Goal: Communication & Community: Ask a question

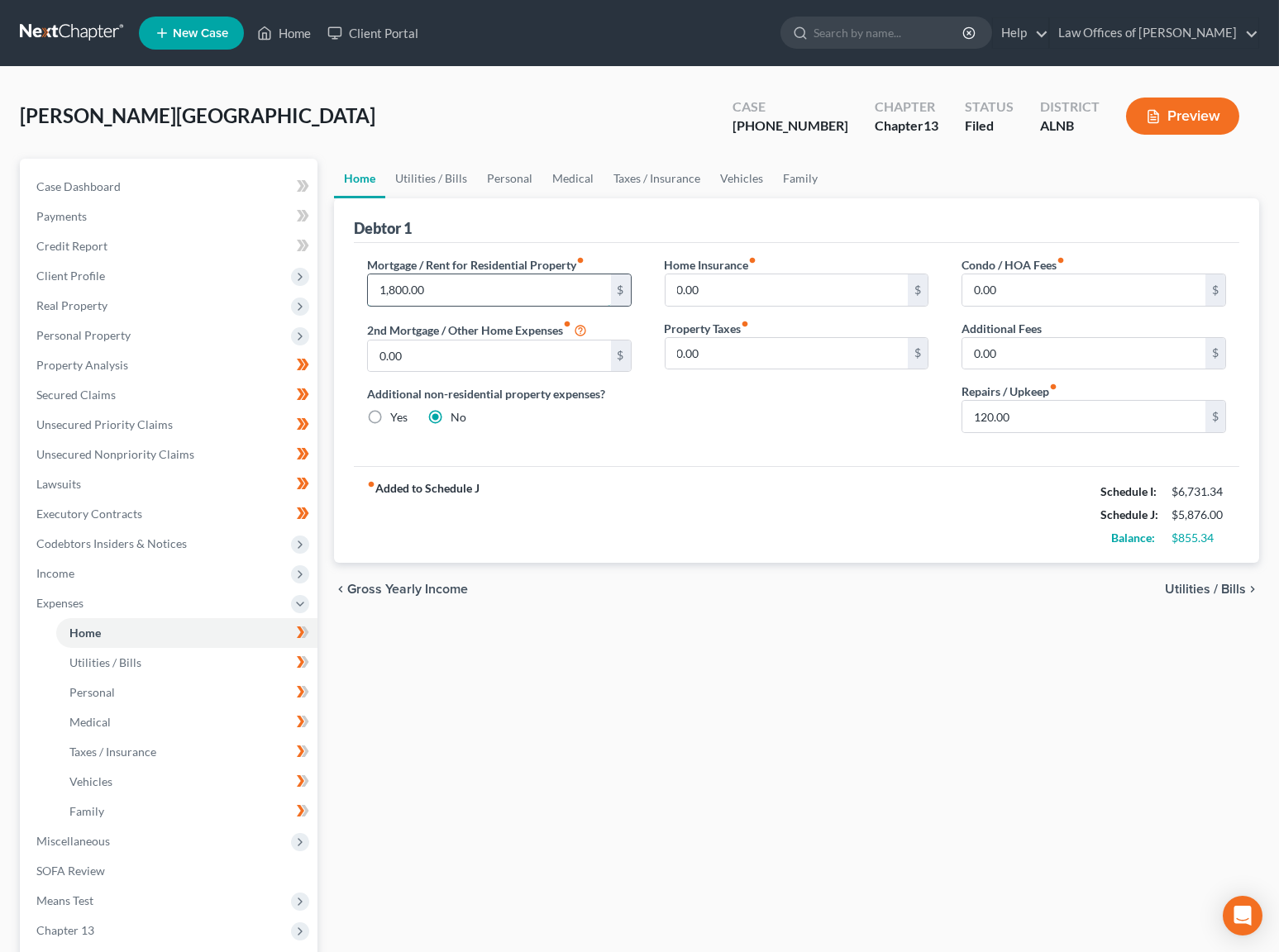
click at [422, 284] on input "1,800.00" at bounding box center [490, 290] width 243 height 32
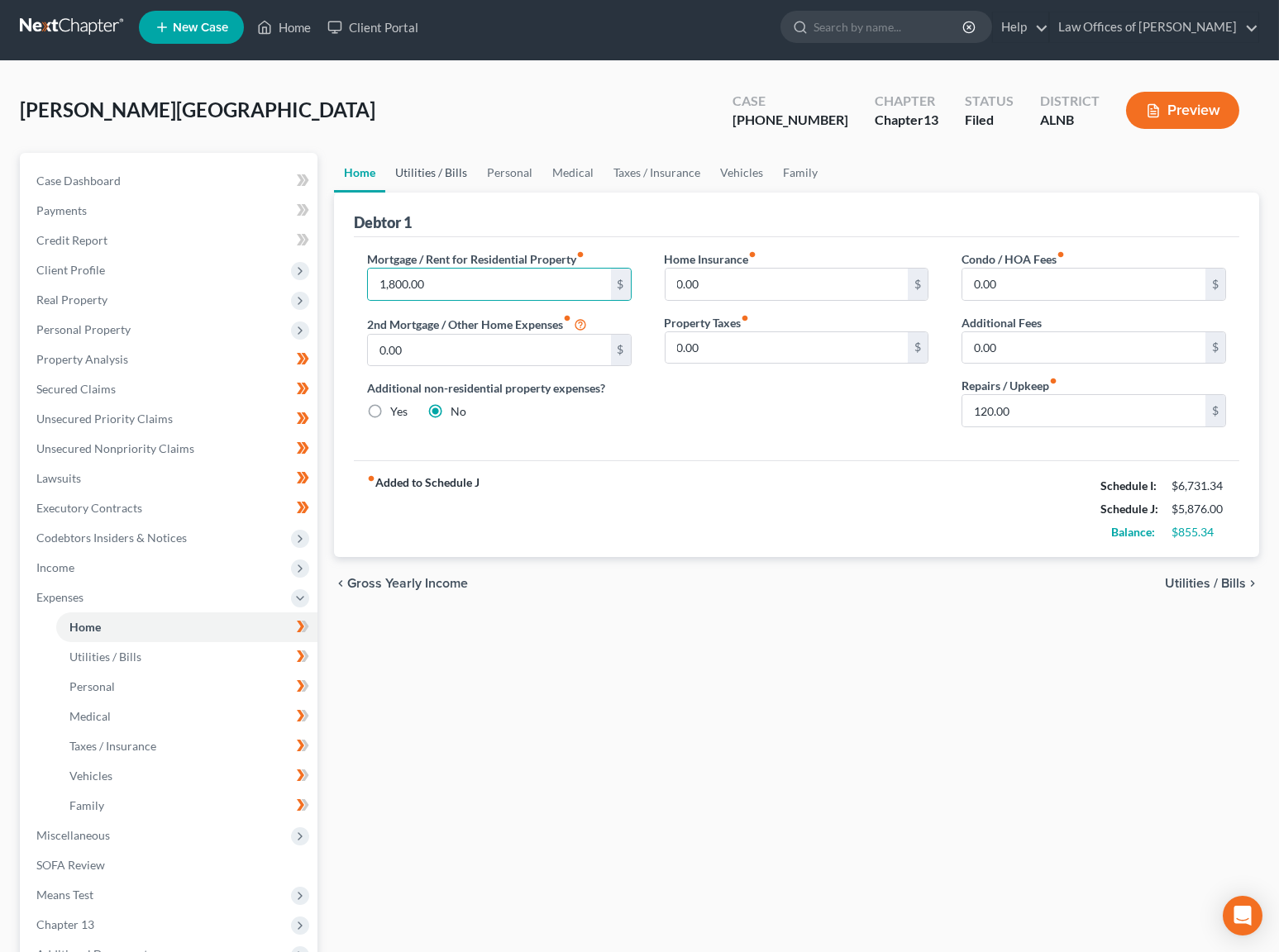
scroll to position [4, 0]
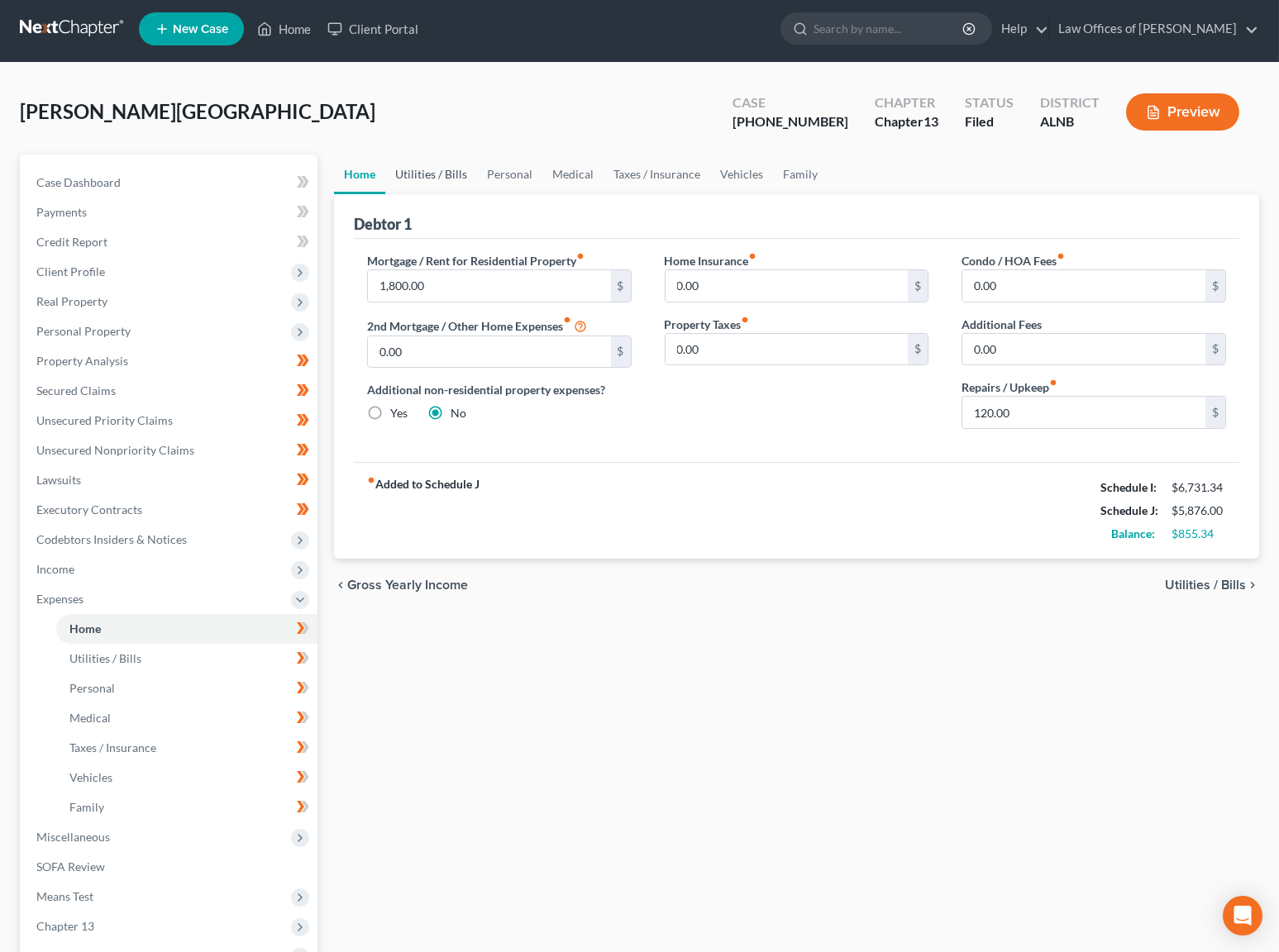
click at [425, 175] on link "Utilities / Bills" at bounding box center [431, 173] width 92 height 40
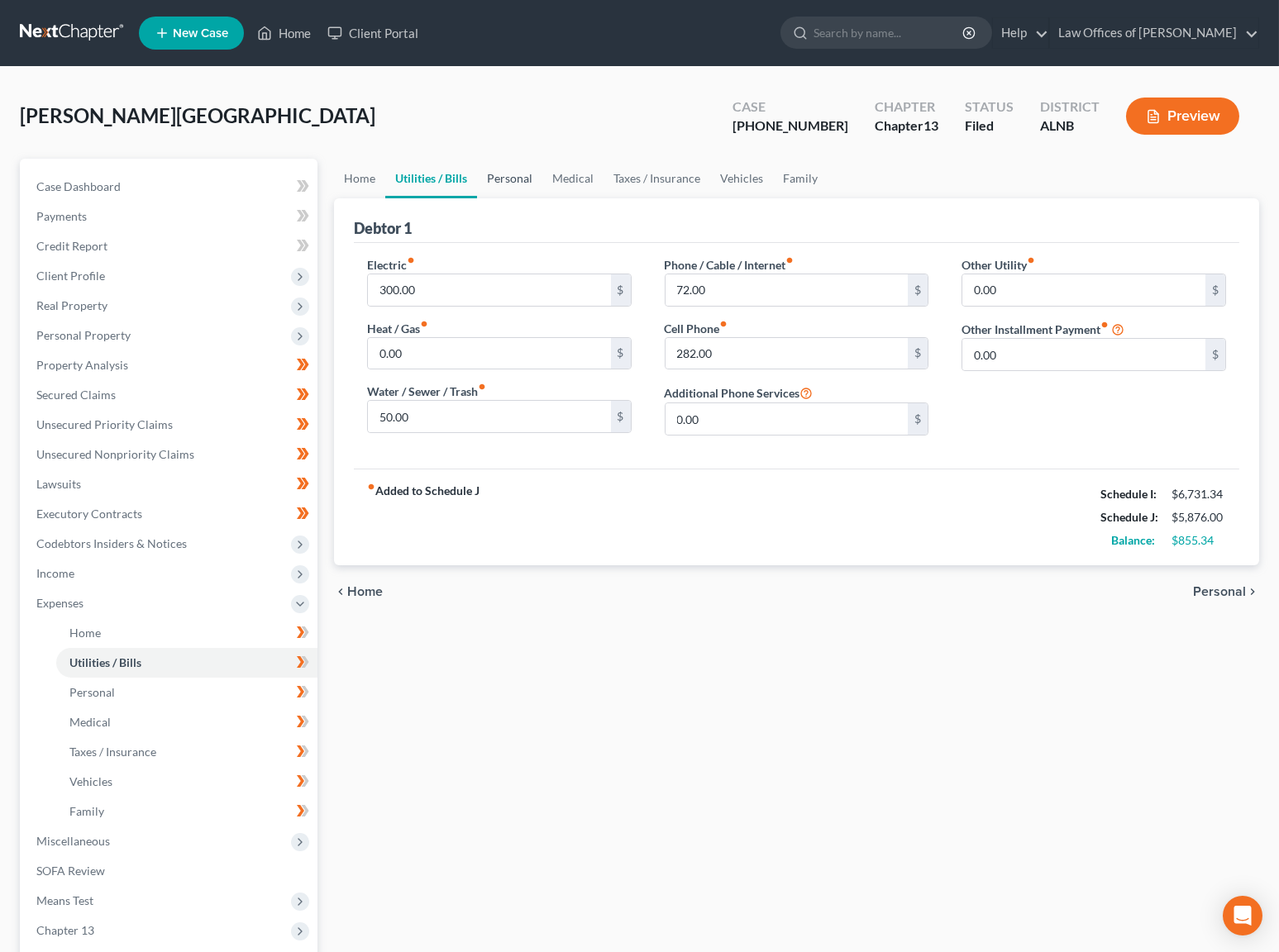
scroll to position [2, 0]
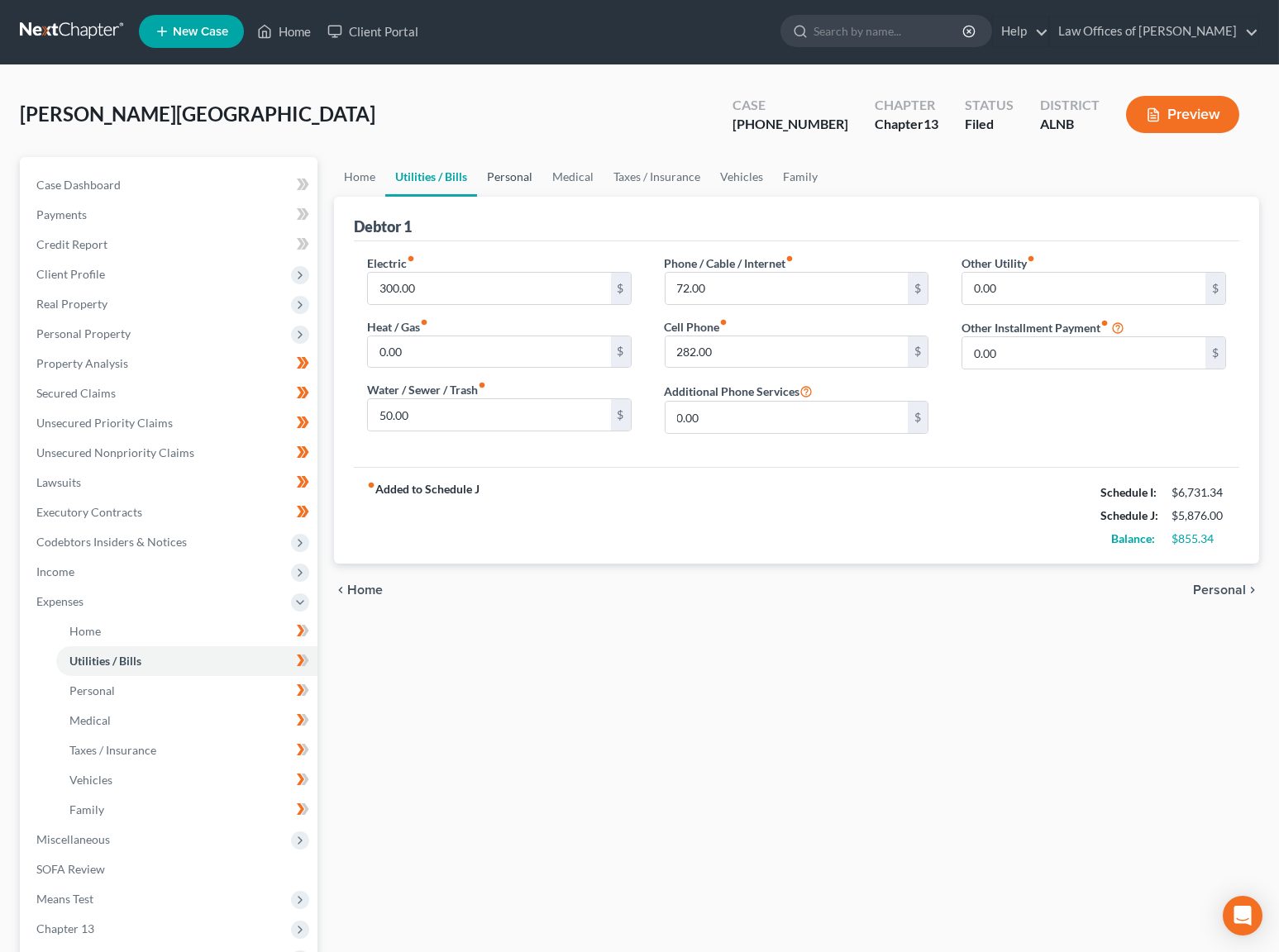
click at [525, 169] on link "Personal" at bounding box center [510, 176] width 66 height 40
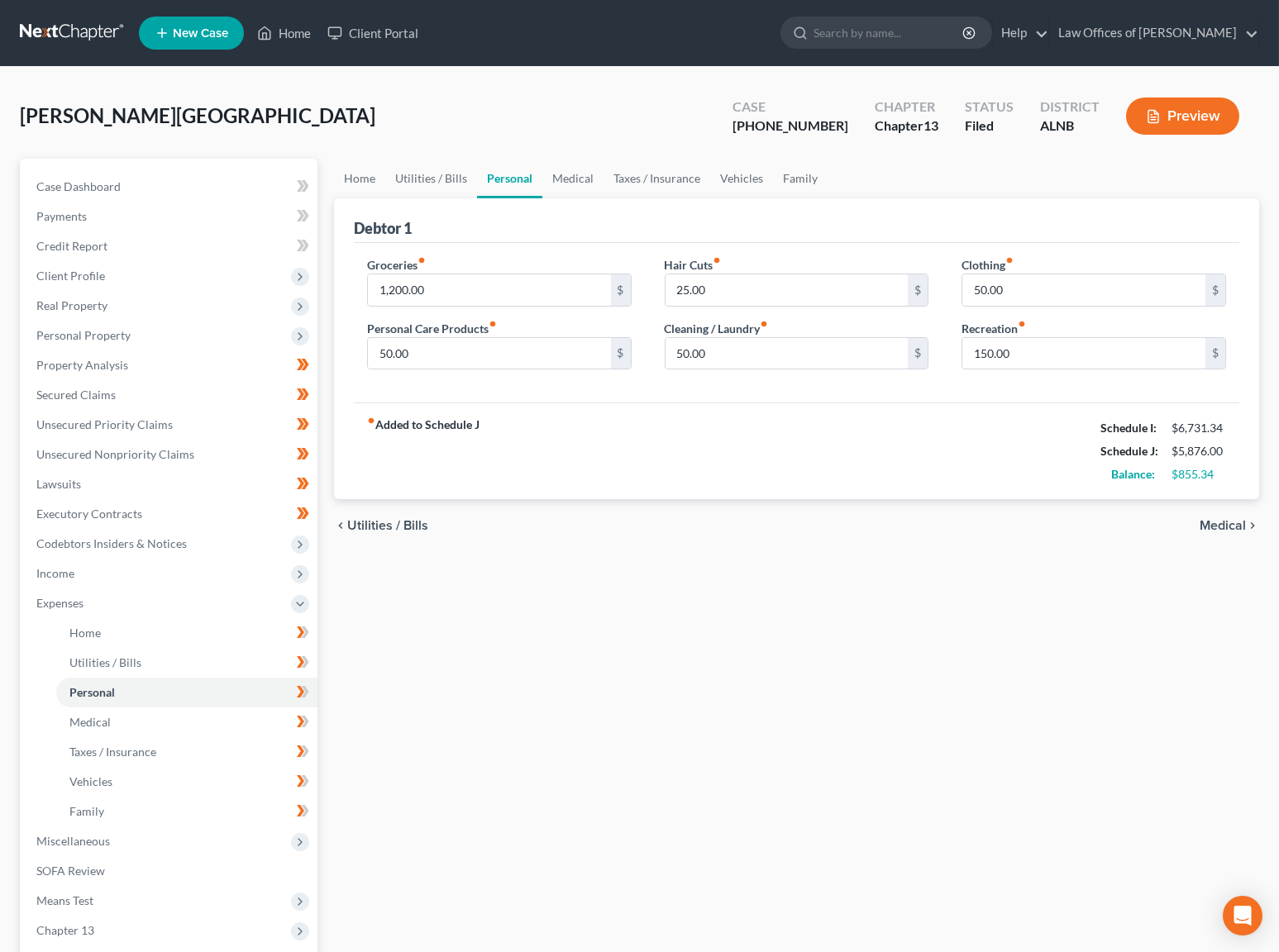
scroll to position [3, 0]
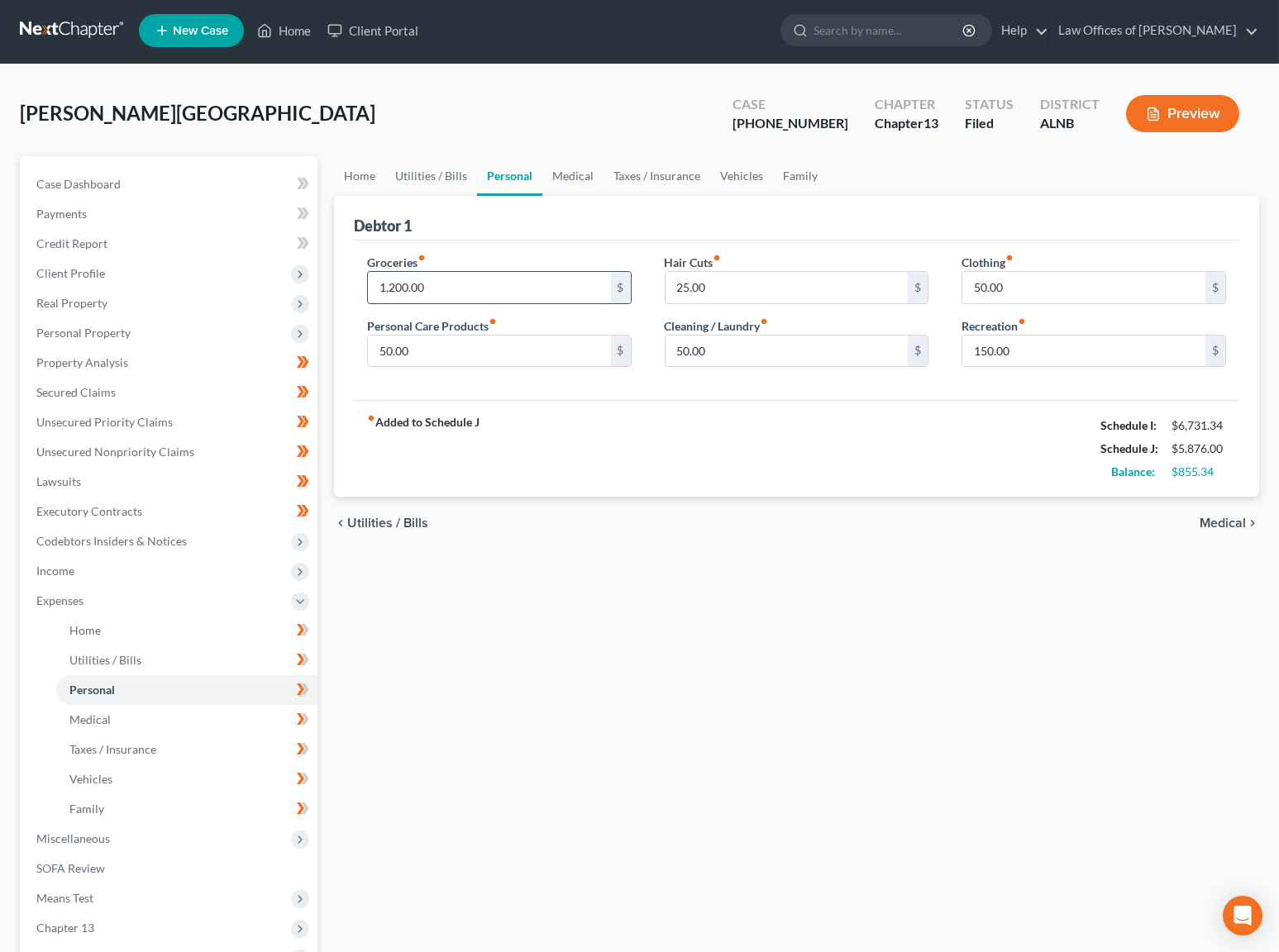
click at [463, 288] on input "1,200.00" at bounding box center [490, 287] width 243 height 32
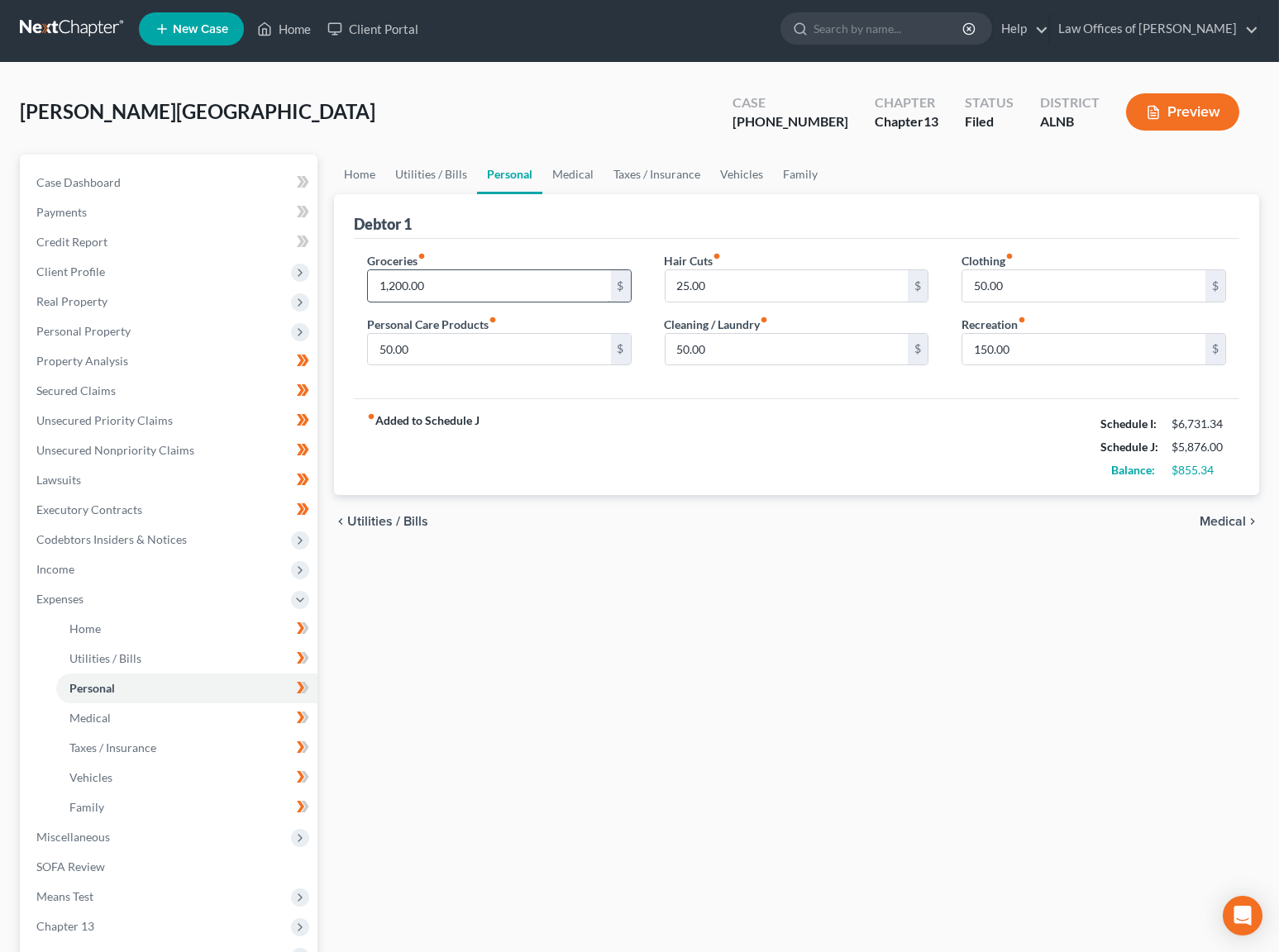
scroll to position [4, 1]
click at [463, 288] on input "1,200.00" at bounding box center [490, 286] width 243 height 32
type input "8"
type input "1,000"
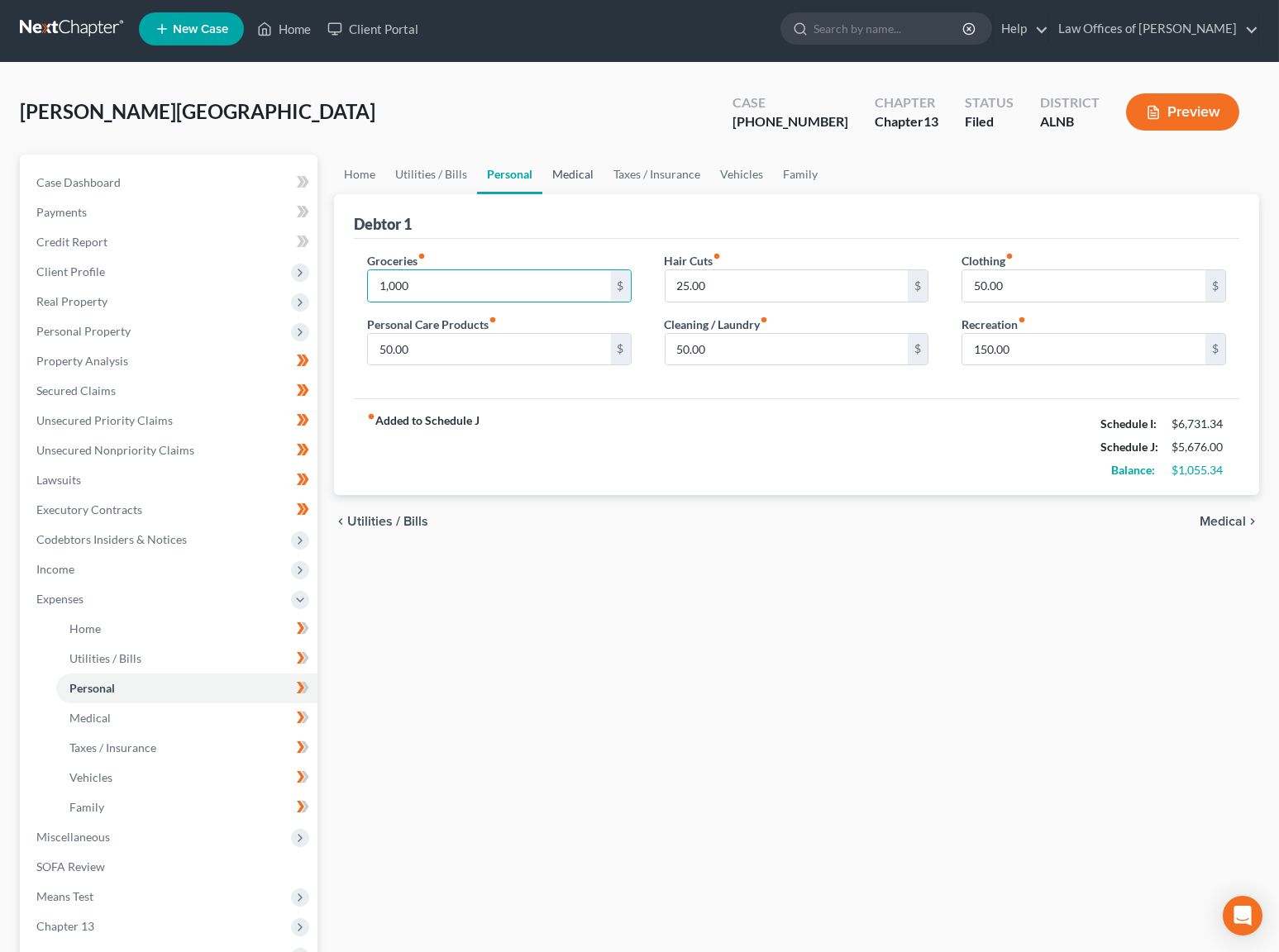
click at [543, 170] on link "Medical" at bounding box center [573, 173] width 61 height 40
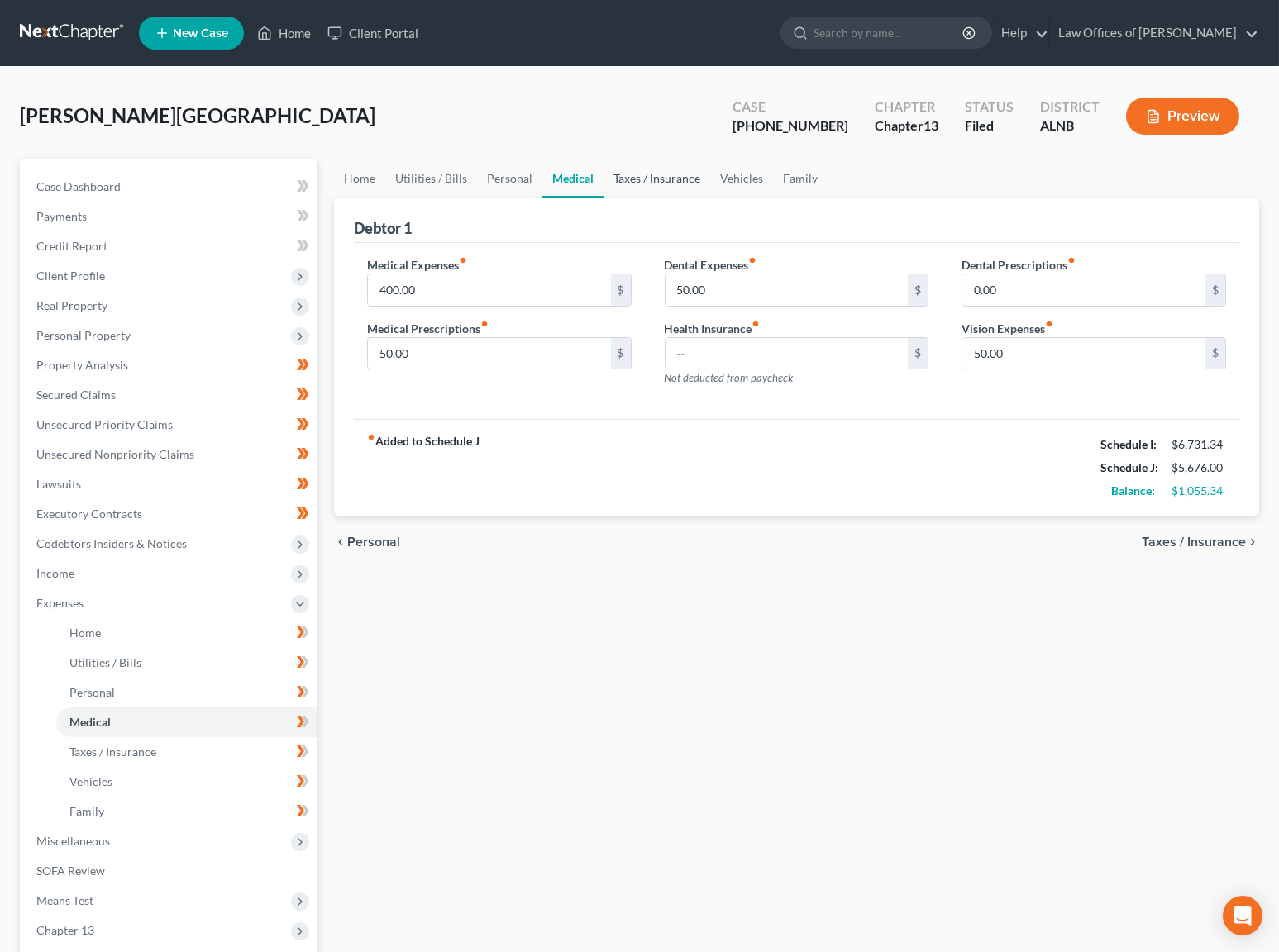
drag, startPoint x: 641, startPoint y: 174, endPoint x: 661, endPoint y: 172, distance: 20.1
click at [641, 173] on link "Taxes / Insurance" at bounding box center [656, 178] width 107 height 40
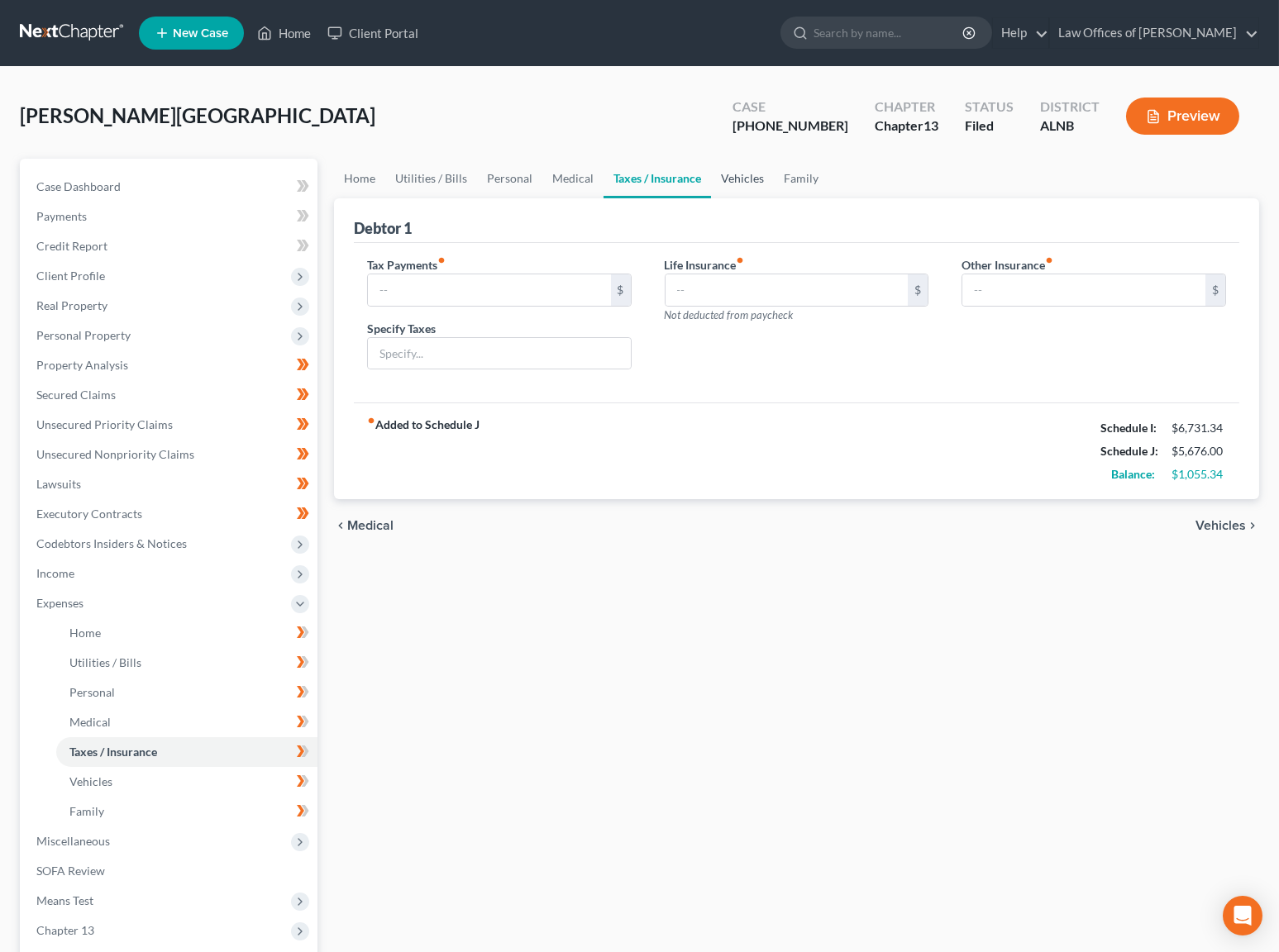
click at [717, 170] on link "Vehicles" at bounding box center [742, 178] width 63 height 40
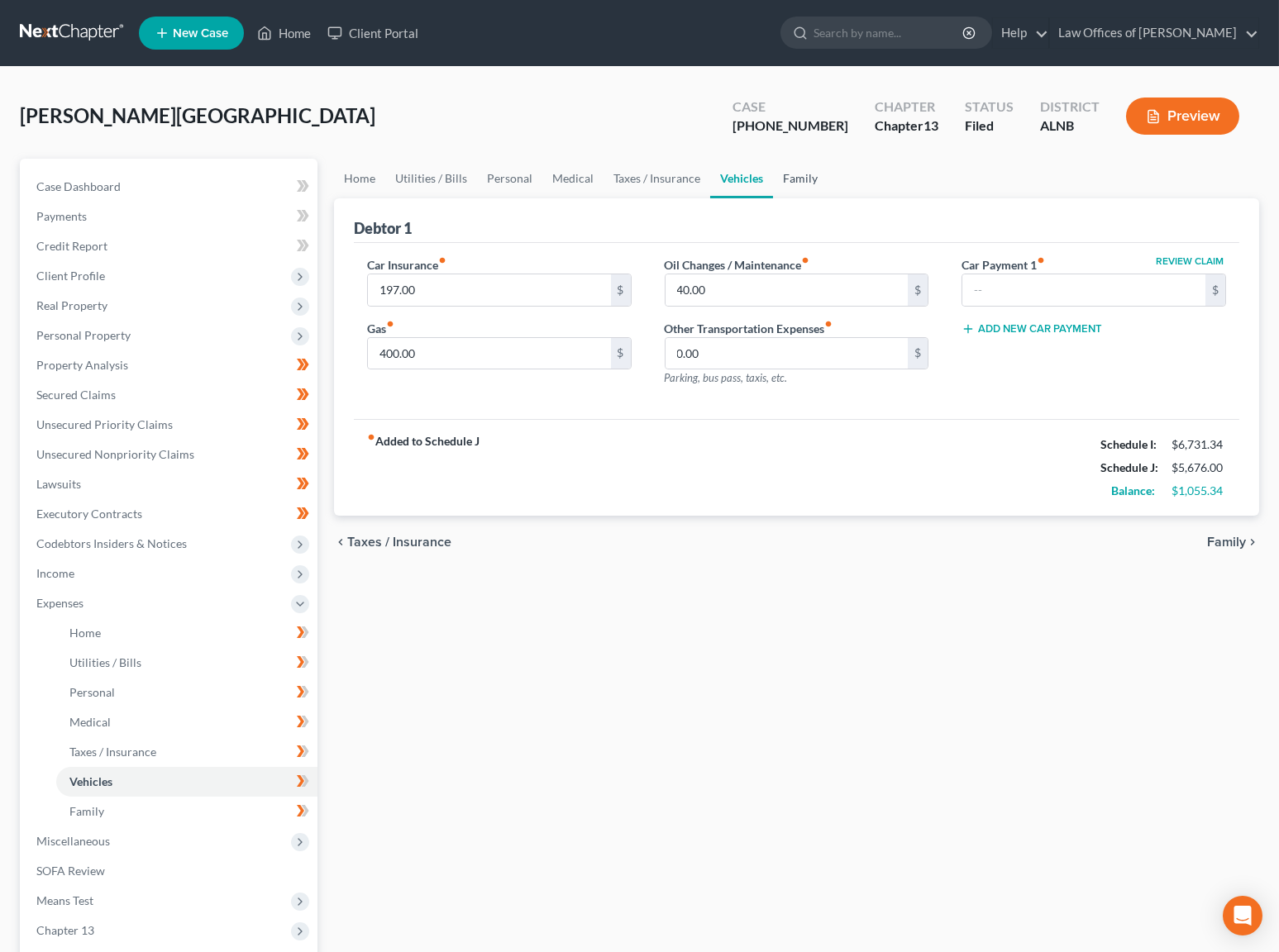
drag, startPoint x: 790, startPoint y: 196, endPoint x: 795, endPoint y: 188, distance: 9.4
click at [793, 190] on link "Family" at bounding box center [800, 178] width 55 height 40
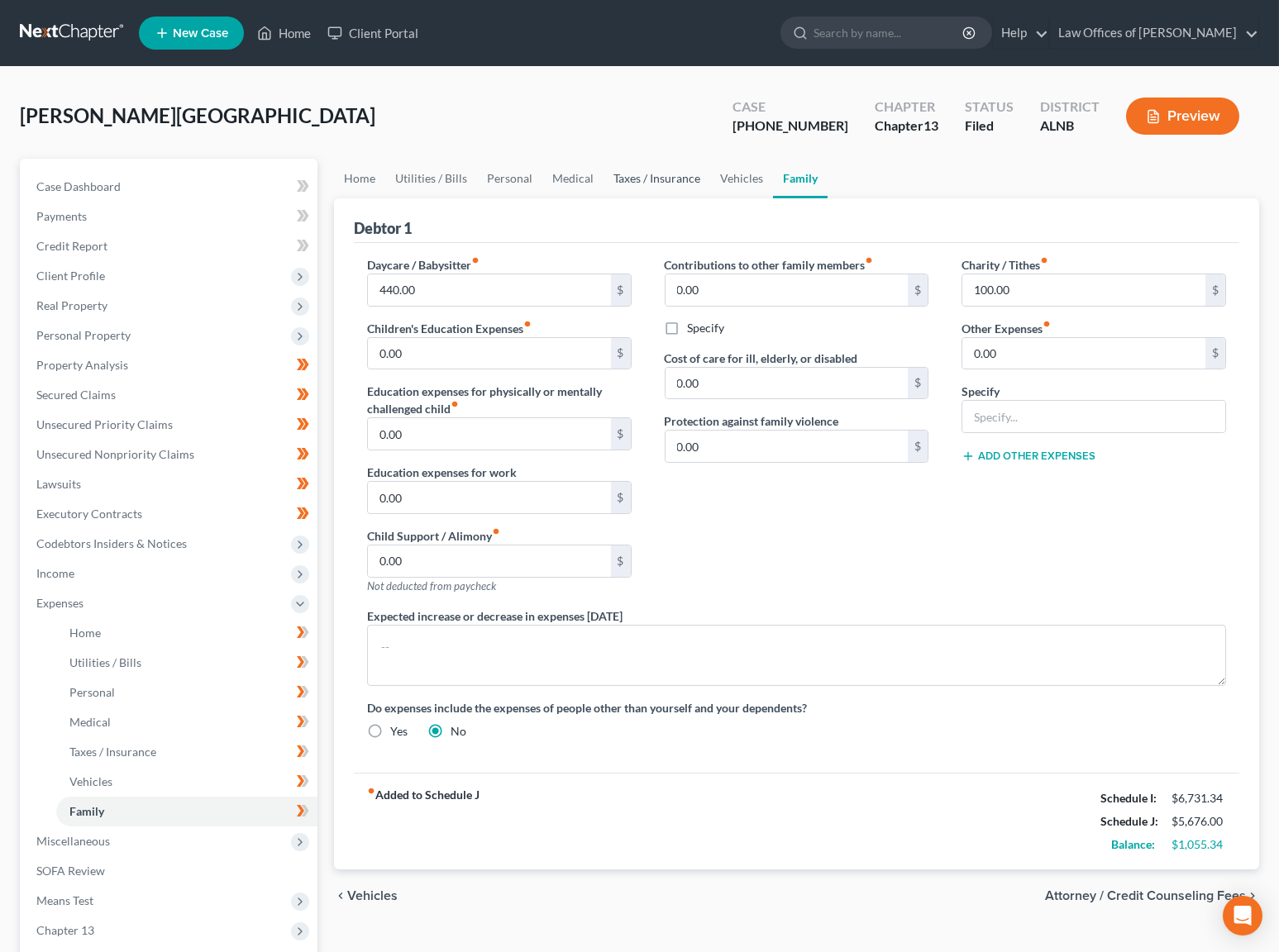
click at [684, 177] on link "Taxes / Insurance" at bounding box center [656, 178] width 107 height 40
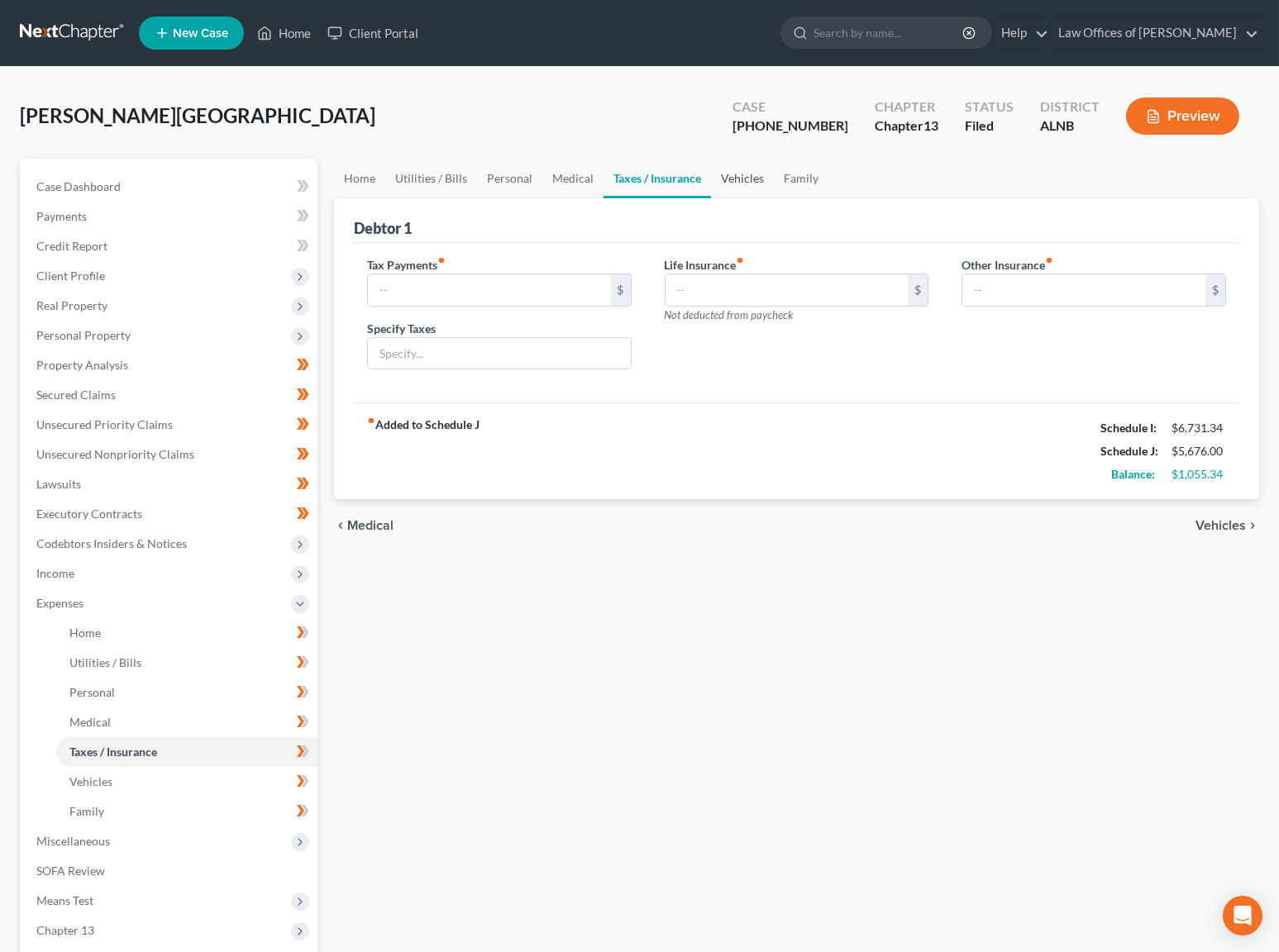
click at [730, 177] on link "Vehicles" at bounding box center [742, 178] width 63 height 40
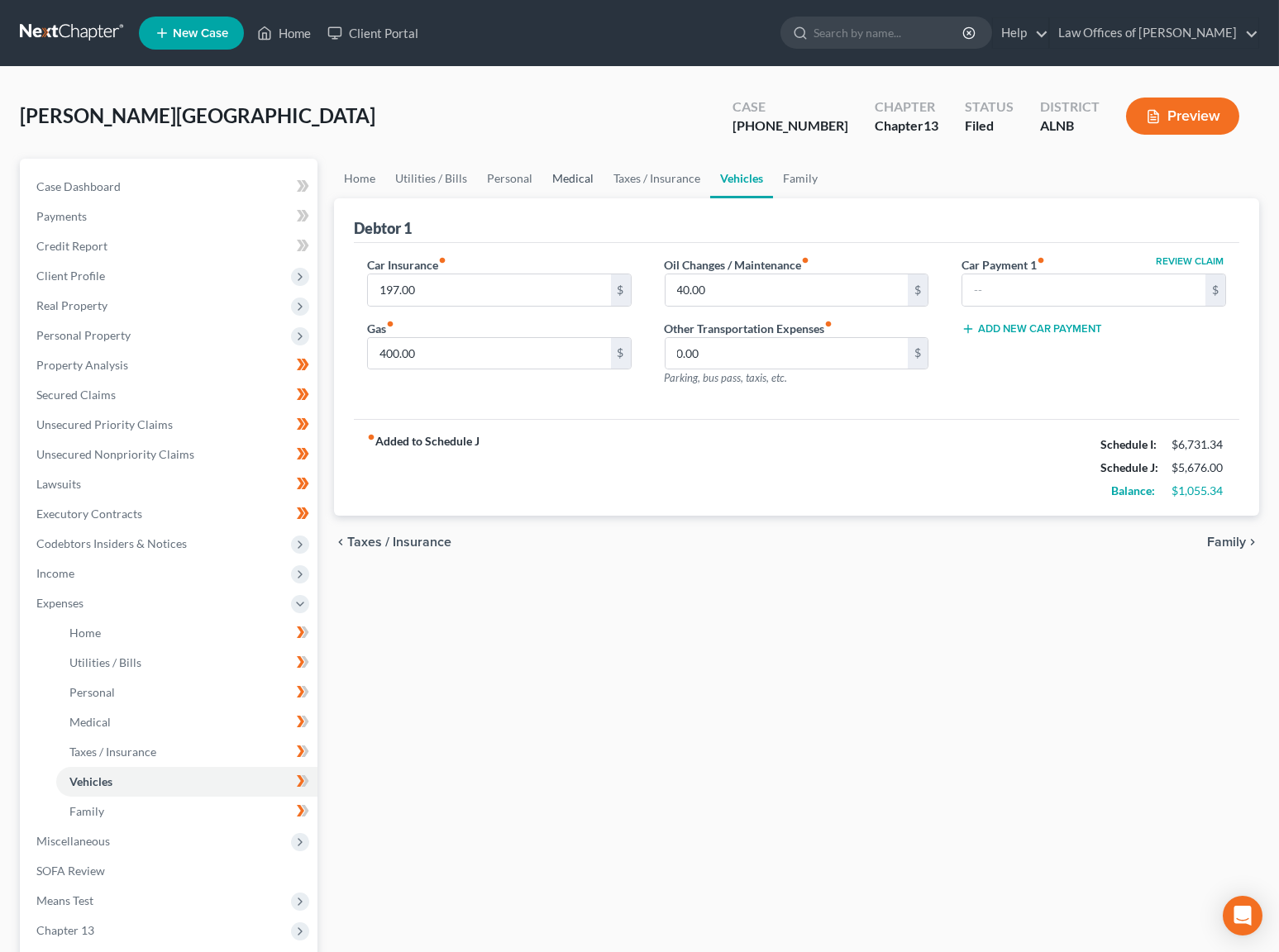
click at [571, 178] on link "Medical" at bounding box center [573, 178] width 61 height 40
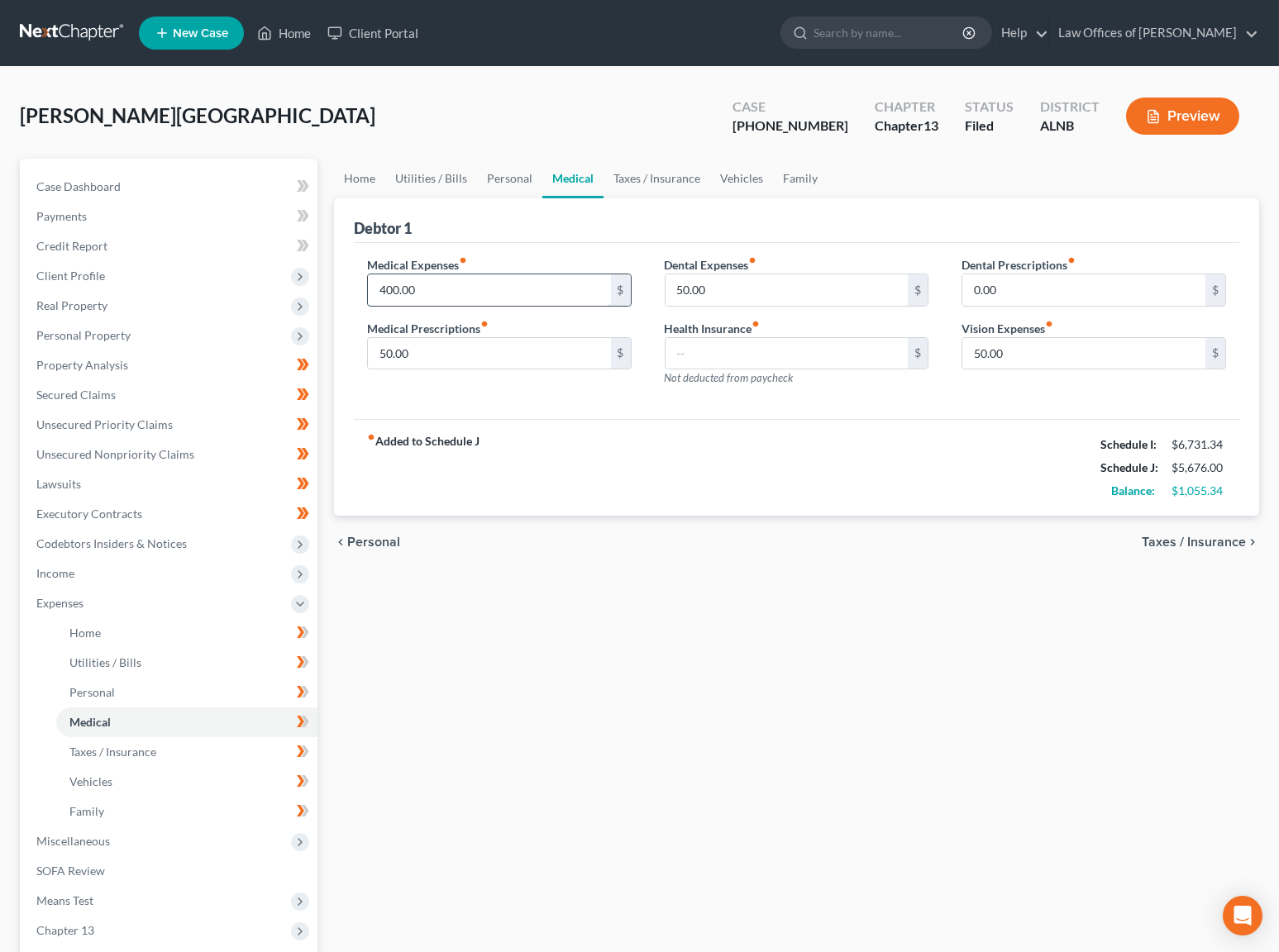
click at [502, 295] on input "400.00" at bounding box center [490, 290] width 243 height 32
type input "3"
type input "400"
click at [500, 170] on link "Personal" at bounding box center [510, 178] width 66 height 40
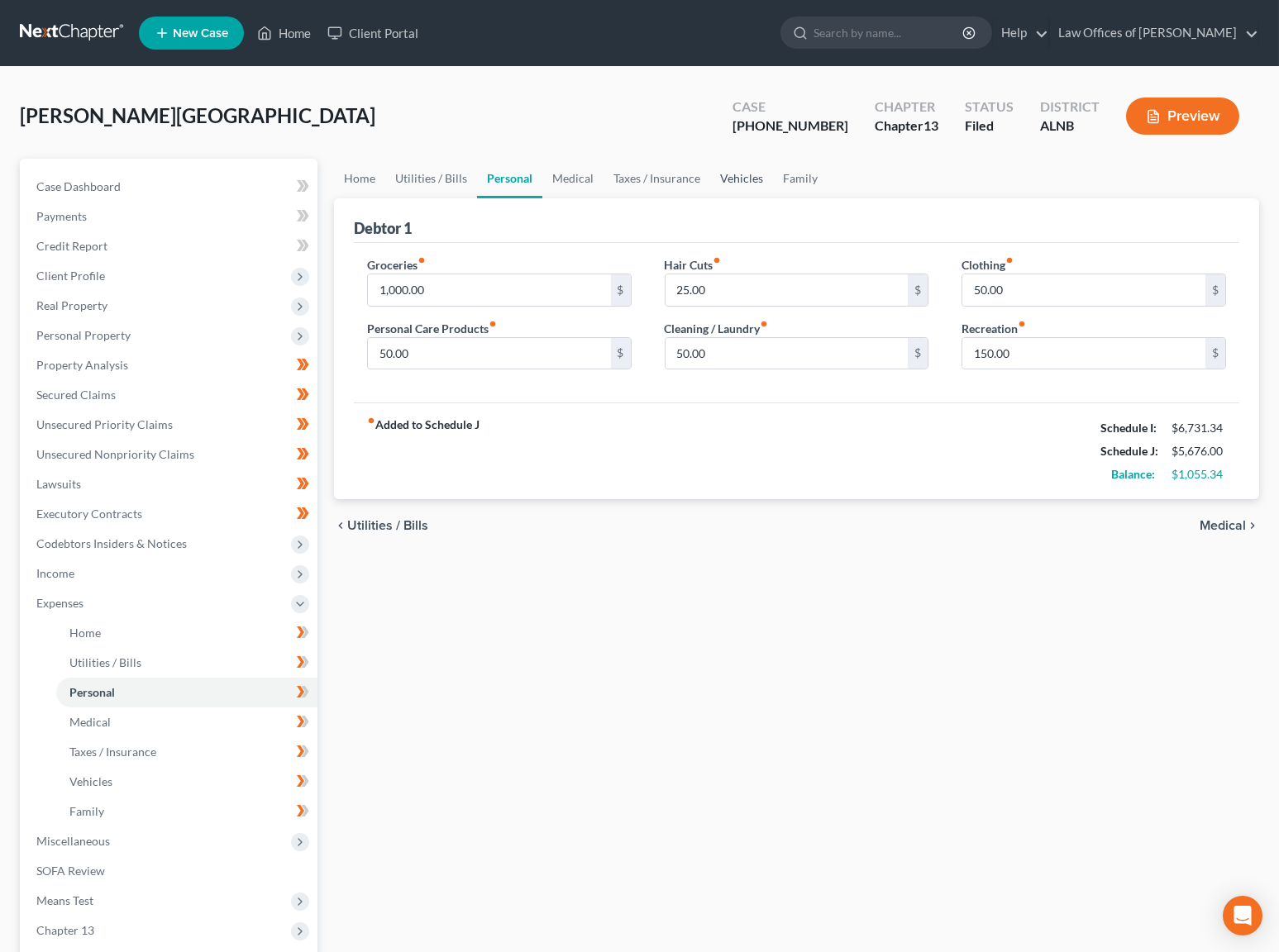
click at [751, 179] on link "Vehicles" at bounding box center [741, 178] width 63 height 40
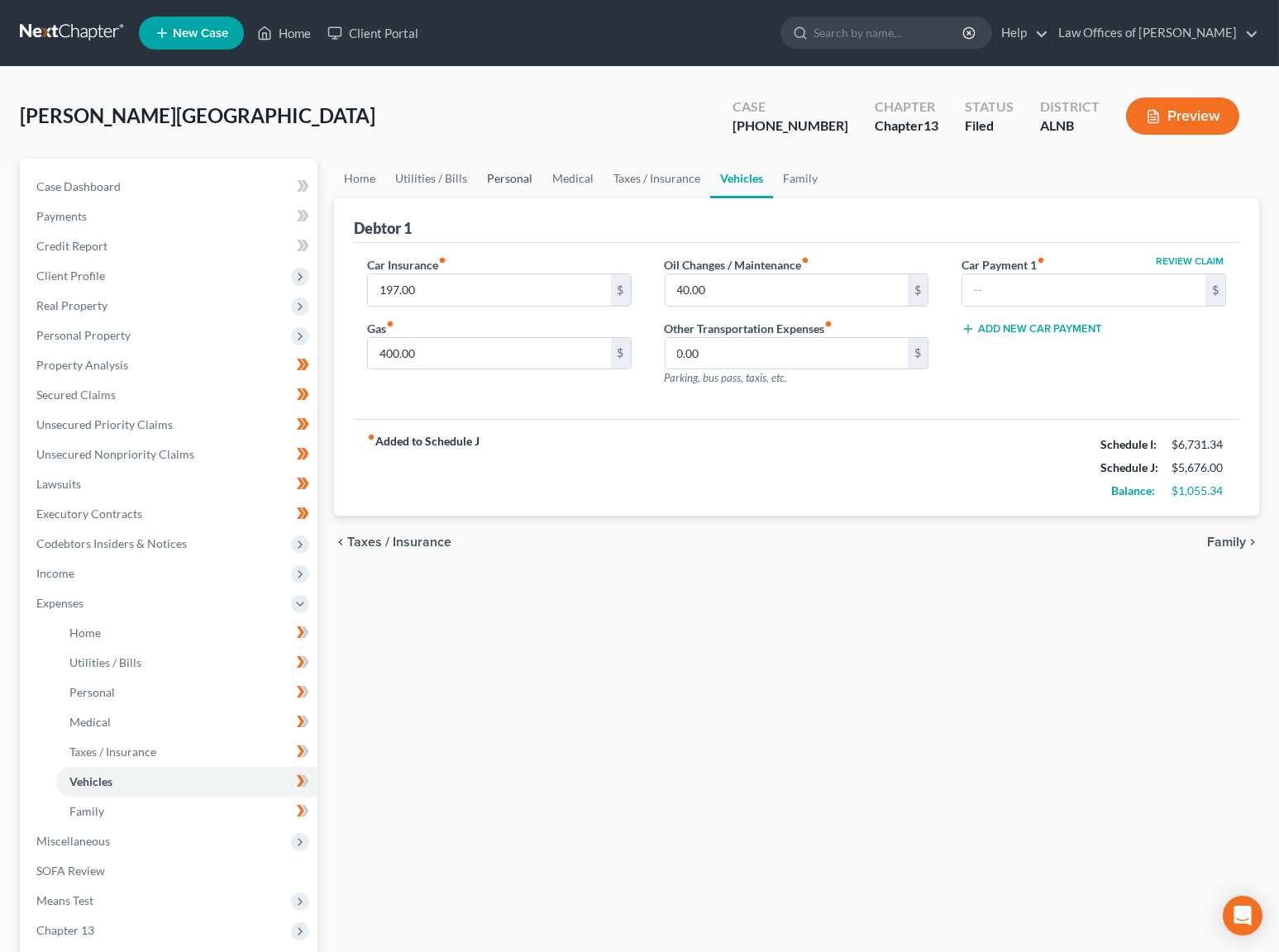
click at [498, 186] on link "Personal" at bounding box center [510, 178] width 66 height 40
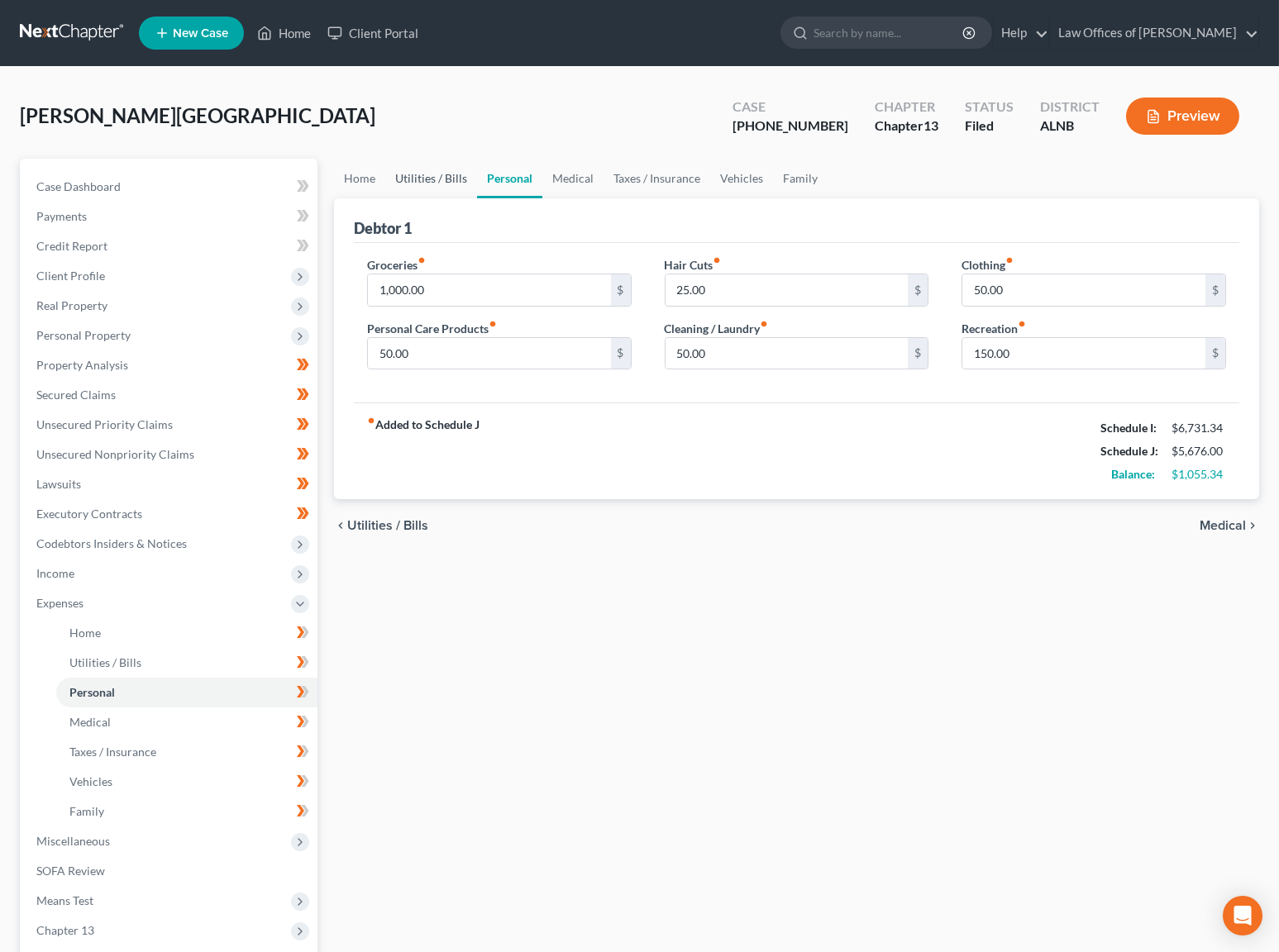
click at [411, 180] on link "Utilities / Bills" at bounding box center [431, 178] width 92 height 40
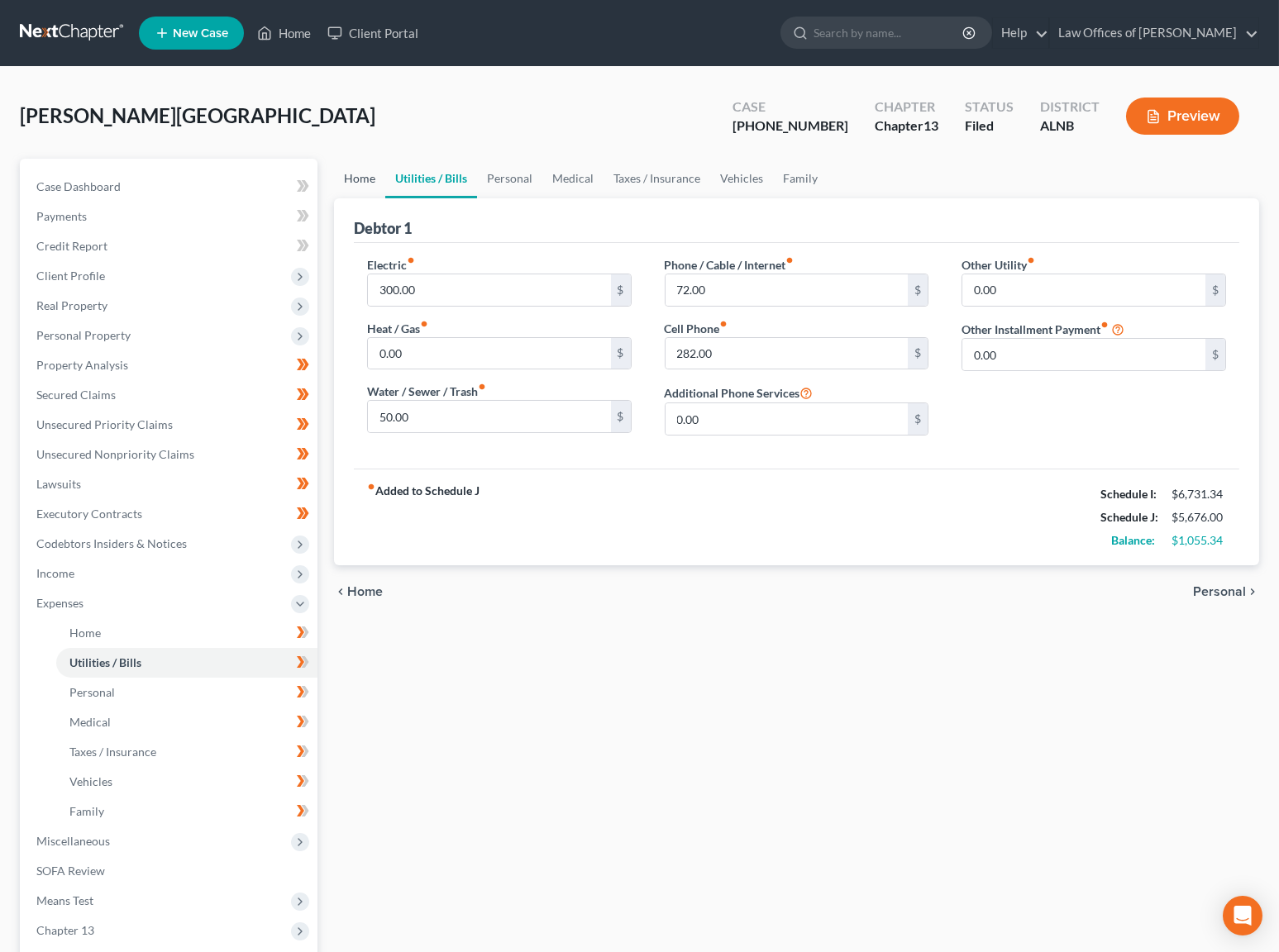
click at [345, 173] on link "Home" at bounding box center [360, 178] width 51 height 40
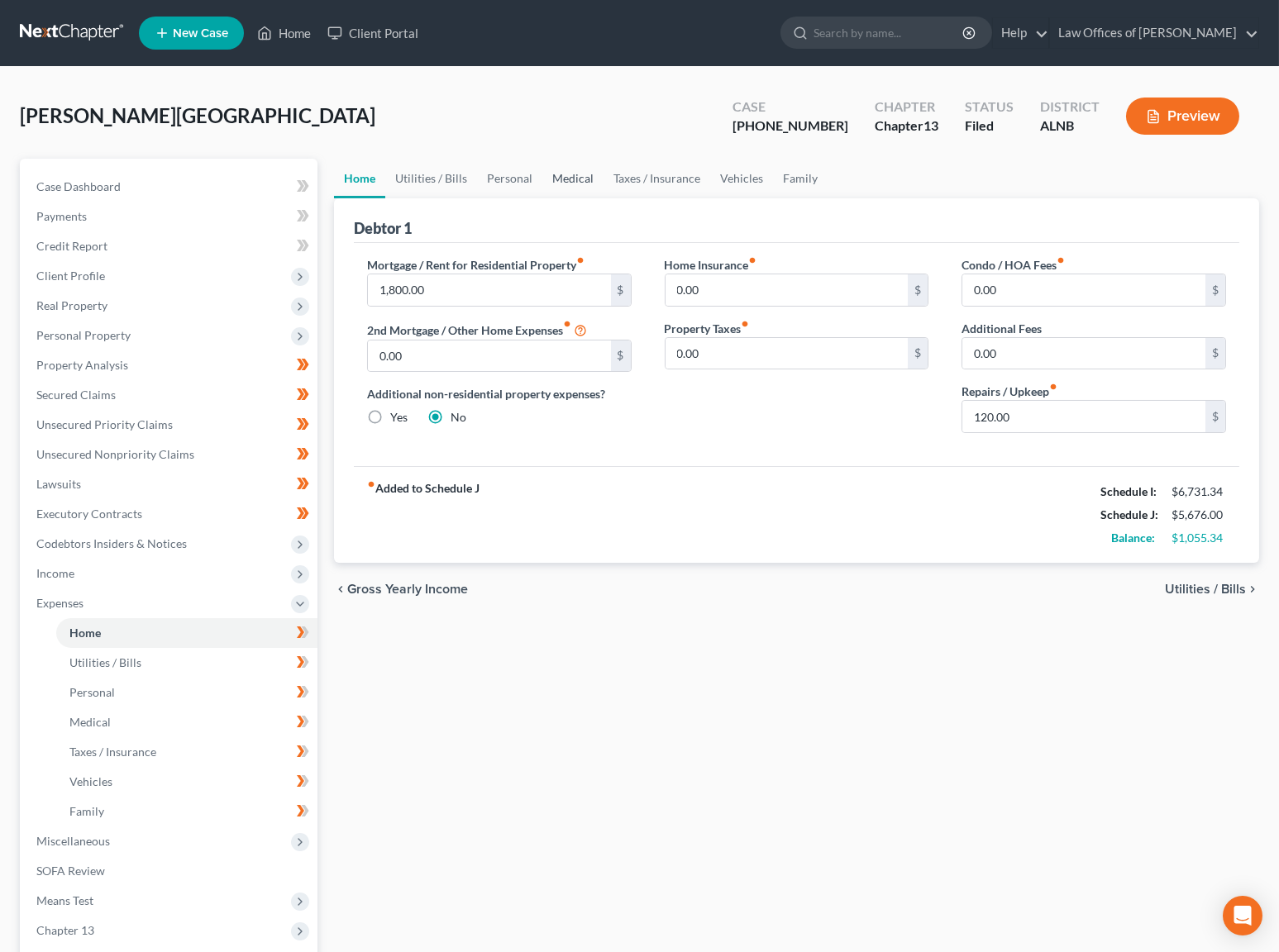
click at [582, 180] on link "Medical" at bounding box center [573, 178] width 61 height 40
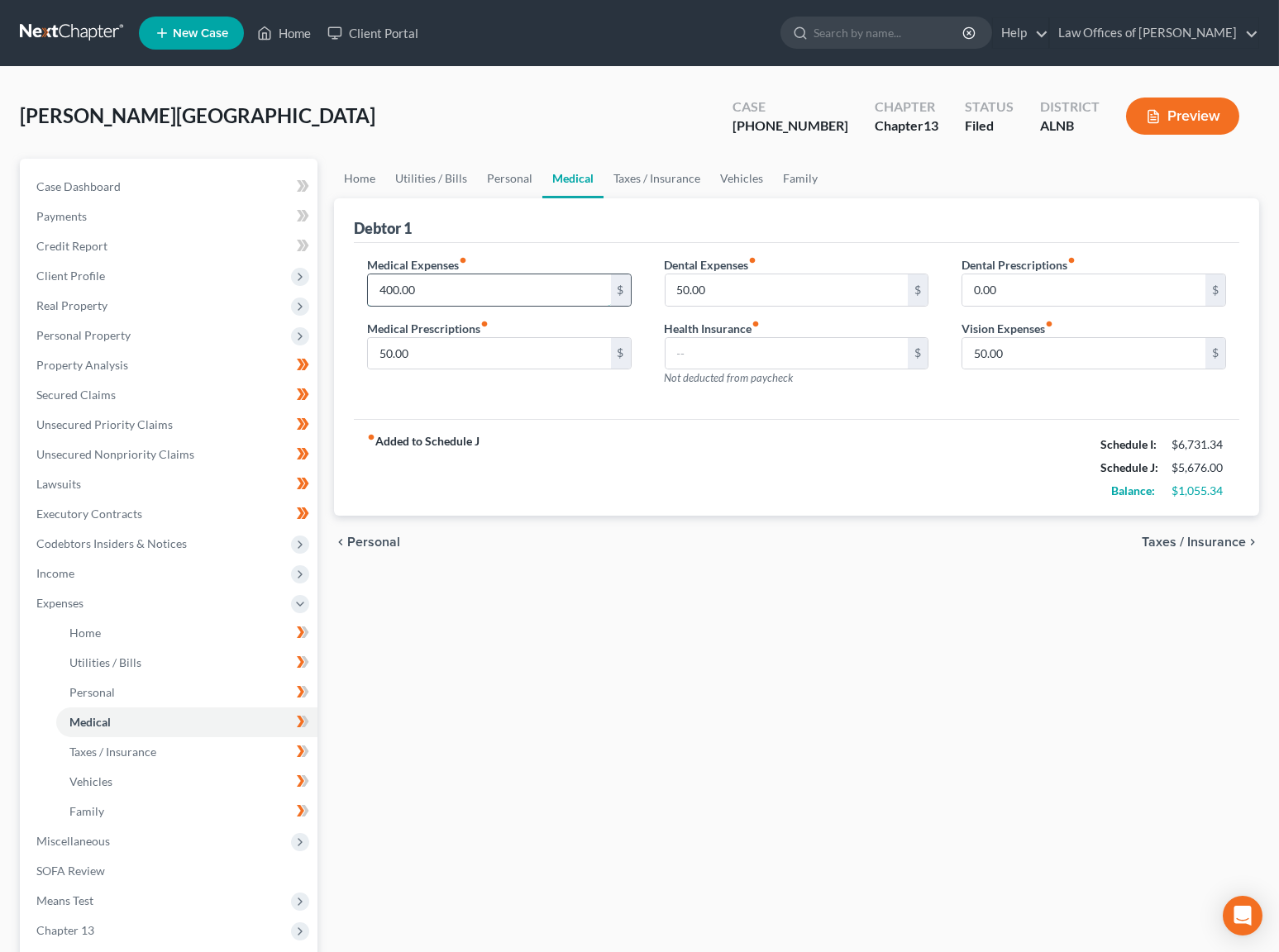
click at [516, 288] on input "400.00" at bounding box center [490, 290] width 243 height 32
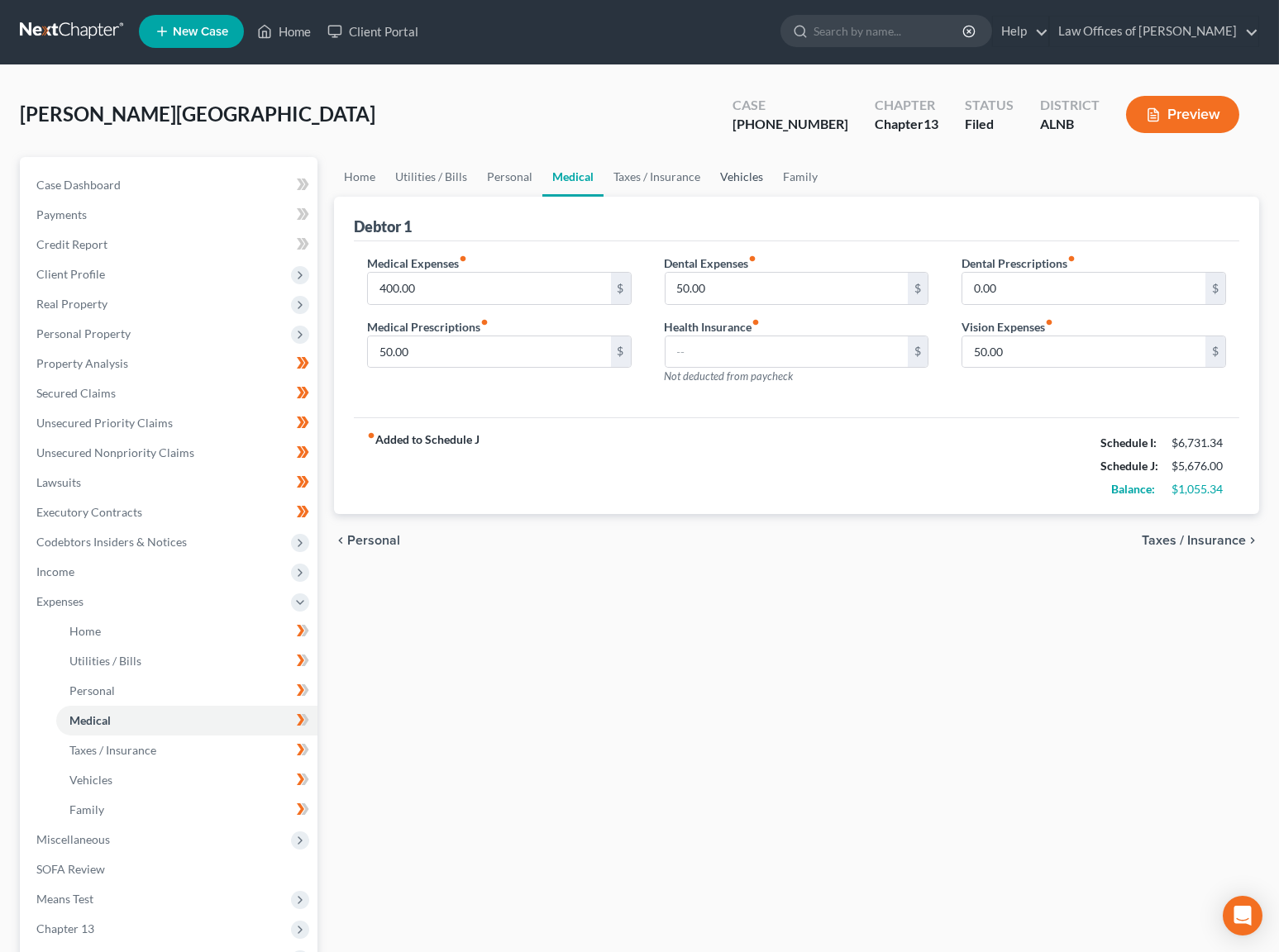
click at [745, 177] on link "Vehicles" at bounding box center [741, 176] width 63 height 40
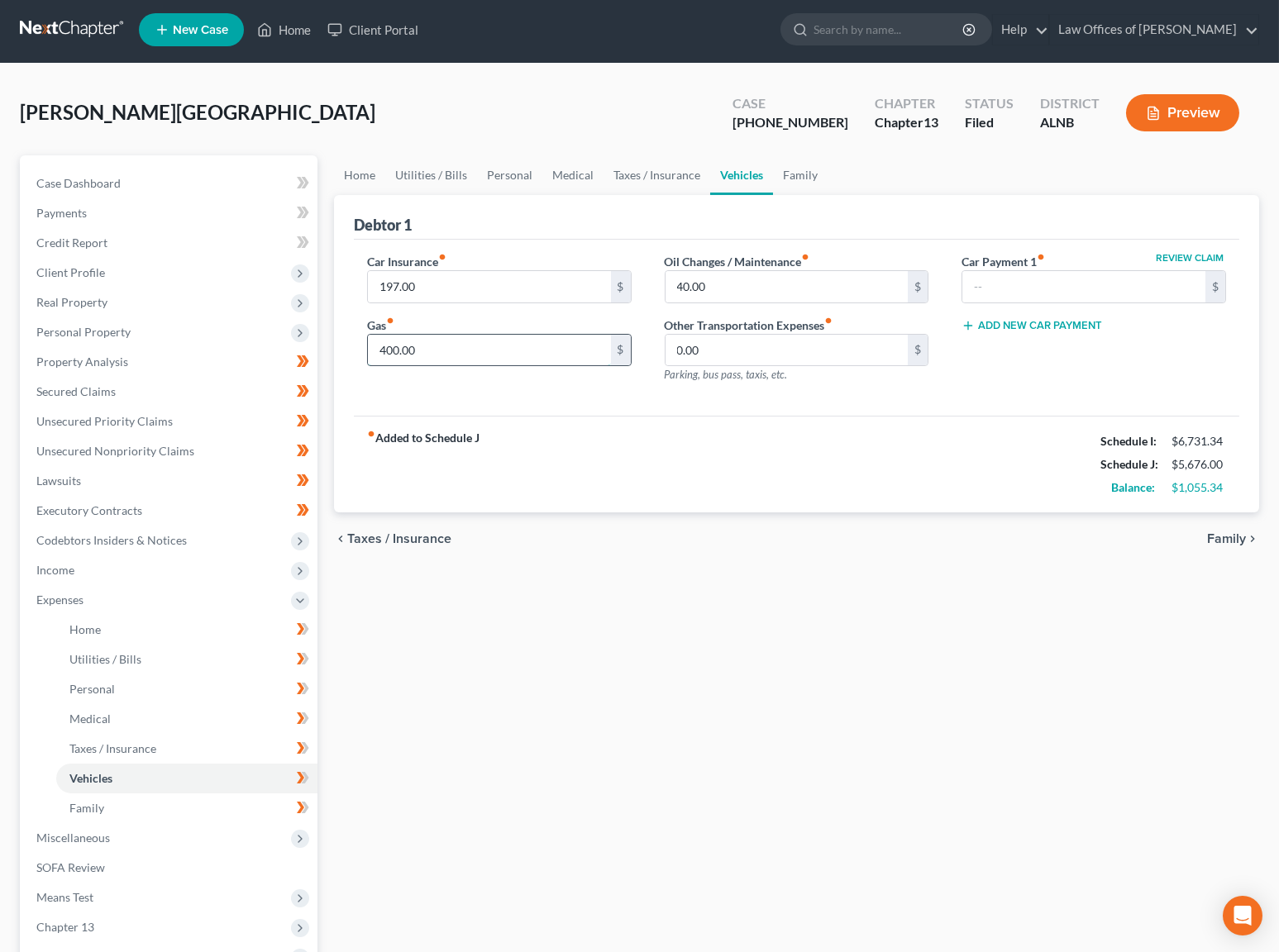
click at [504, 345] on input "400.00" at bounding box center [490, 350] width 243 height 32
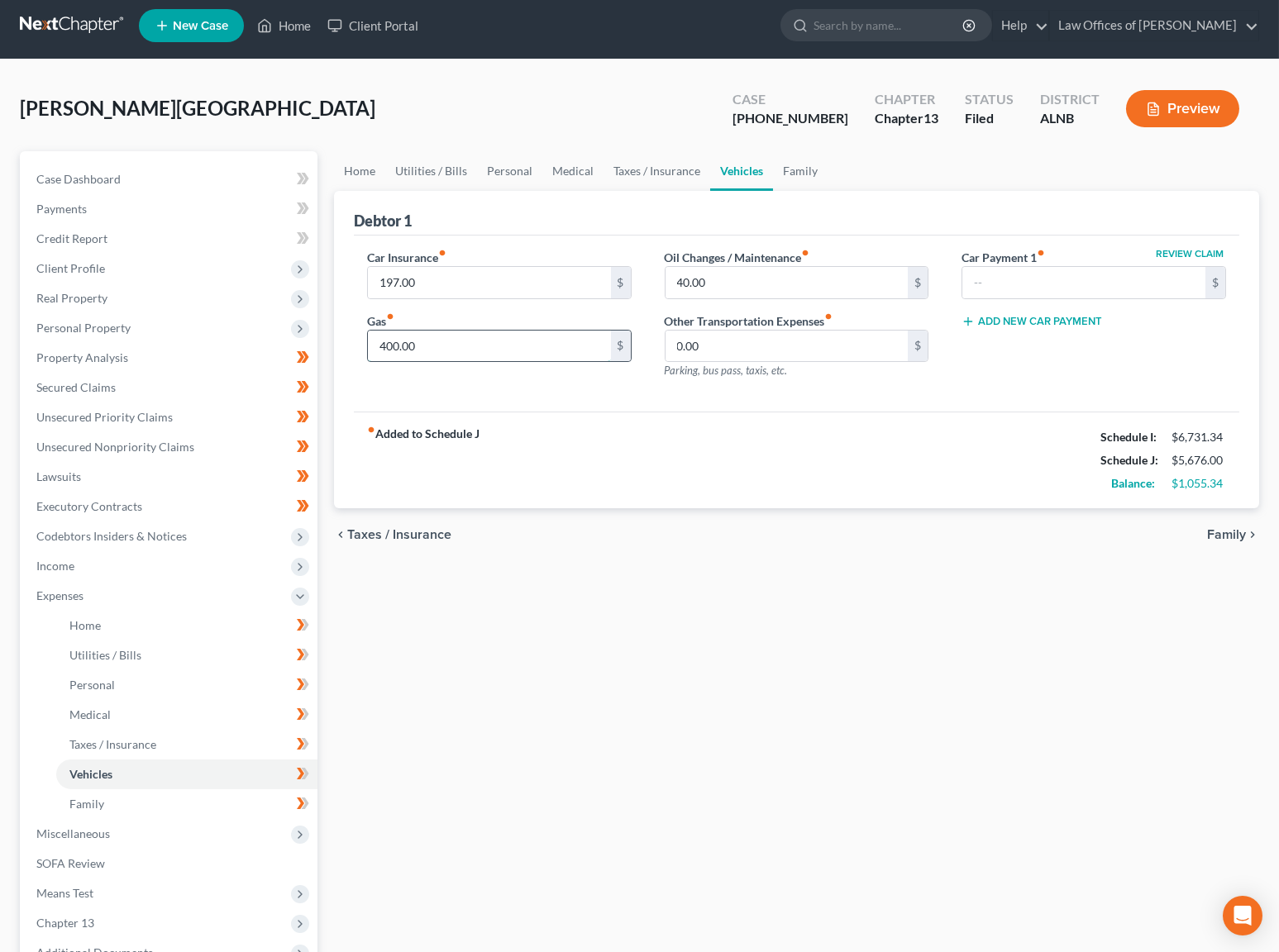
scroll to position [13, 0]
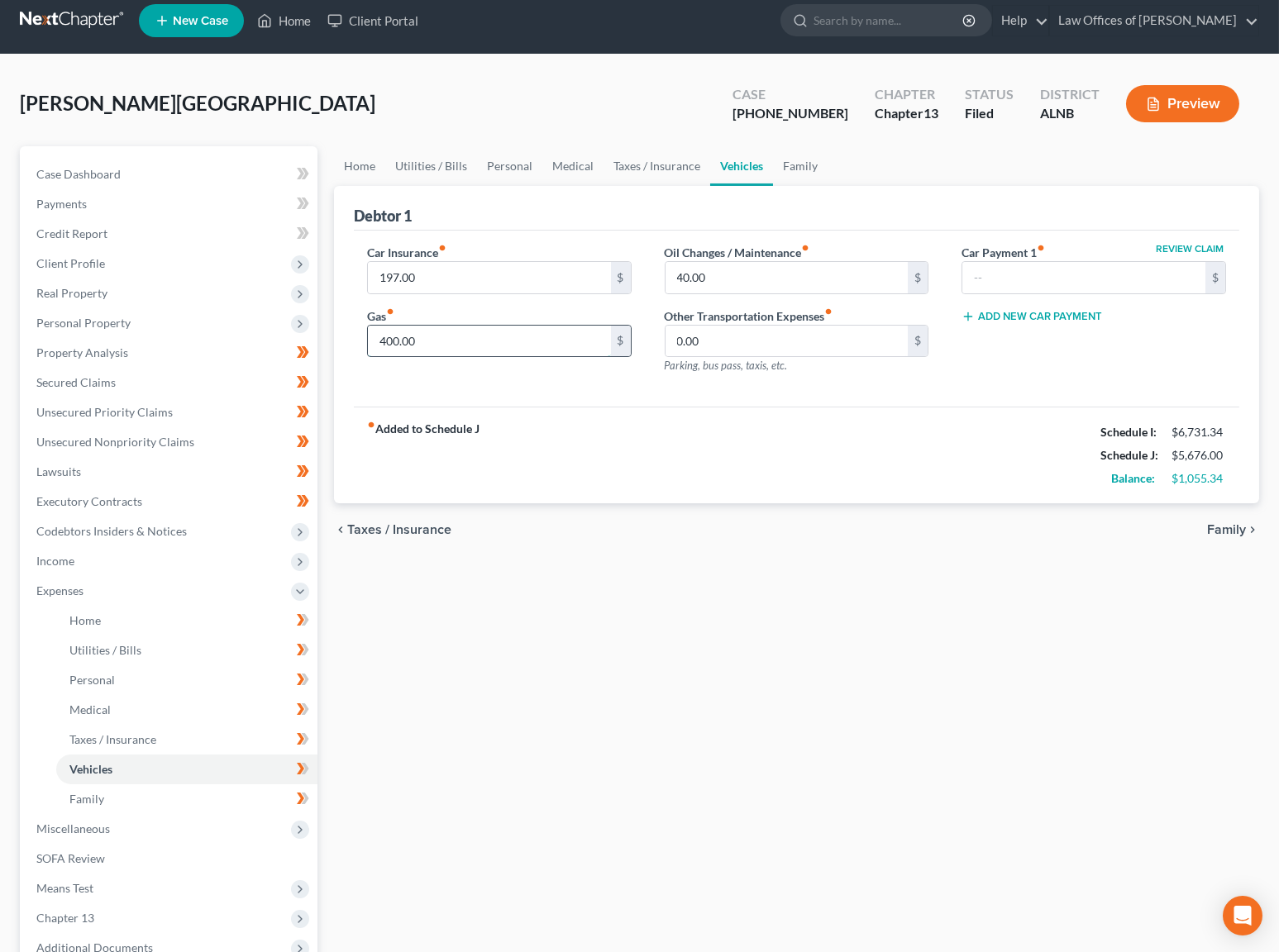
click at [504, 345] on input "400.00" at bounding box center [490, 341] width 243 height 32
click at [503, 165] on link "Personal" at bounding box center [510, 166] width 66 height 40
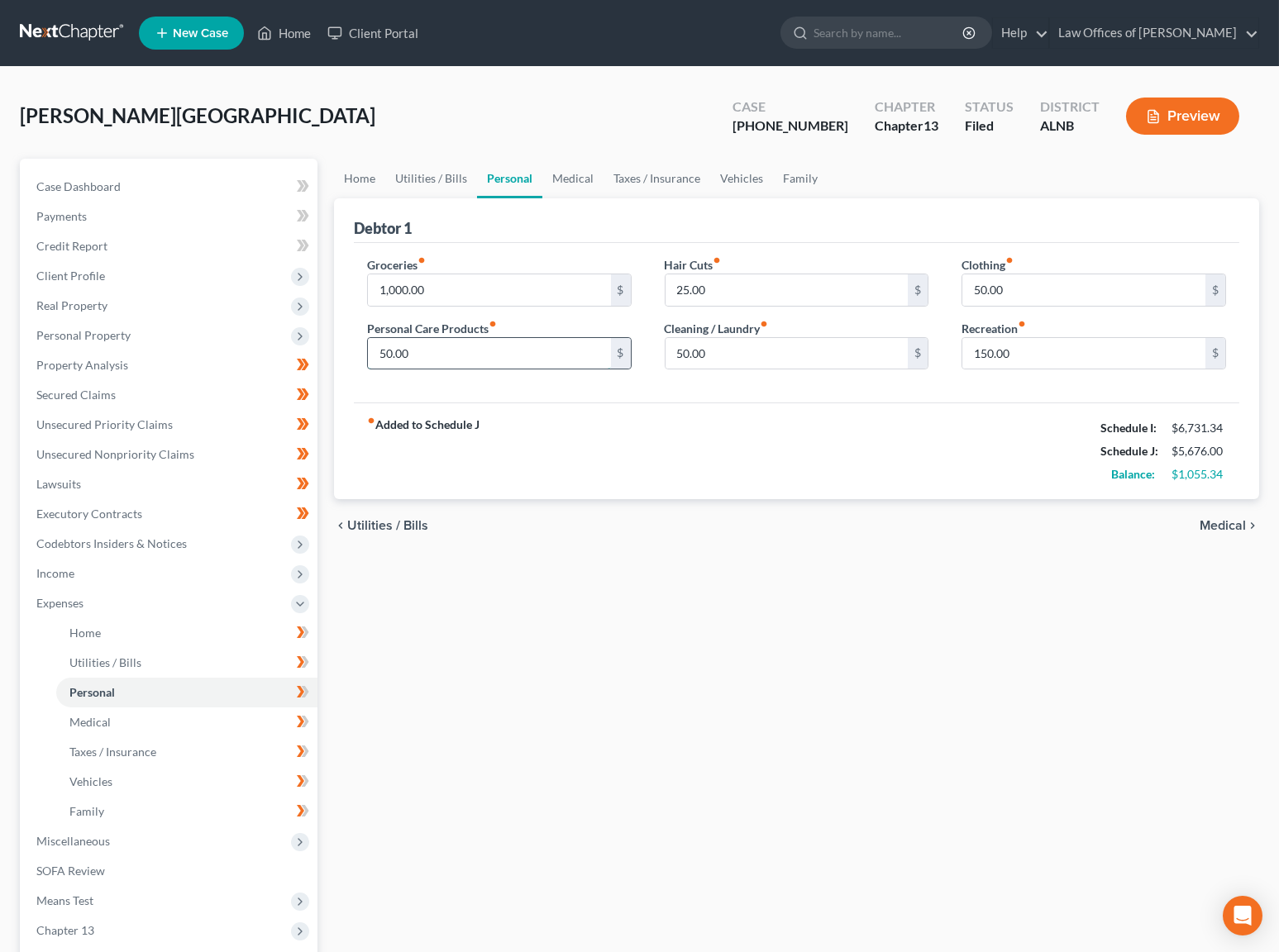
click at [503, 345] on input "50.00" at bounding box center [490, 354] width 243 height 32
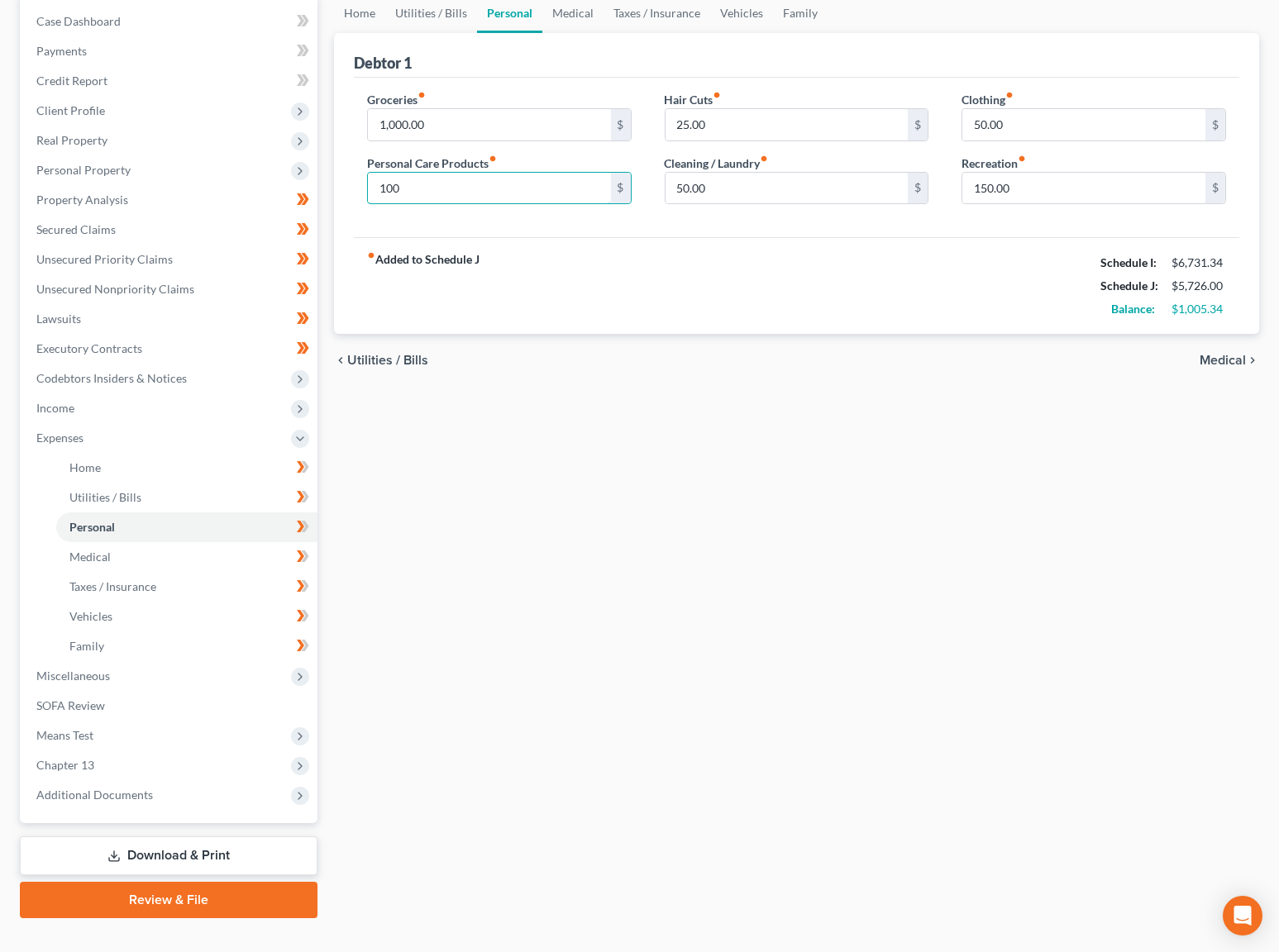
scroll to position [164, 0]
click at [306, 463] on icon at bounding box center [305, 468] width 8 height 12
drag, startPoint x: 302, startPoint y: 487, endPoint x: 302, endPoint y: 509, distance: 22.0
click at [302, 489] on icon at bounding box center [303, 498] width 13 height 20
click at [301, 522] on icon at bounding box center [301, 528] width 8 height 12
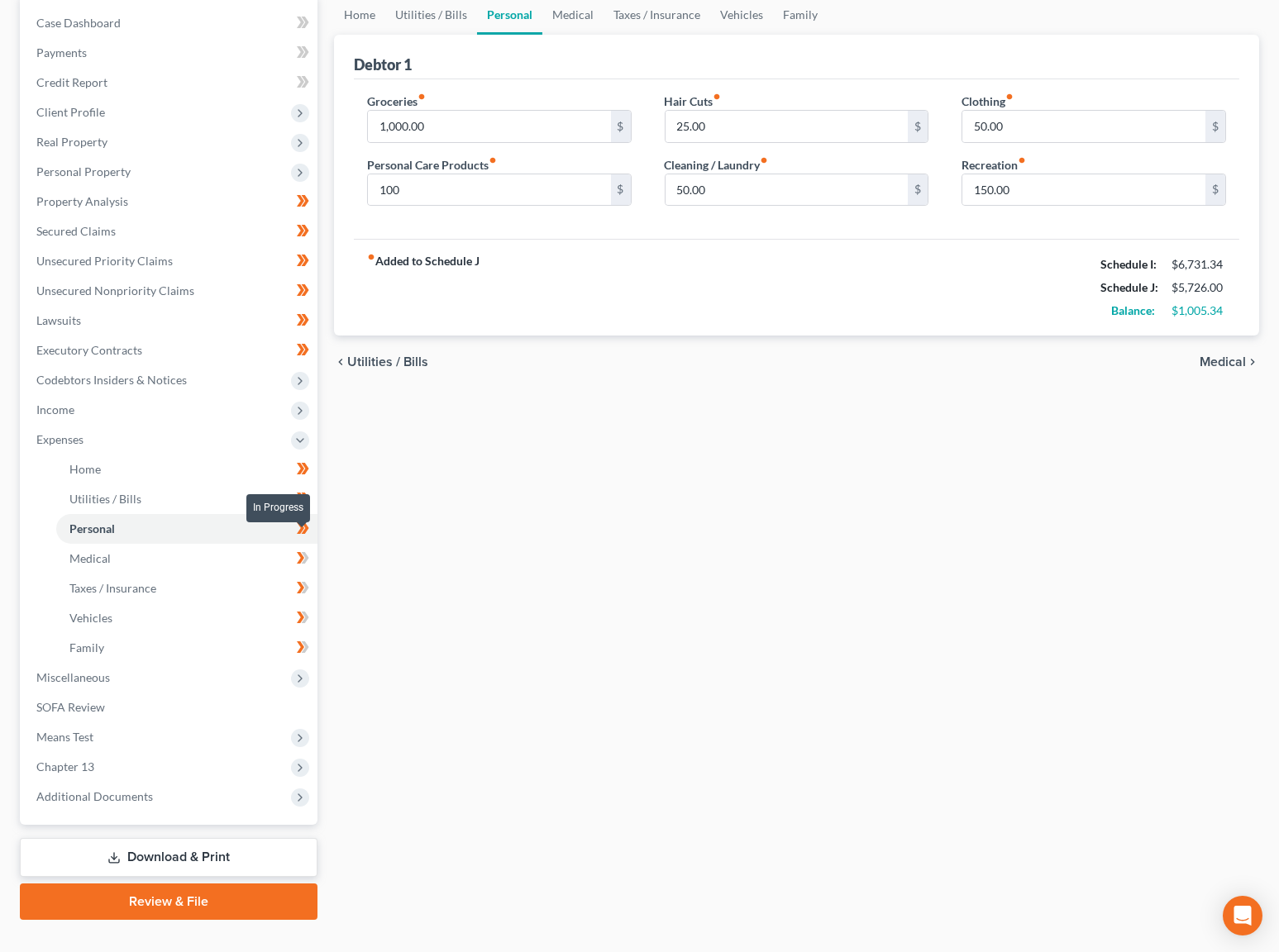
drag, startPoint x: 297, startPoint y: 539, endPoint x: 313, endPoint y: 568, distance: 33.1
click at [300, 548] on icon at bounding box center [303, 558] width 13 height 20
click at [305, 582] on icon at bounding box center [305, 588] width 8 height 12
click at [302, 612] on icon at bounding box center [301, 618] width 8 height 12
click at [300, 638] on icon at bounding box center [303, 648] width 13 height 20
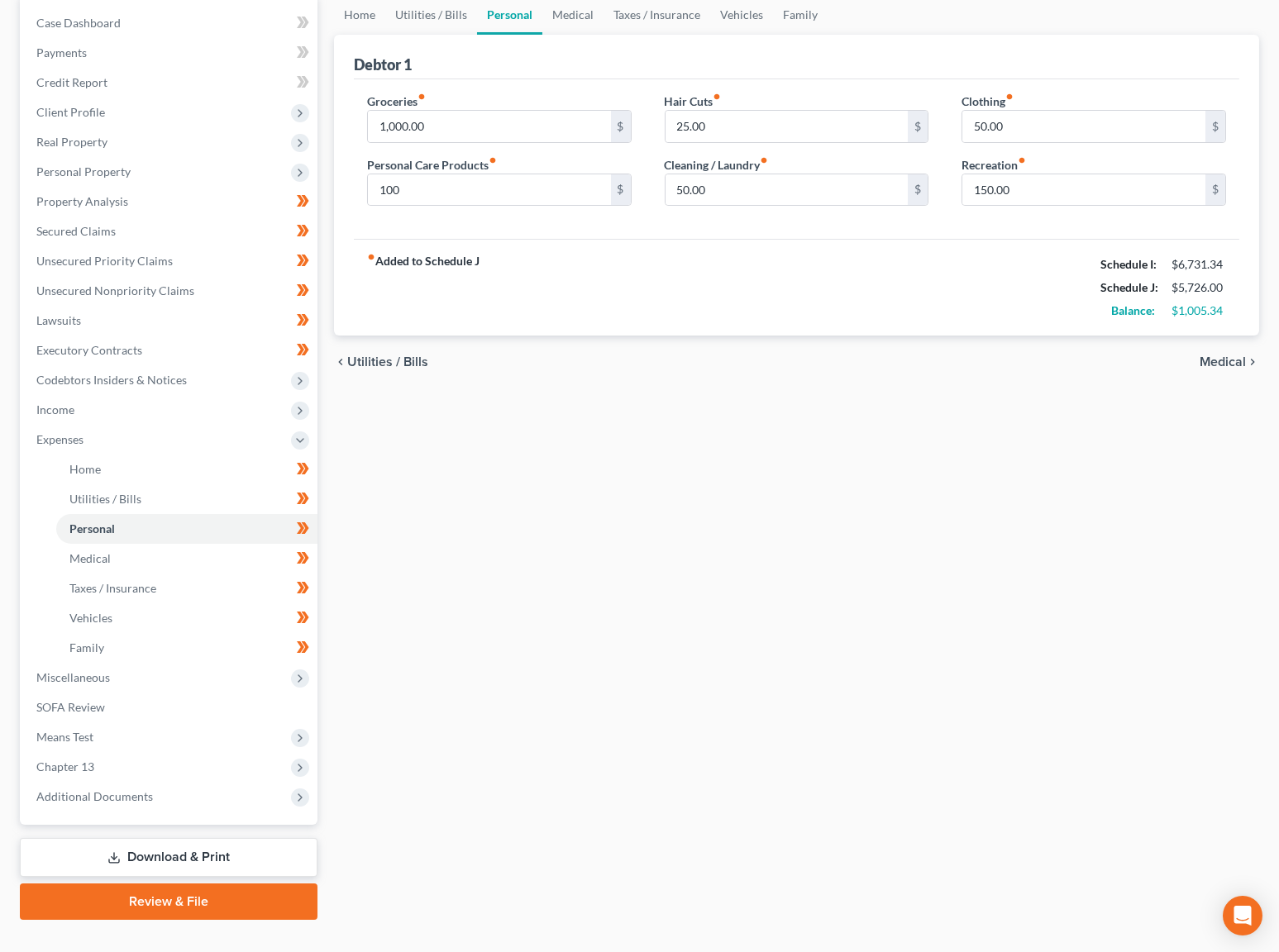
click at [131, 838] on link "Download & Print" at bounding box center [169, 858] width 298 height 39
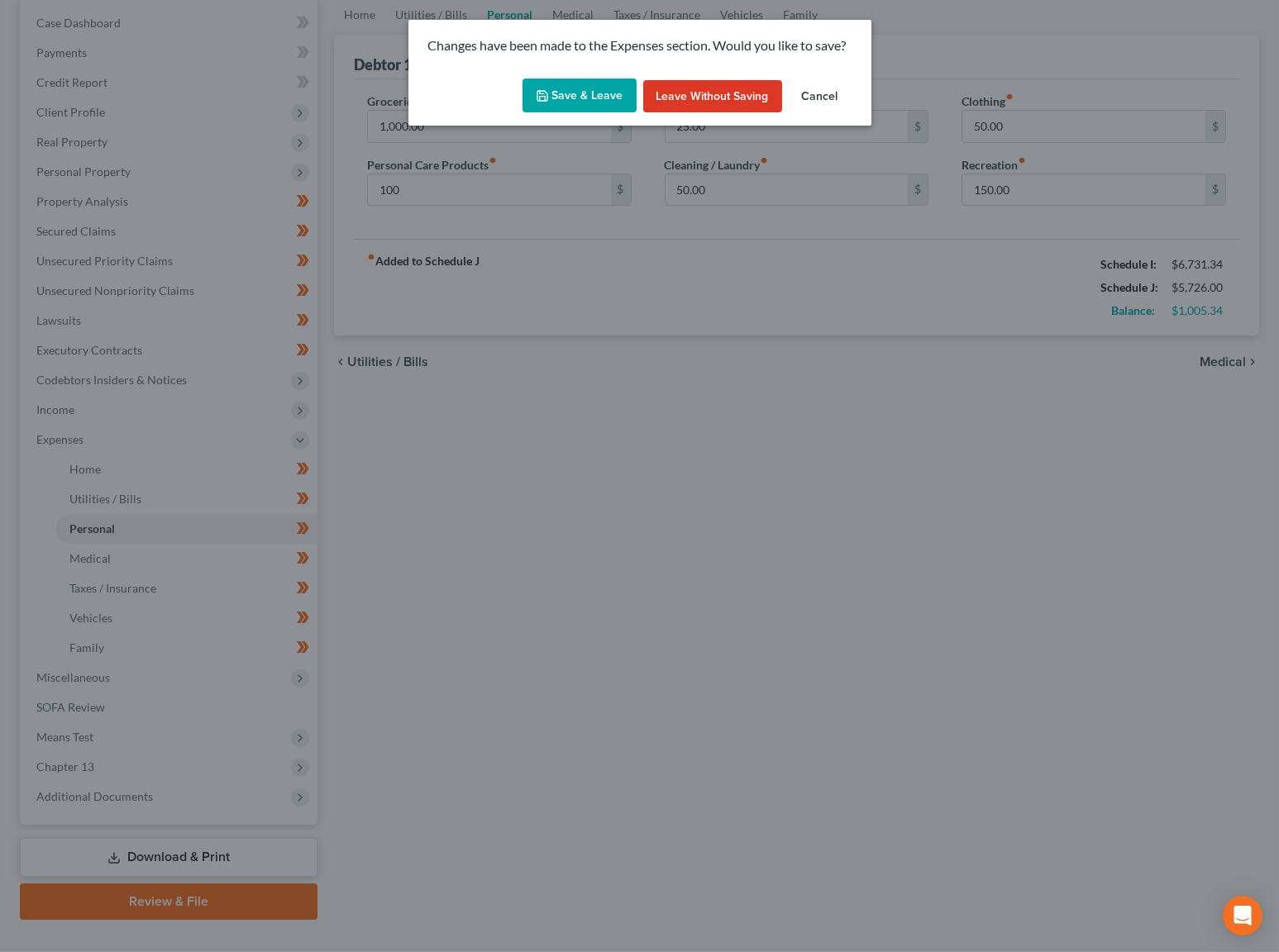
click at [542, 96] on polyline "button" at bounding box center [542, 98] width 6 height 4
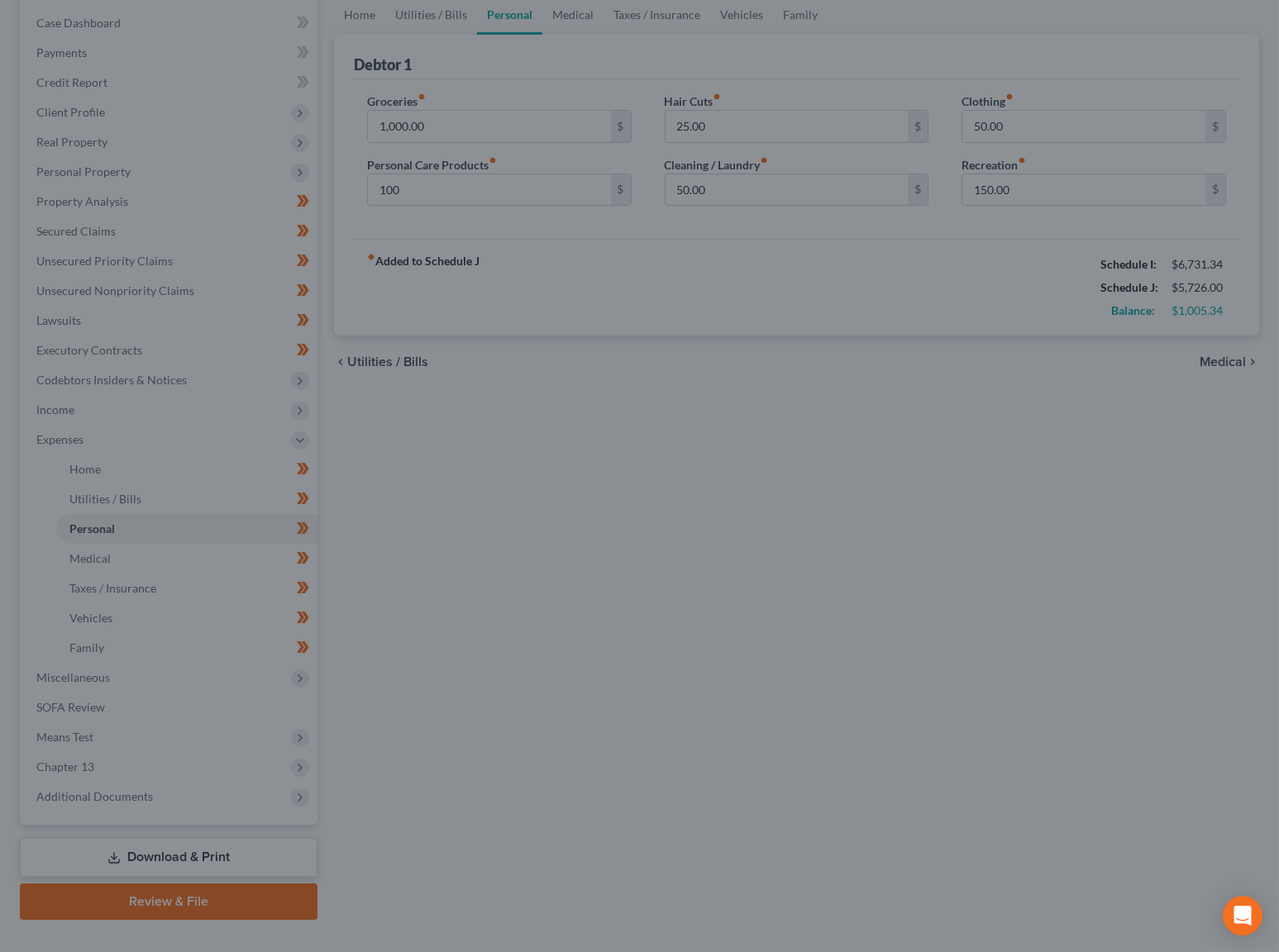
type input "100.00"
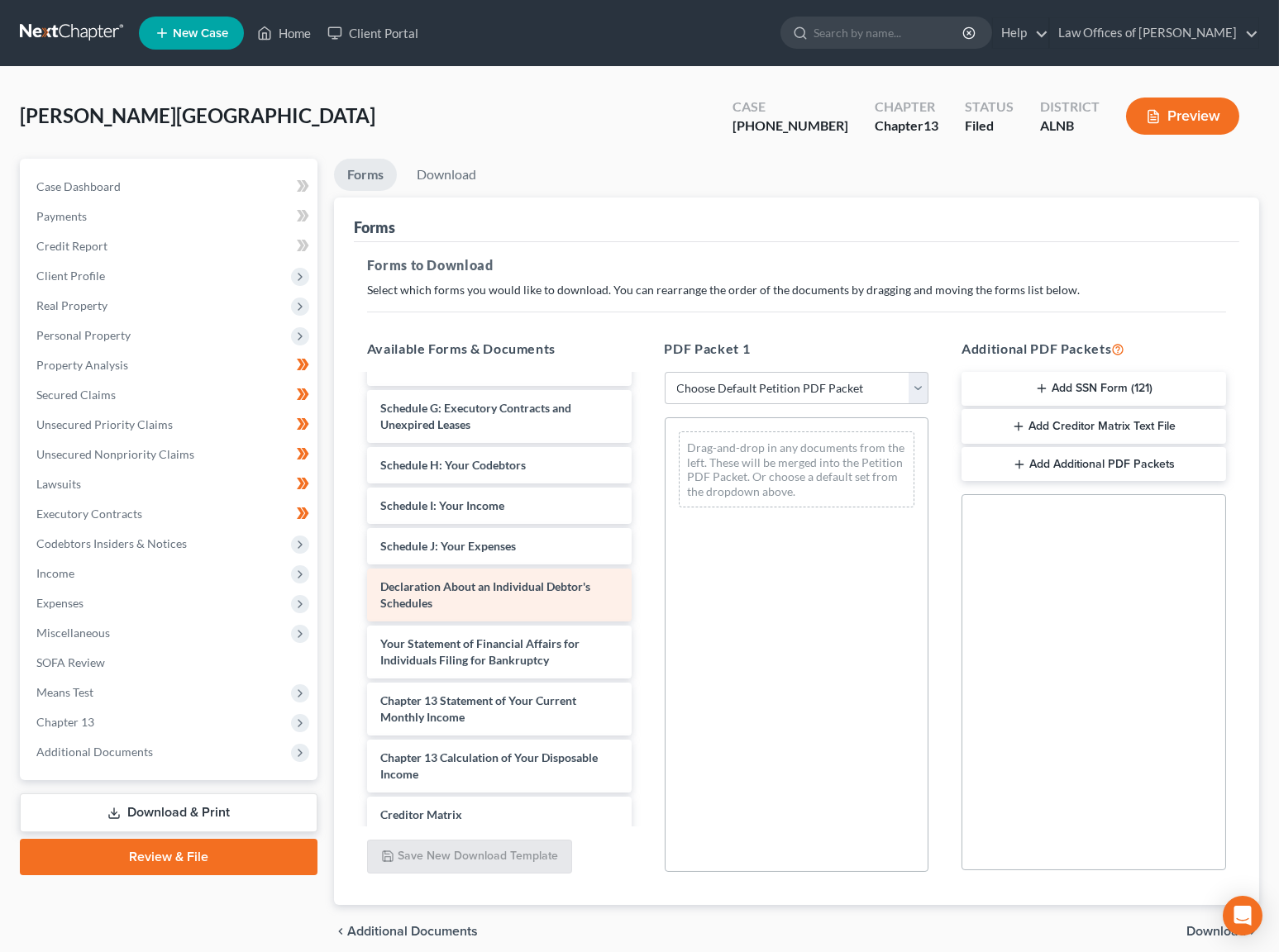
scroll to position [2097, 0]
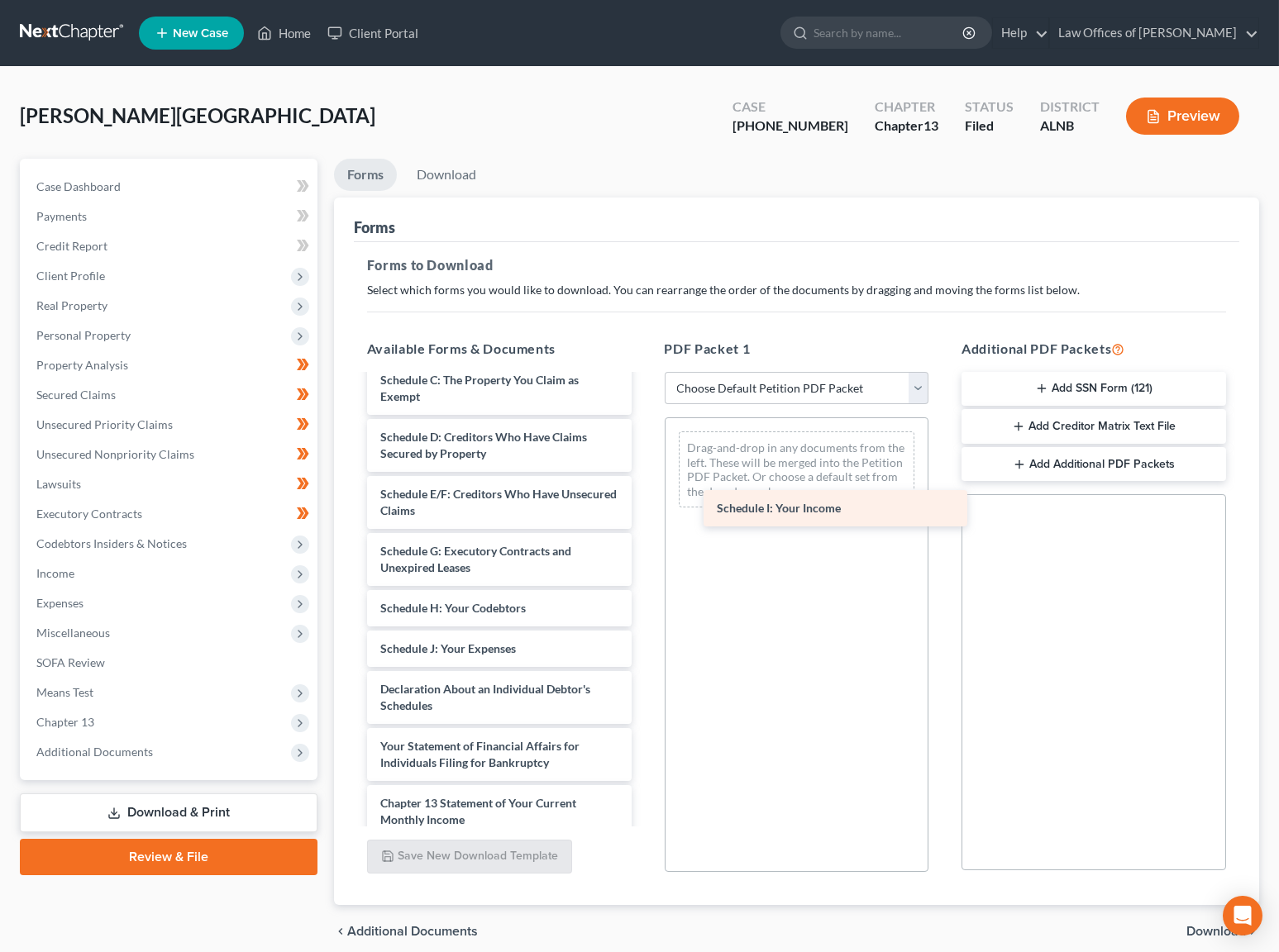
drag, startPoint x: 442, startPoint y: 585, endPoint x: 779, endPoint y: 509, distance: 345.5
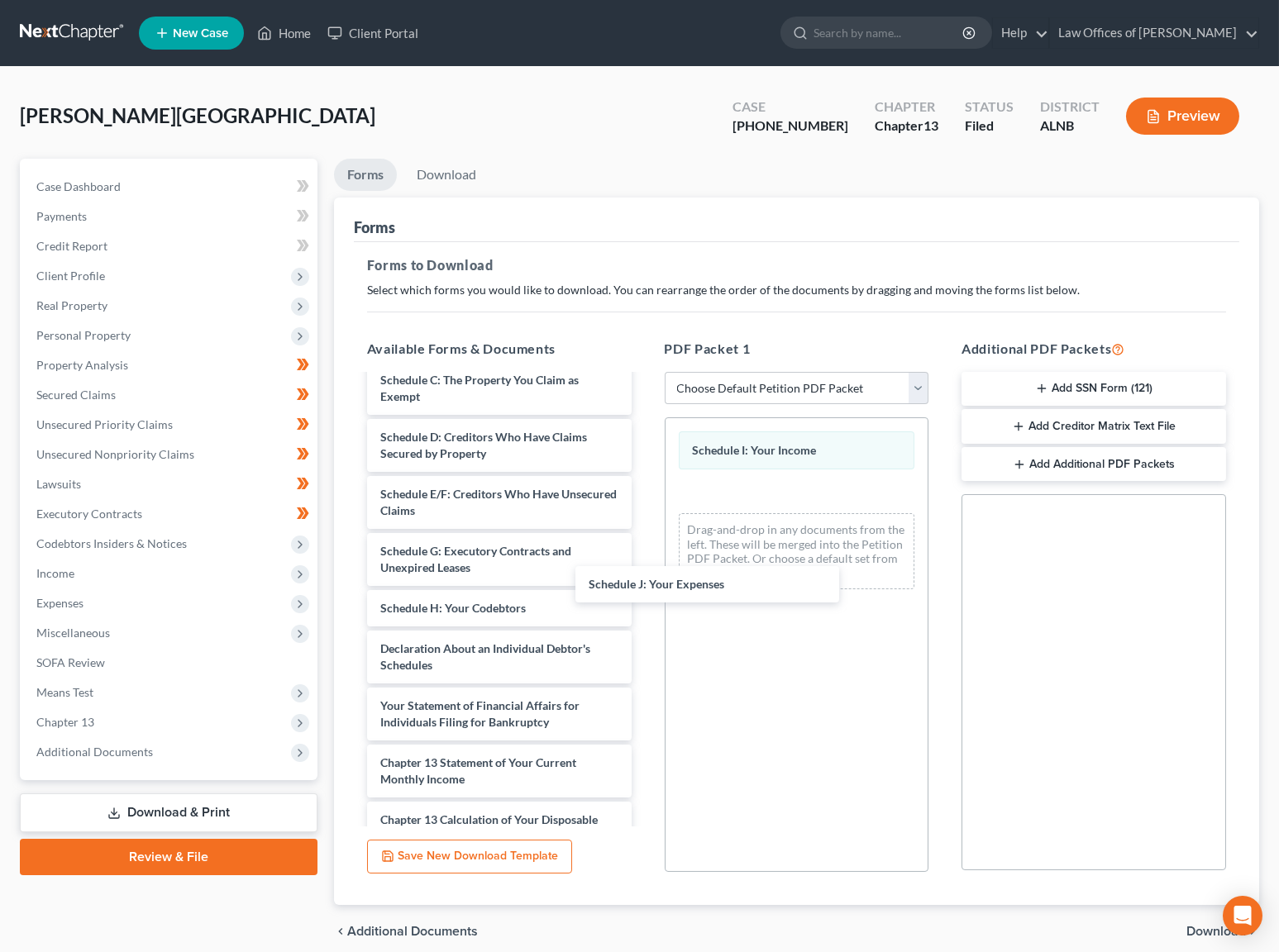
drag, startPoint x: 516, startPoint y: 580, endPoint x: 742, endPoint y: 569, distance: 226.3
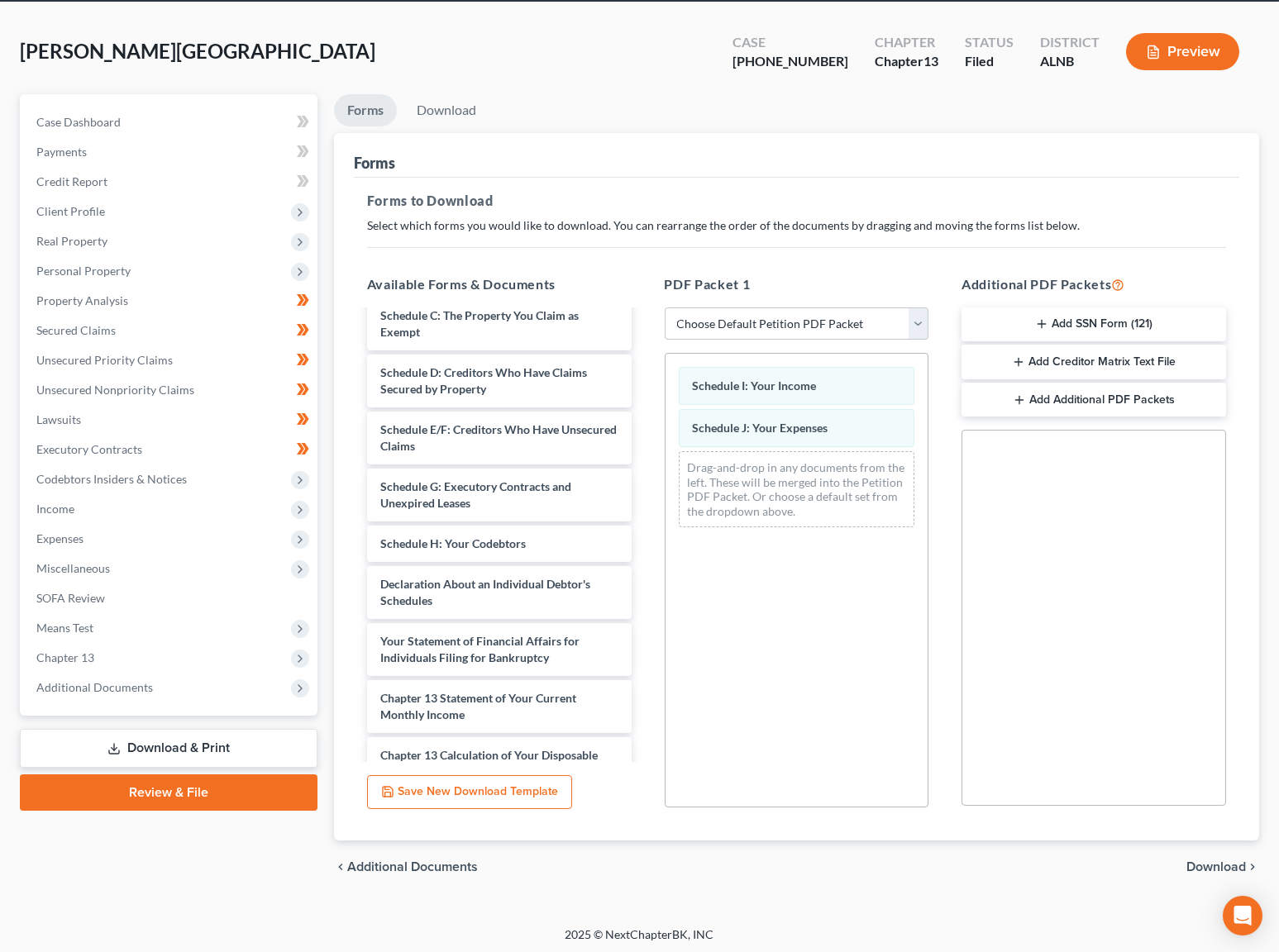
scroll to position [64, 0]
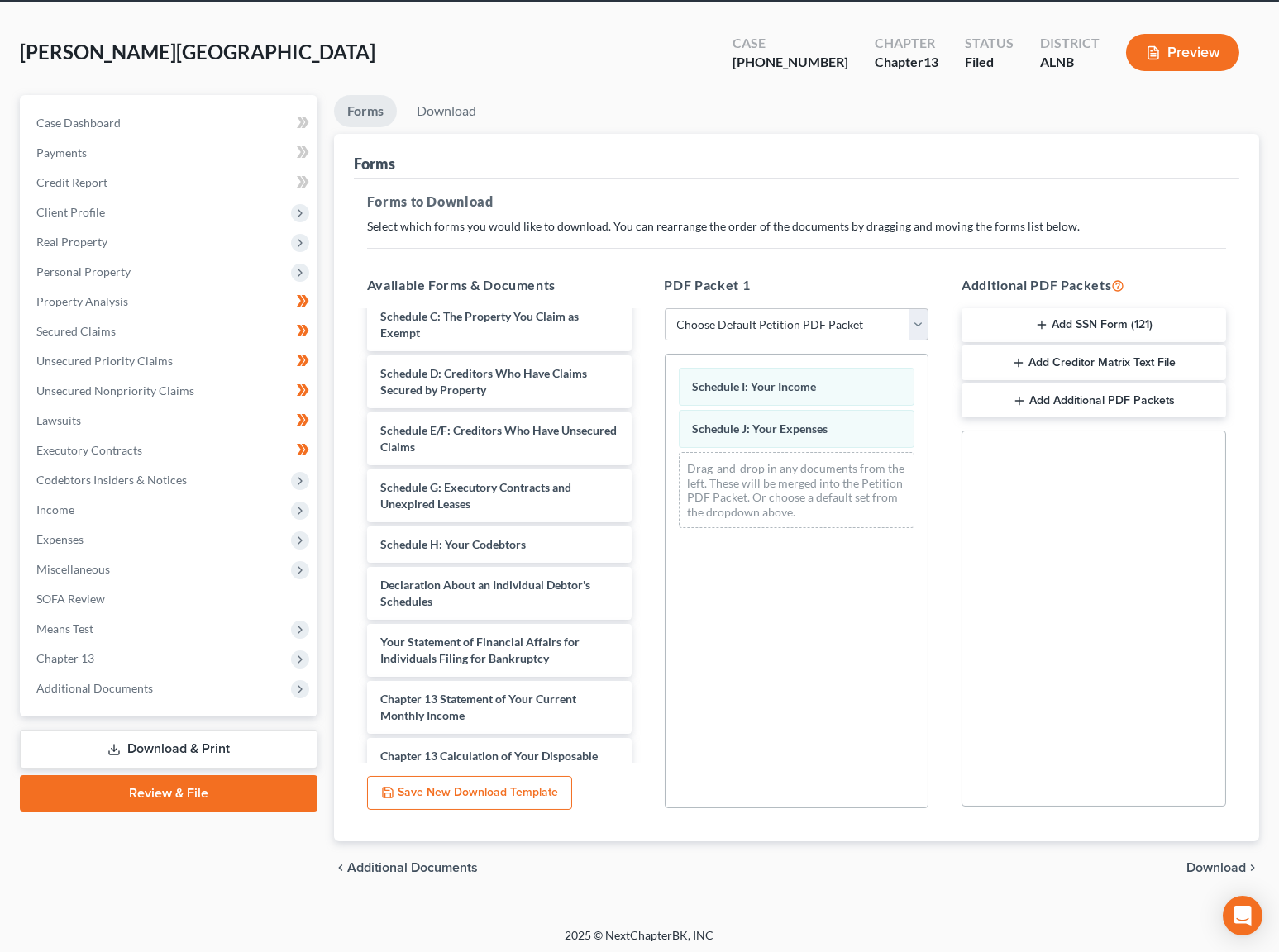
drag, startPoint x: 1222, startPoint y: 865, endPoint x: 1199, endPoint y: 853, distance: 25.9
click at [1222, 865] on span "Download" at bounding box center [1216, 868] width 60 height 13
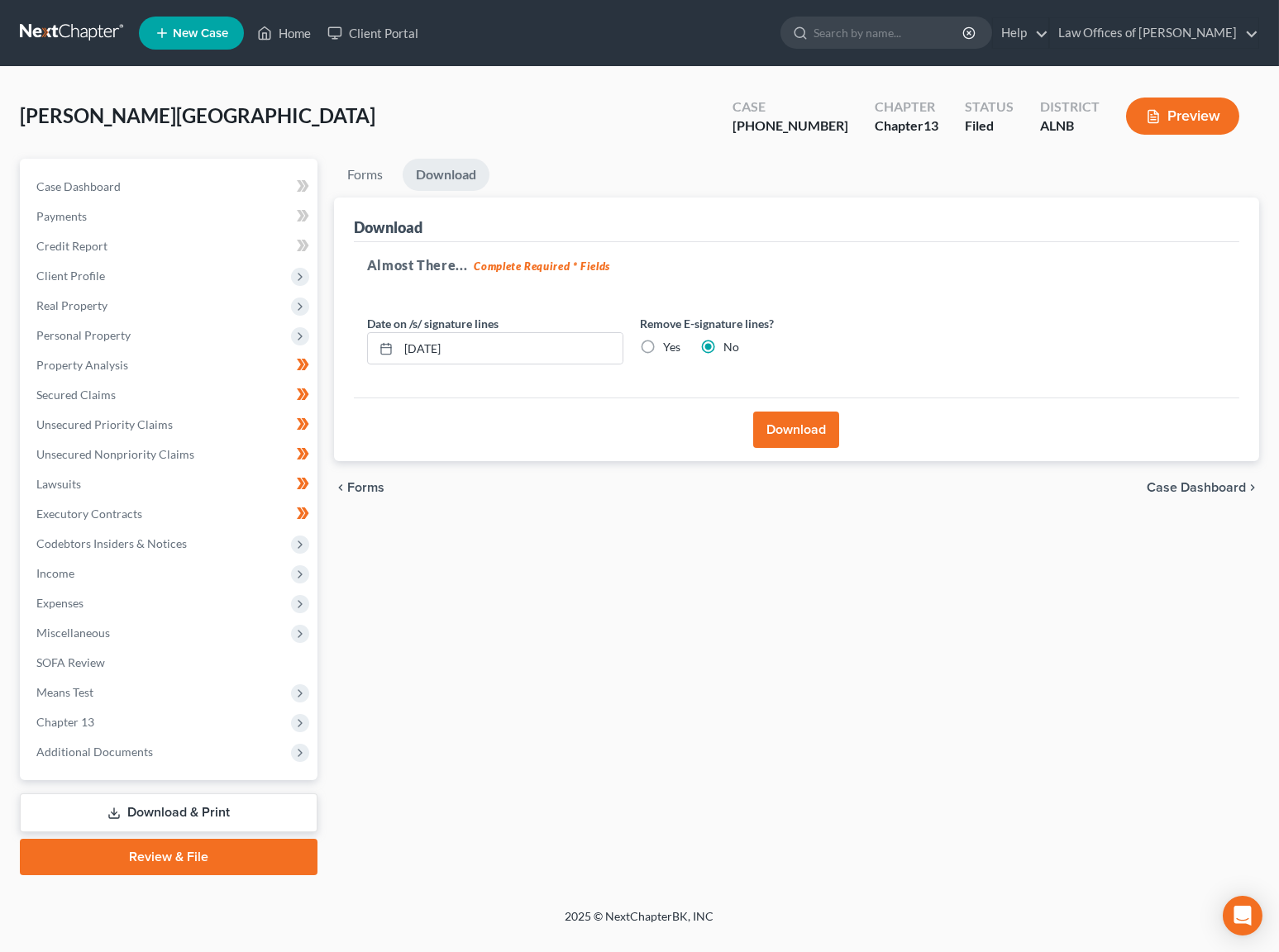
click at [352, 486] on span "Forms" at bounding box center [365, 488] width 38 height 13
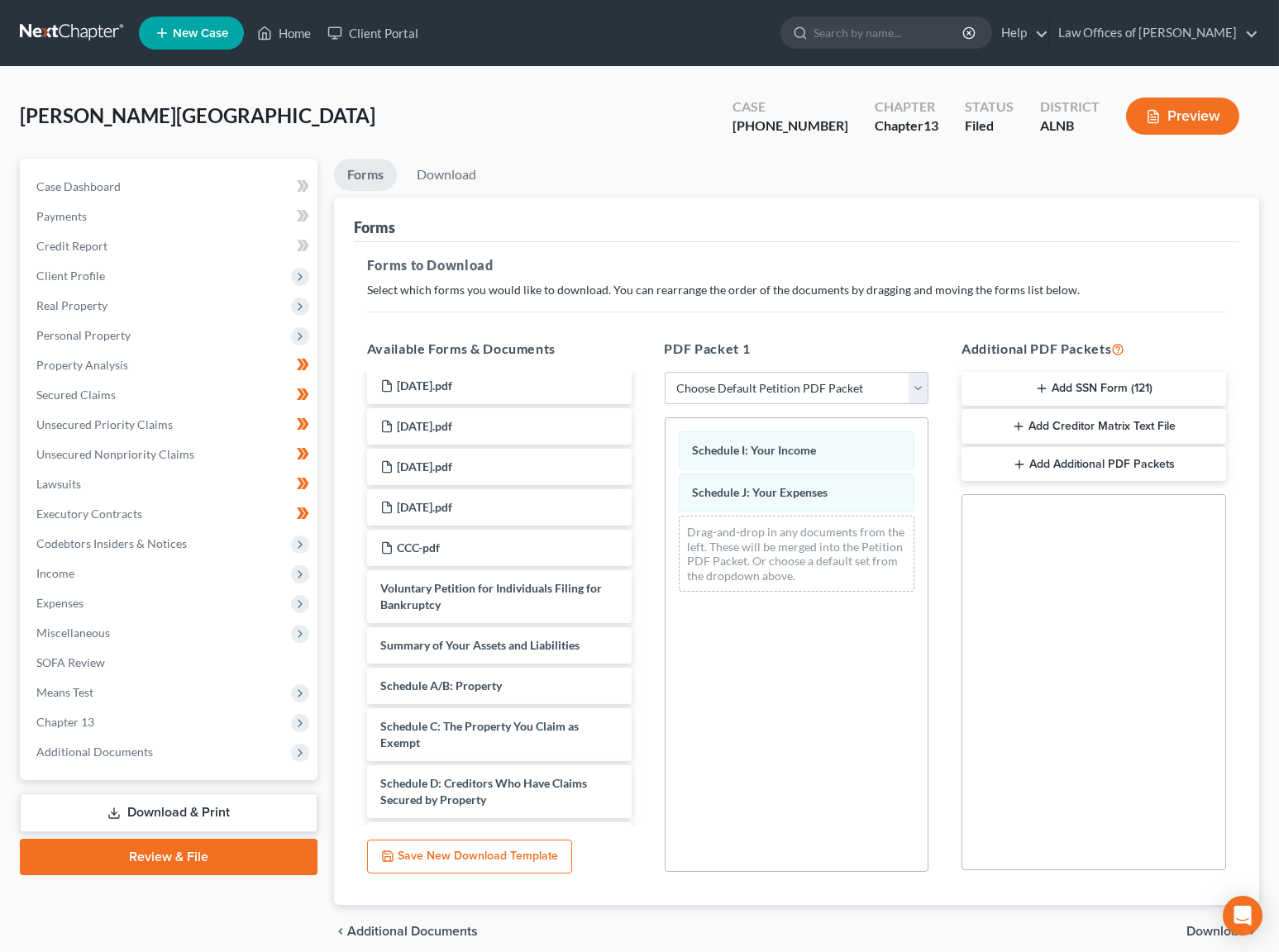
scroll to position [1733, 0]
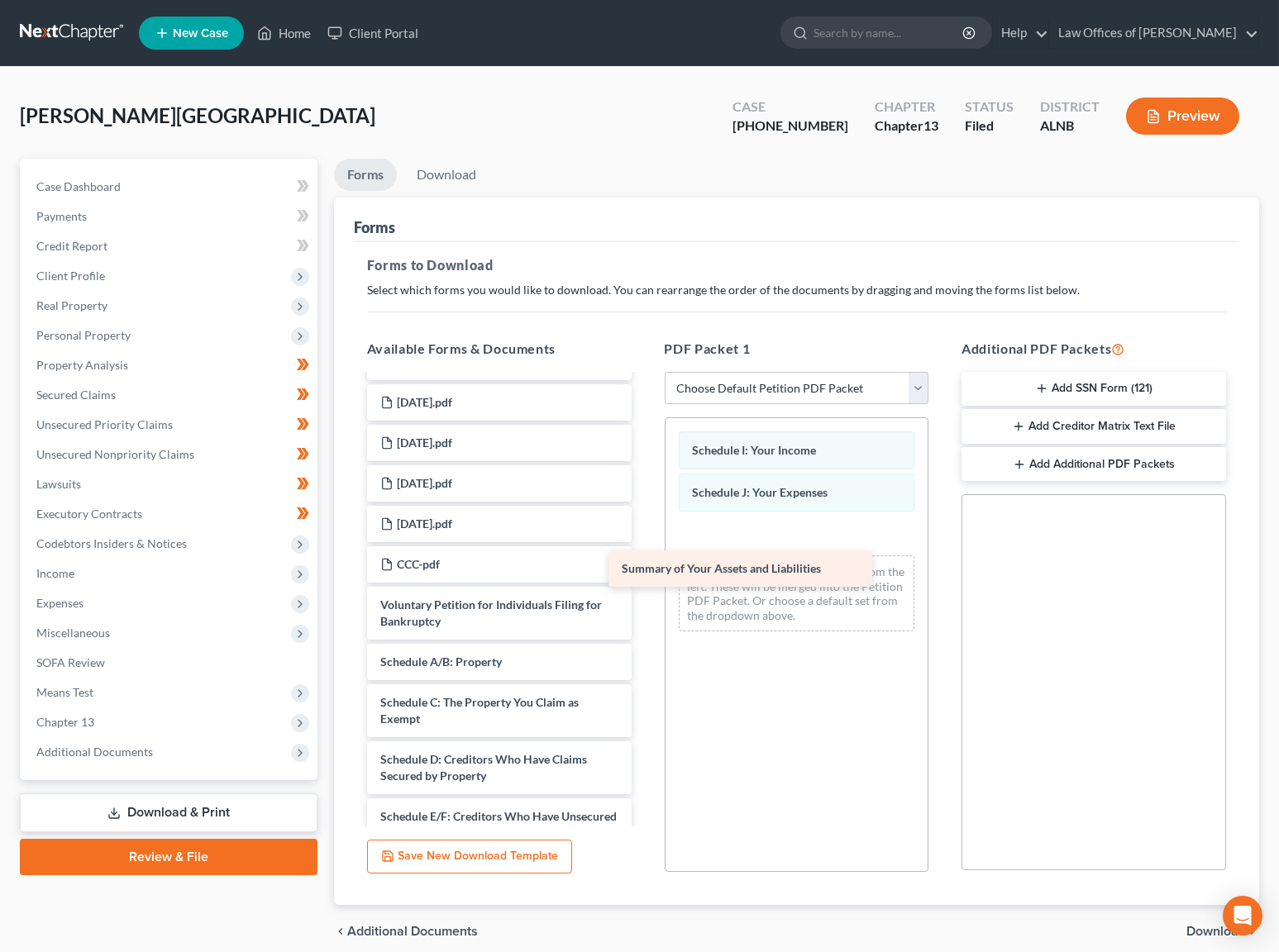
drag, startPoint x: 457, startPoint y: 608, endPoint x: 702, endPoint y: 567, distance: 248.4
click at [1200, 929] on span "Download" at bounding box center [1216, 932] width 60 height 13
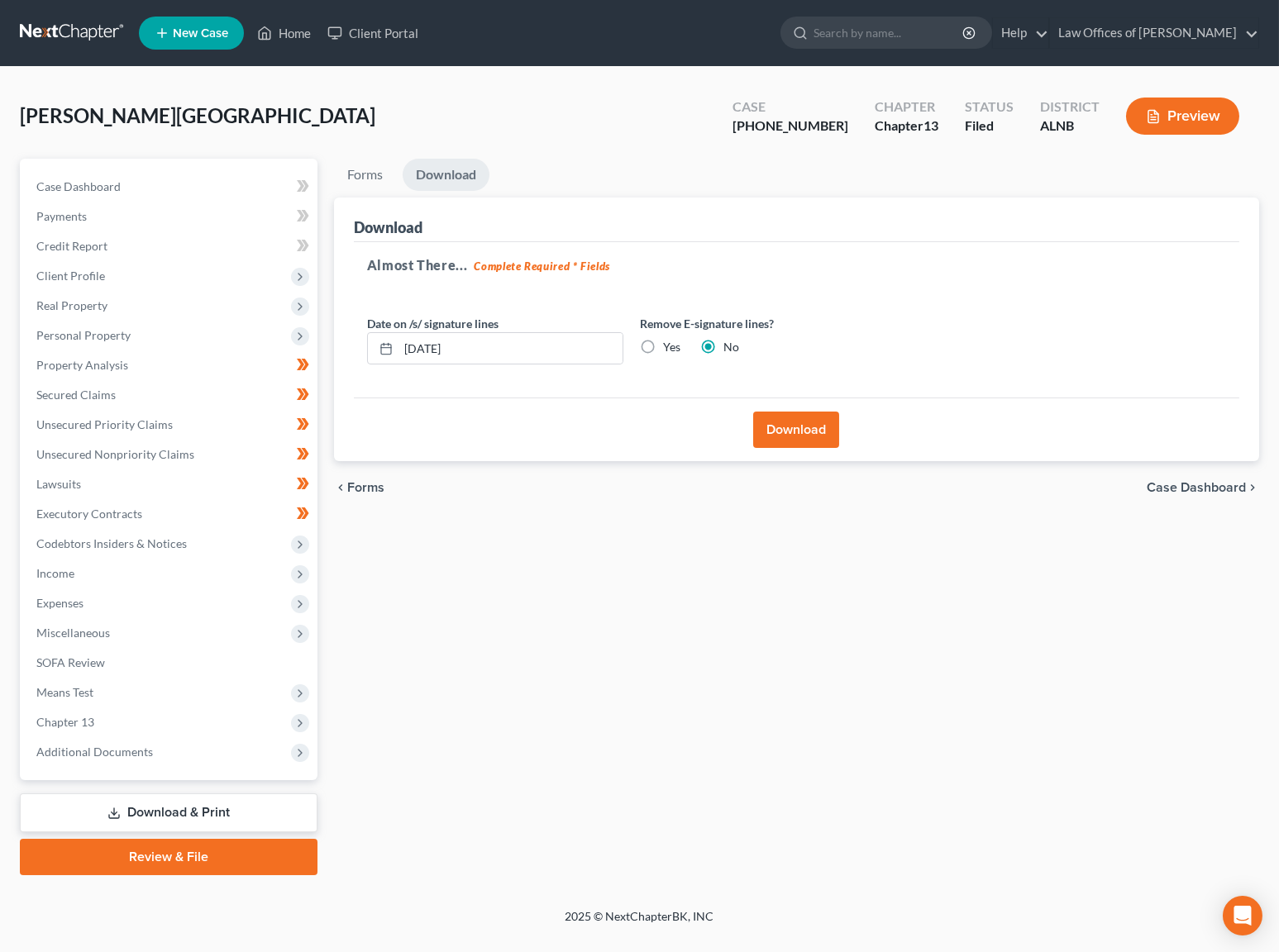
click at [813, 433] on button "Download" at bounding box center [796, 430] width 86 height 37
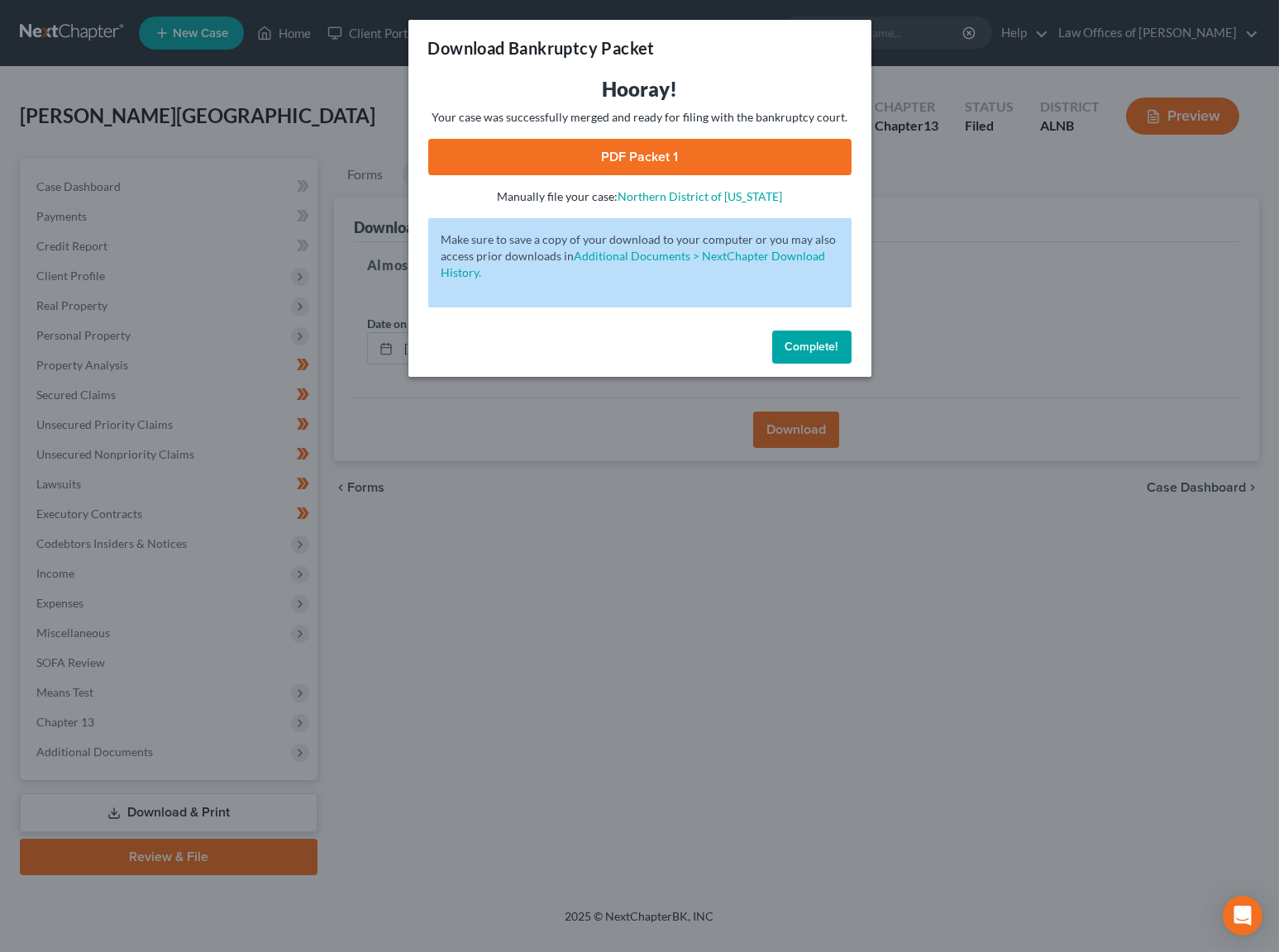
click at [782, 159] on link "PDF Packet 1" at bounding box center [639, 157] width 423 height 37
click at [819, 340] on span "Complete!" at bounding box center [812, 347] width 53 height 14
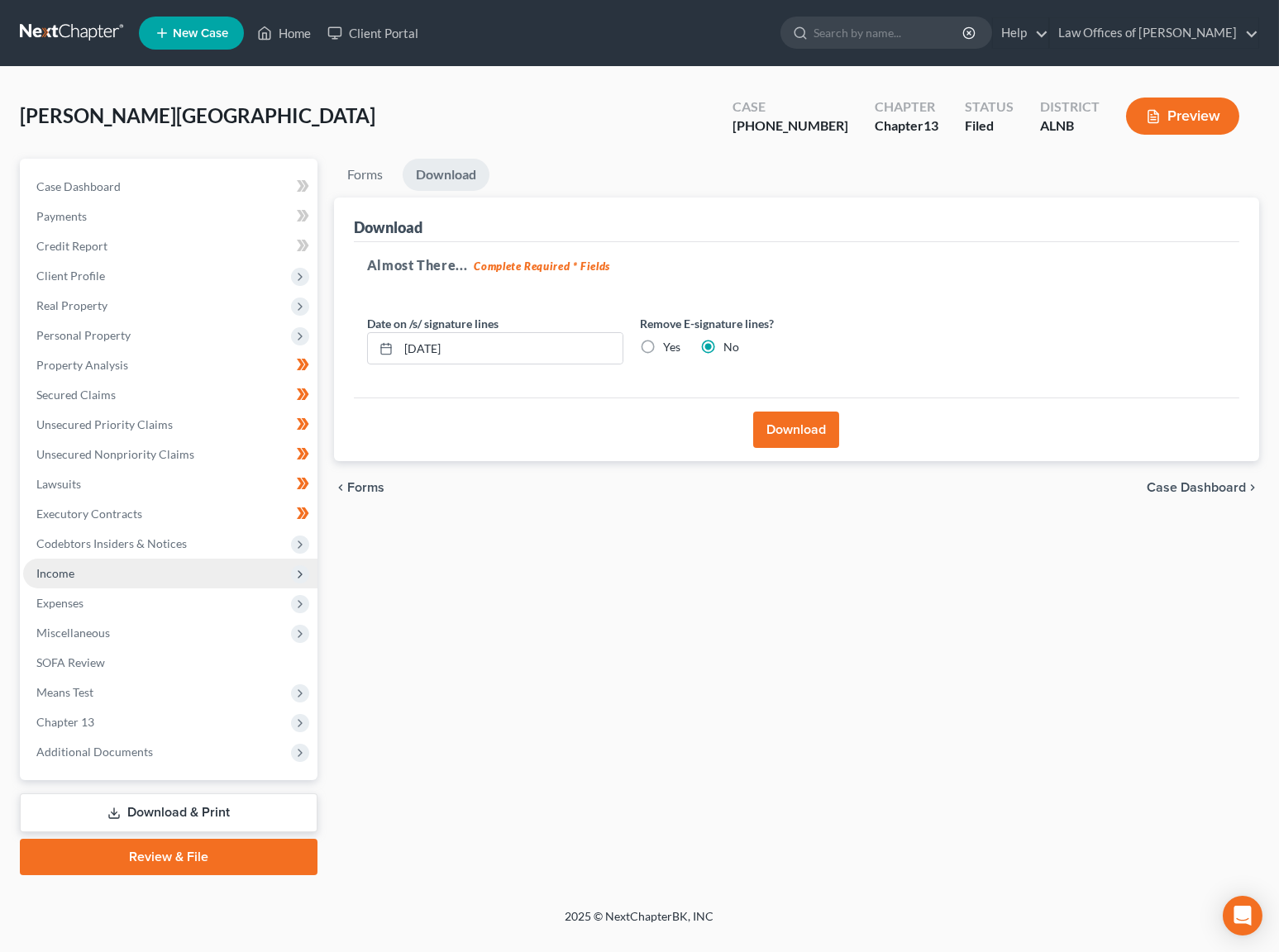
click at [87, 561] on span "Income" at bounding box center [170, 573] width 294 height 30
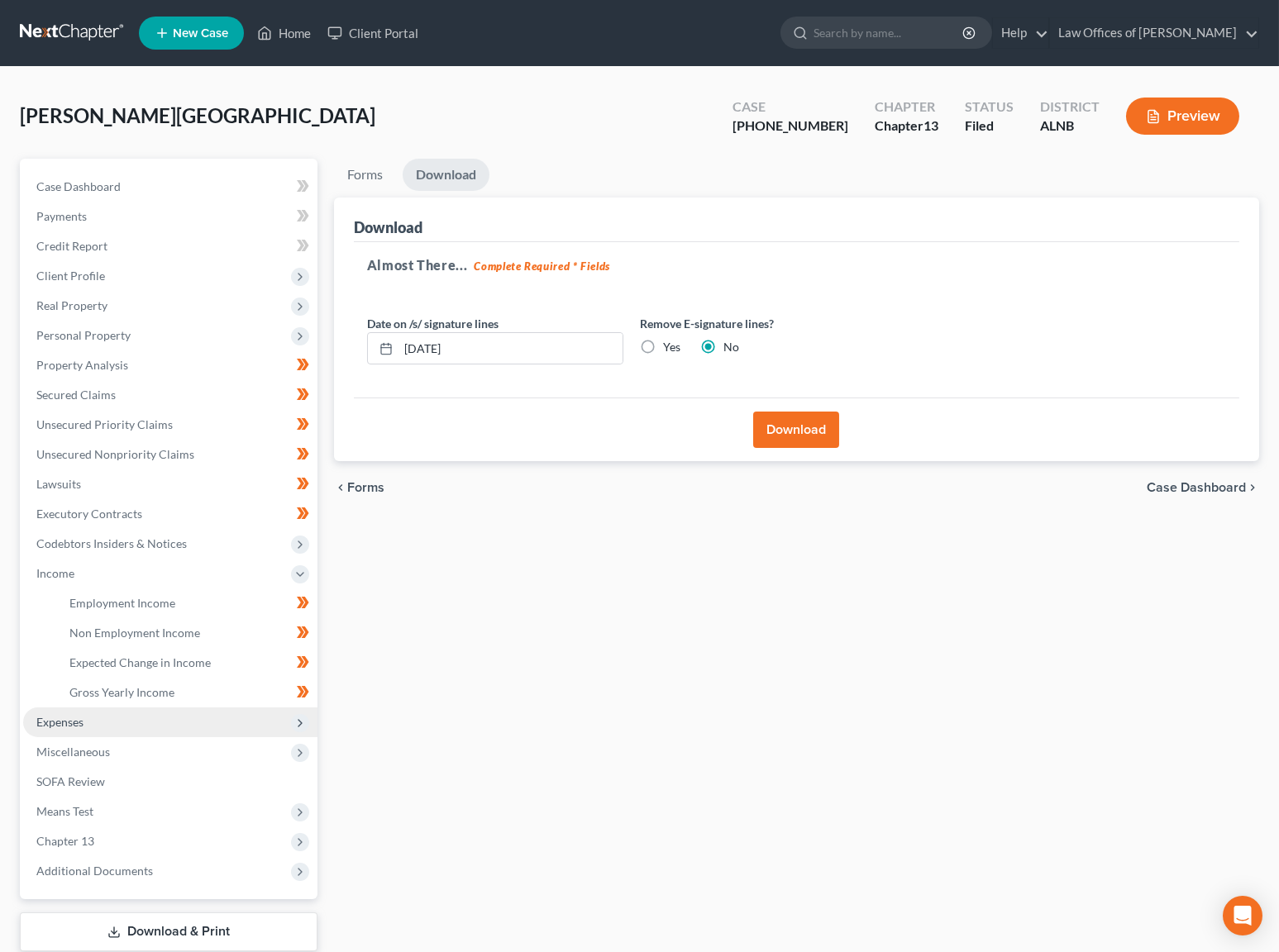
click at [86, 707] on span "Expenses" at bounding box center [170, 722] width 294 height 30
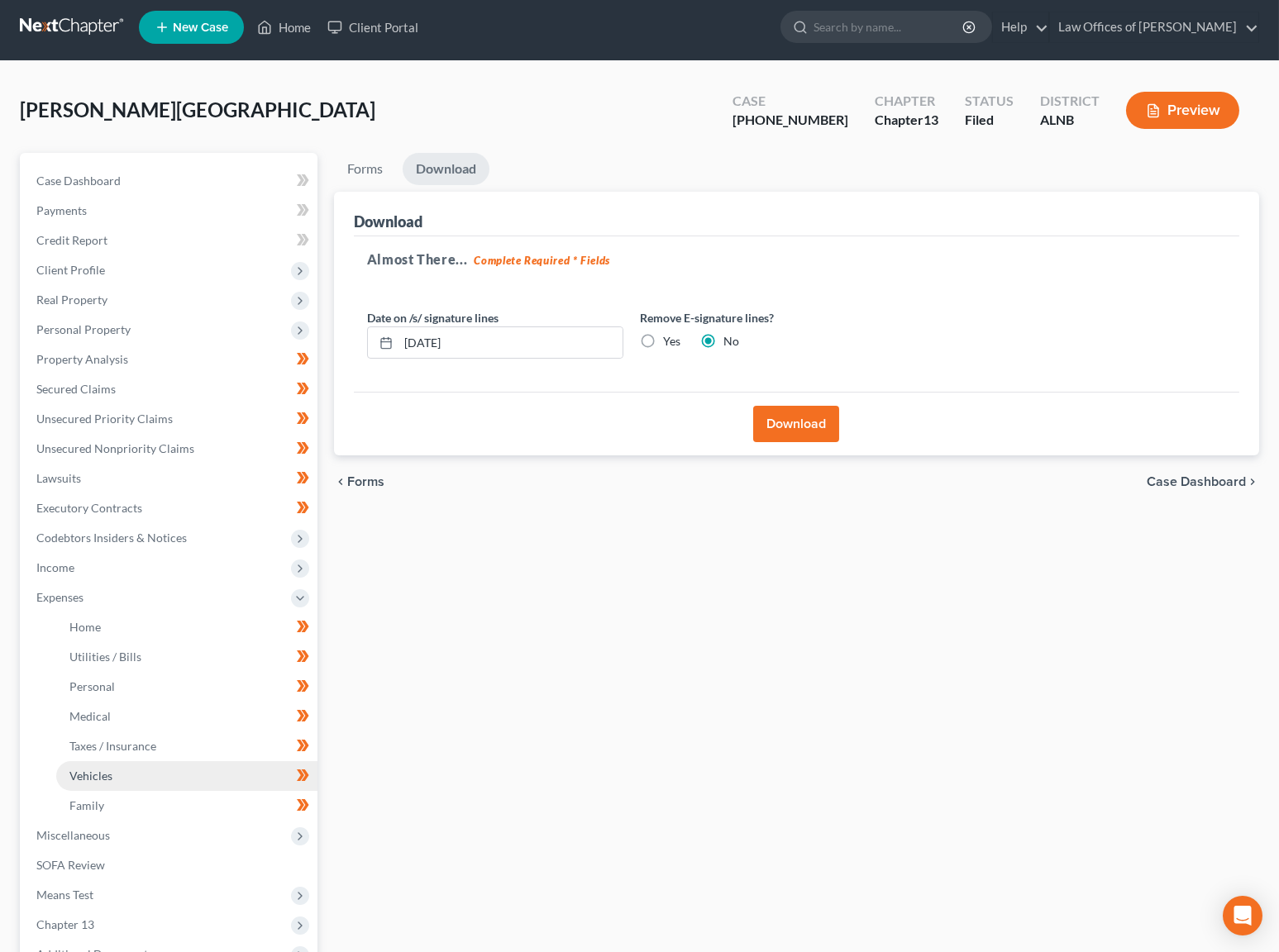
click at [121, 761] on link "Vehicles" at bounding box center [186, 776] width 261 height 30
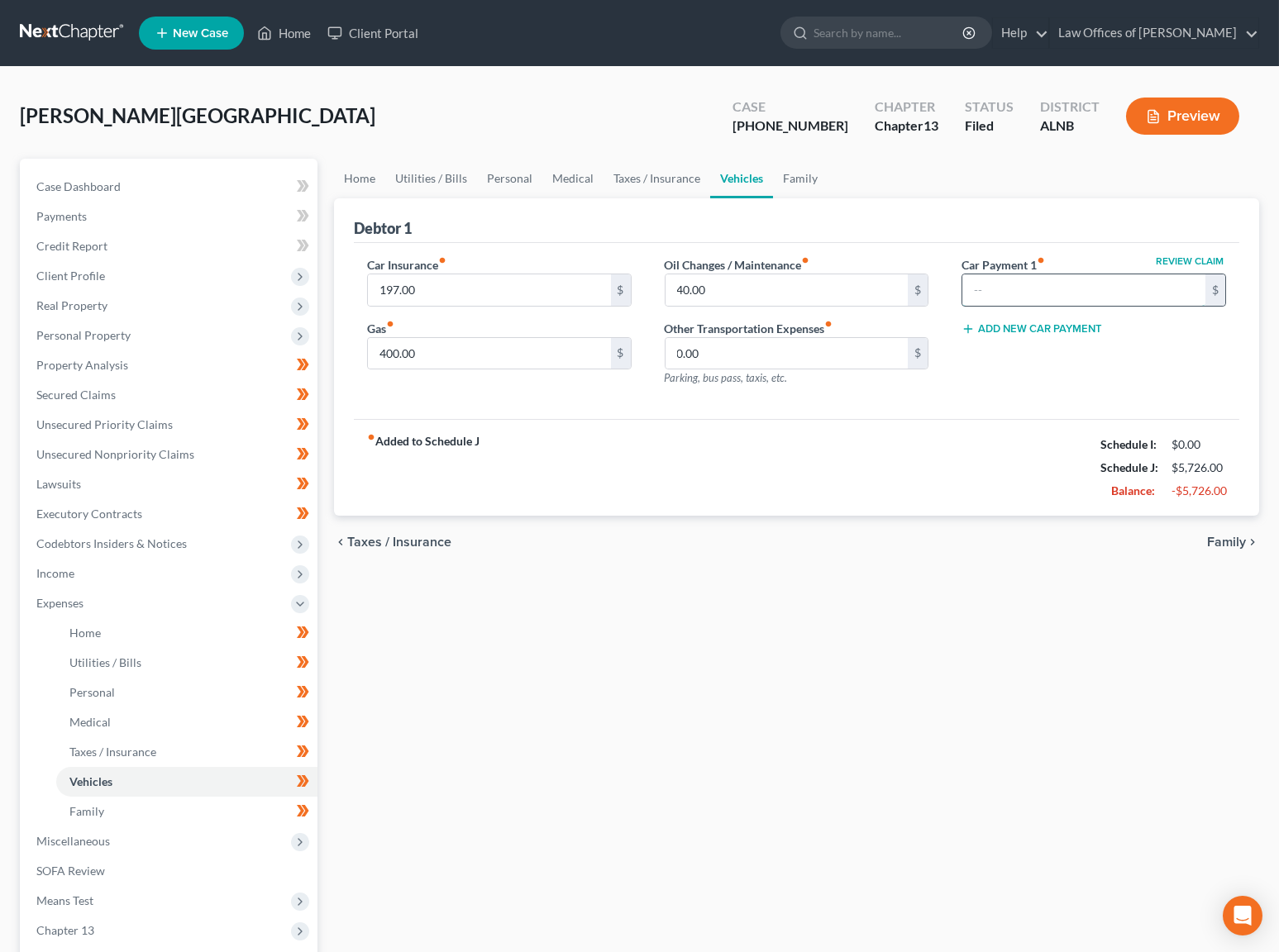
click at [1039, 279] on input "text" at bounding box center [1084, 290] width 243 height 32
type input "350"
click at [654, 175] on link "Taxes / Insurance" at bounding box center [656, 178] width 107 height 40
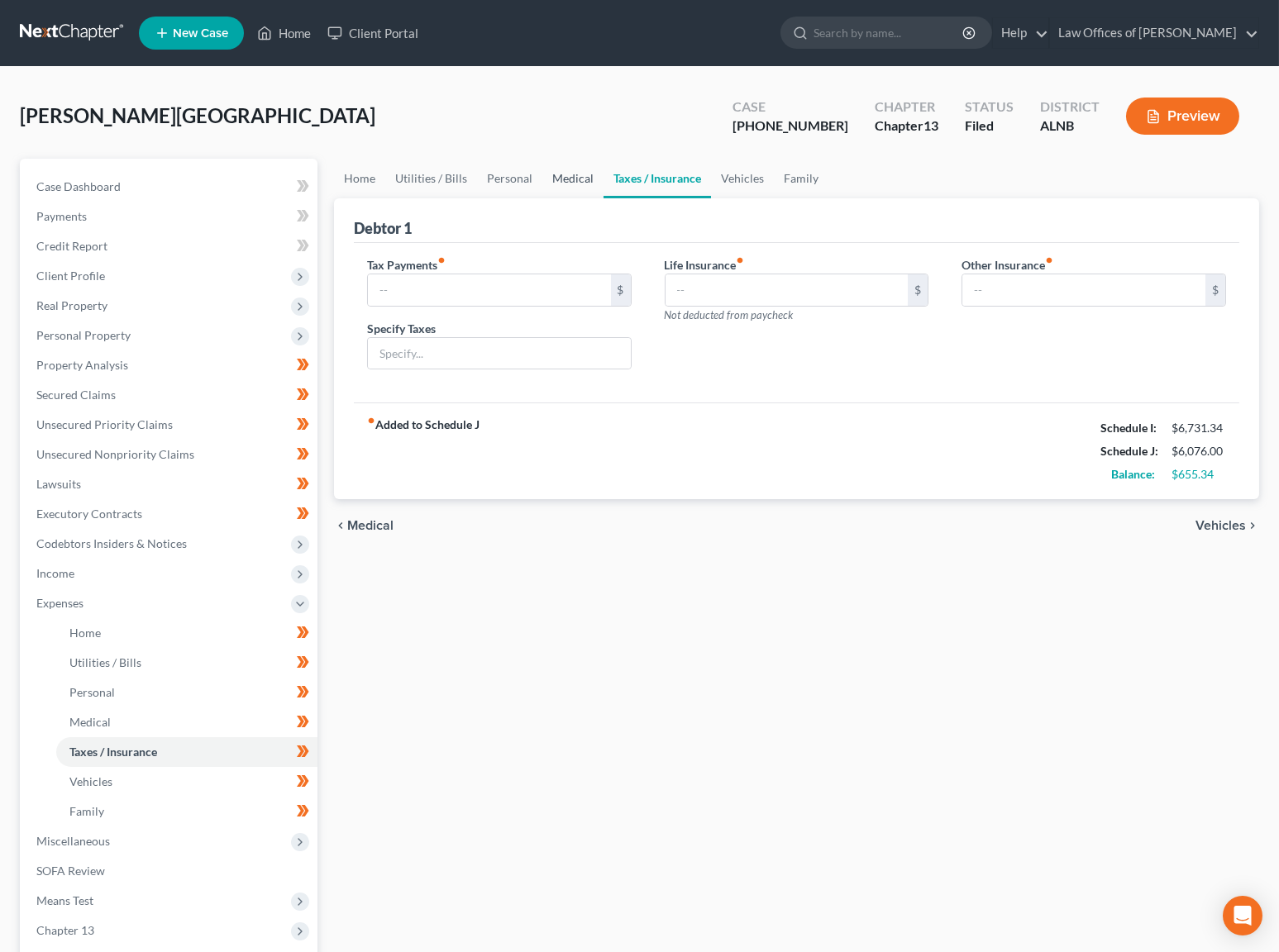
click at [565, 177] on link "Medical" at bounding box center [573, 178] width 61 height 40
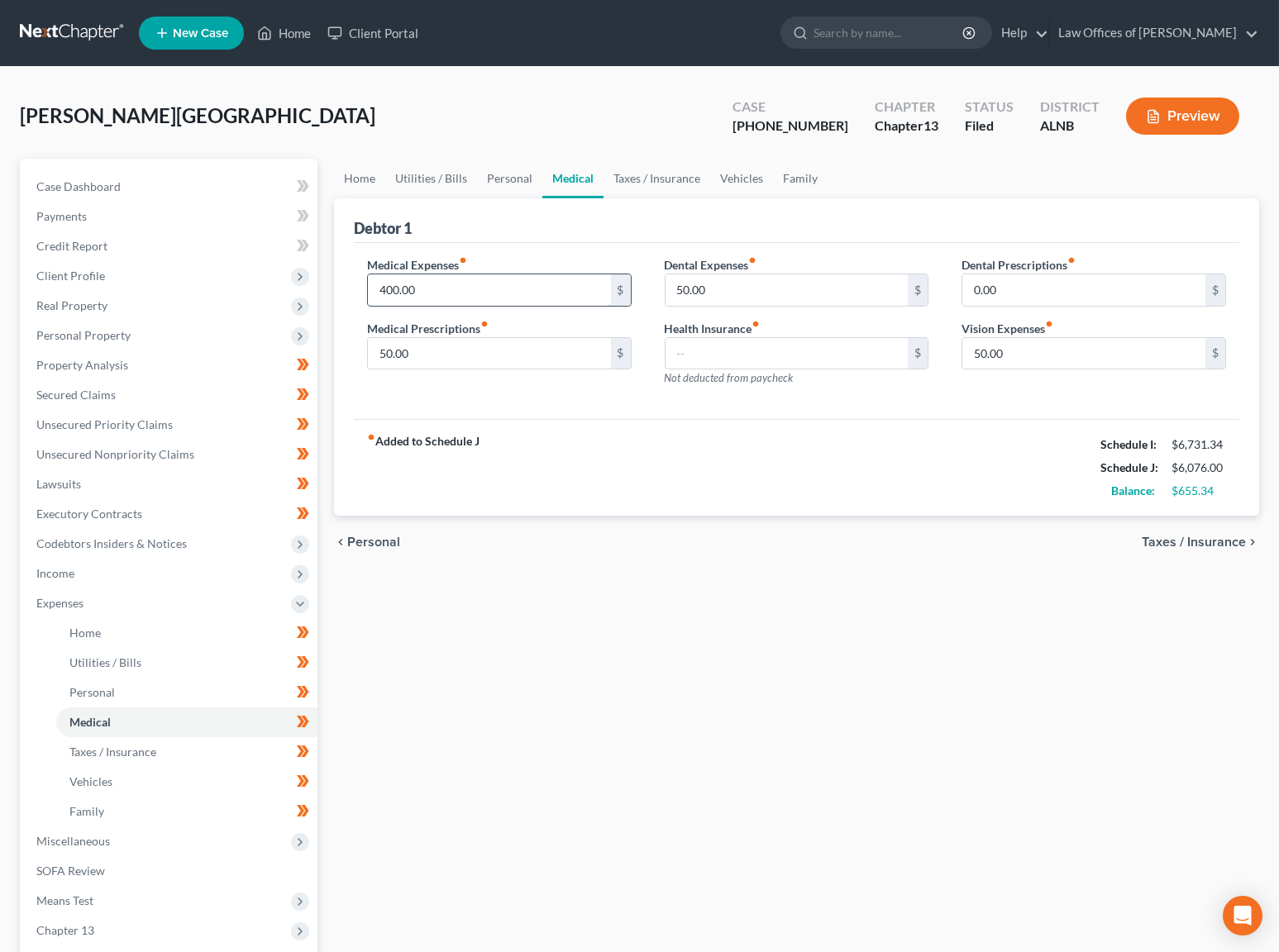
click at [453, 282] on input "400.00" at bounding box center [490, 290] width 243 height 32
type input "300"
click at [526, 172] on link "Personal" at bounding box center [510, 178] width 66 height 40
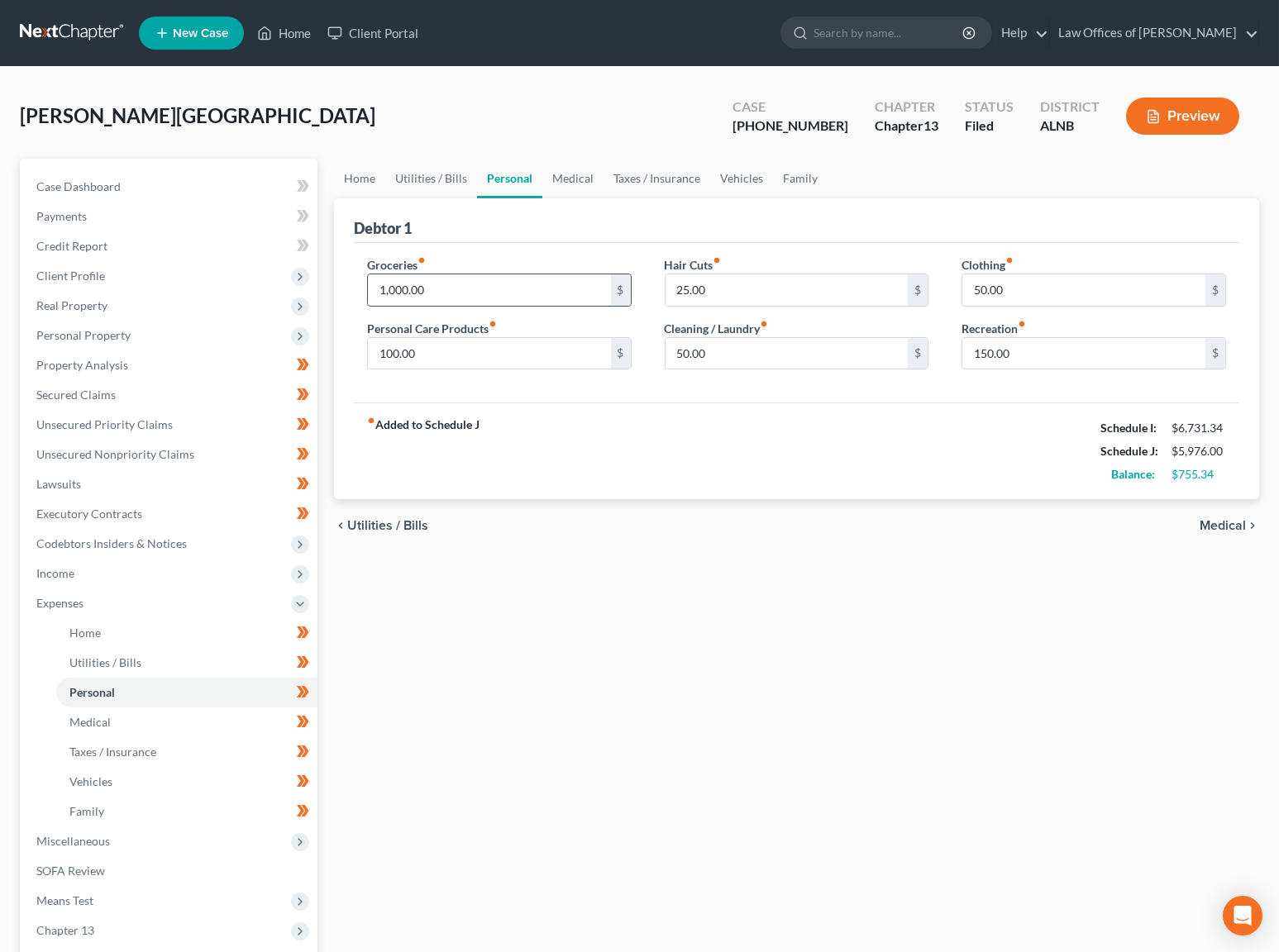
click at [450, 283] on input "1,000.00" at bounding box center [490, 290] width 243 height 32
type input "800"
click at [1000, 346] on input "150.00" at bounding box center [1084, 354] width 243 height 32
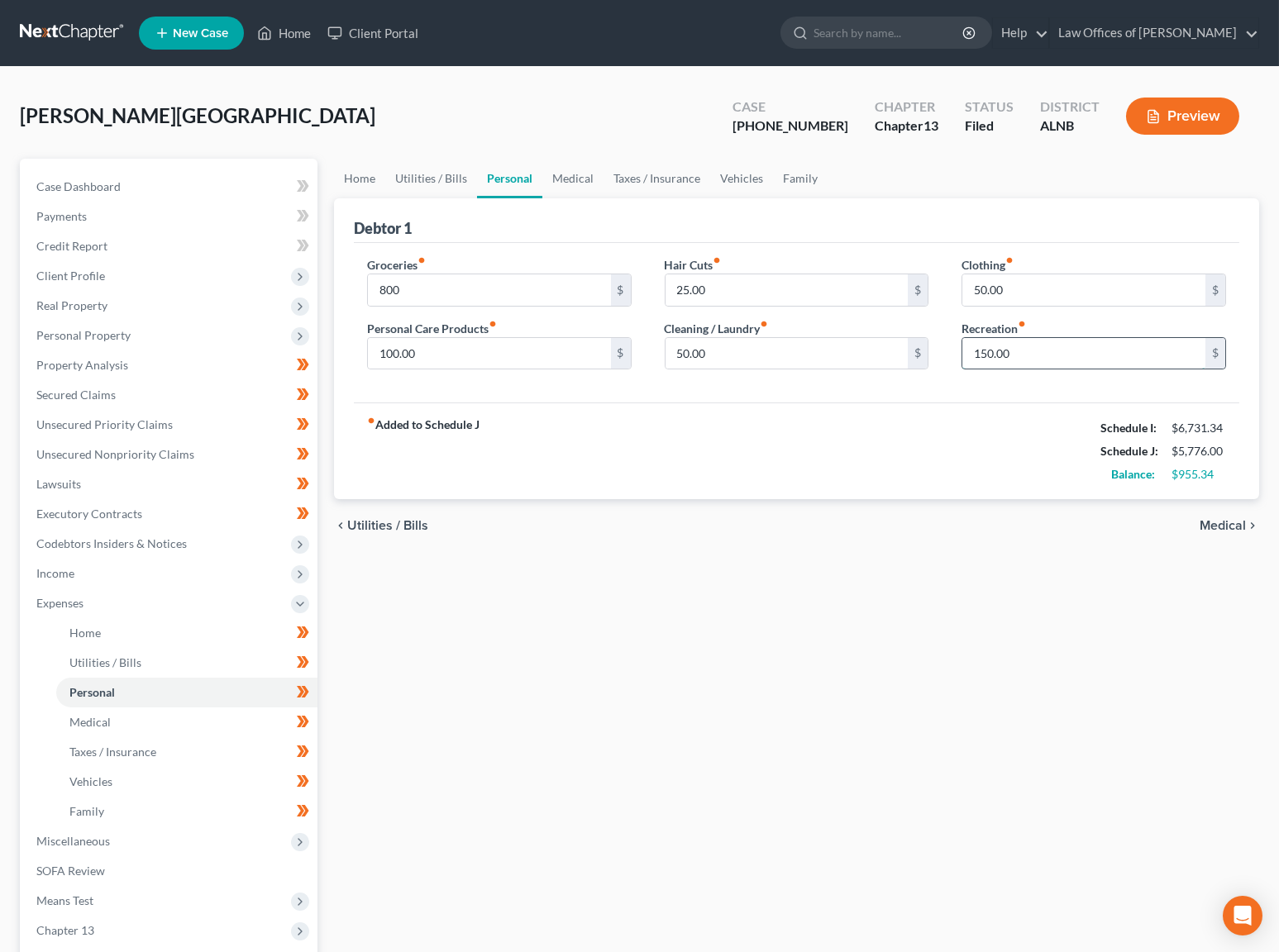
click at [1000, 346] on input "150.00" at bounding box center [1084, 354] width 243 height 32
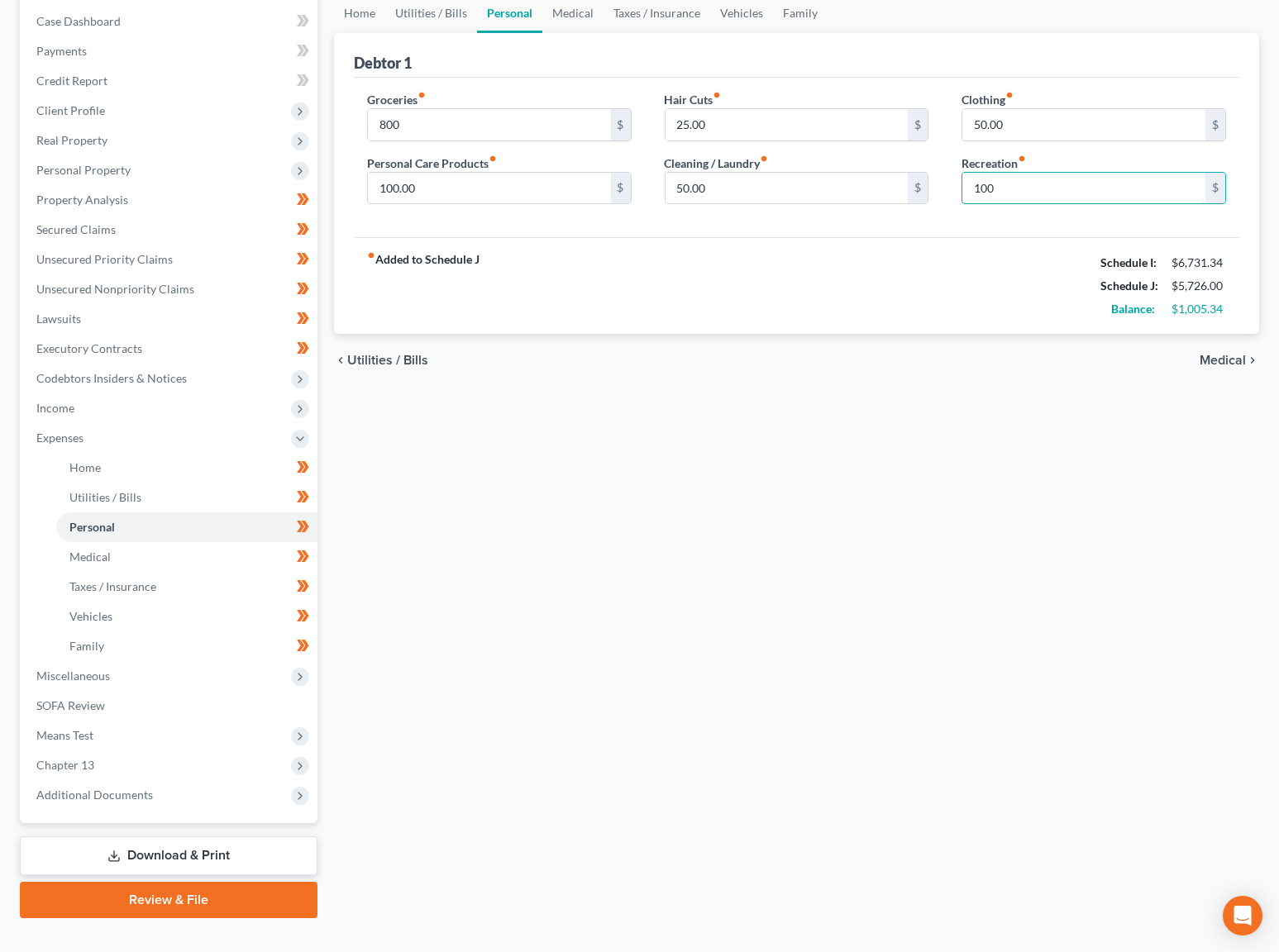
scroll to position [164, 0]
type input "100"
click at [168, 838] on link "Download & Print" at bounding box center [169, 858] width 298 height 39
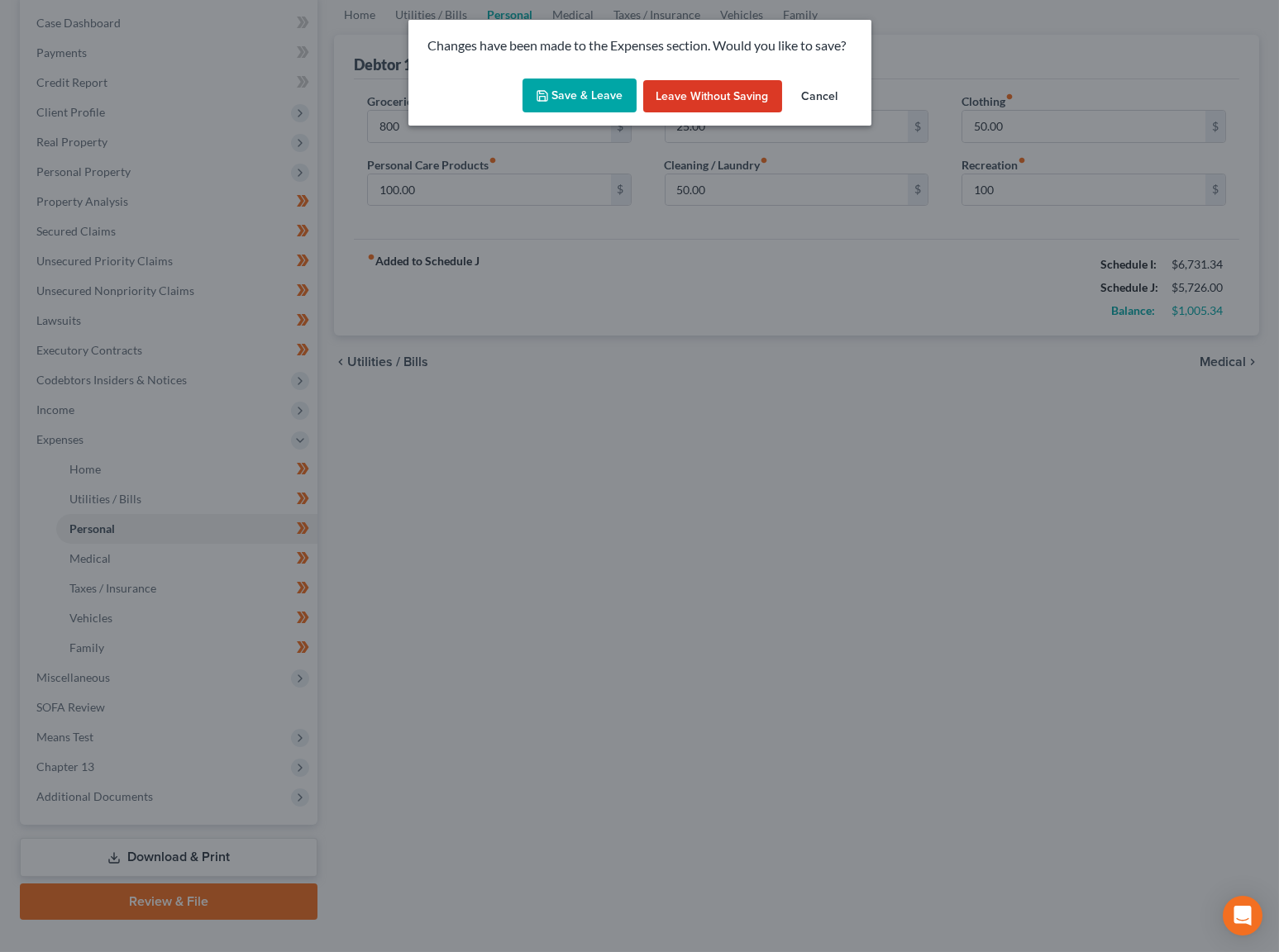
click at [575, 89] on button "Save & Leave" at bounding box center [579, 96] width 114 height 35
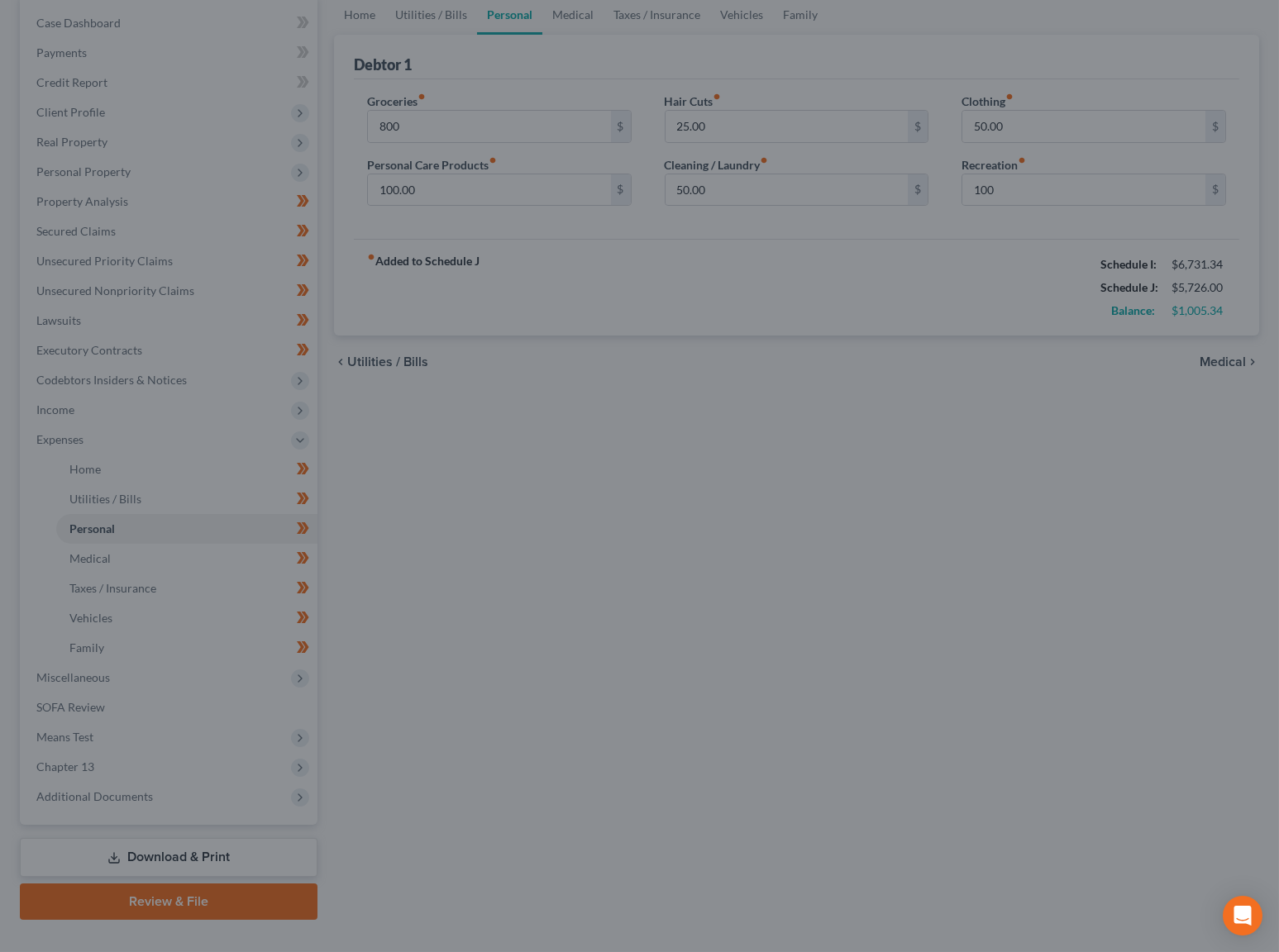
type input "800.00"
type input "100.00"
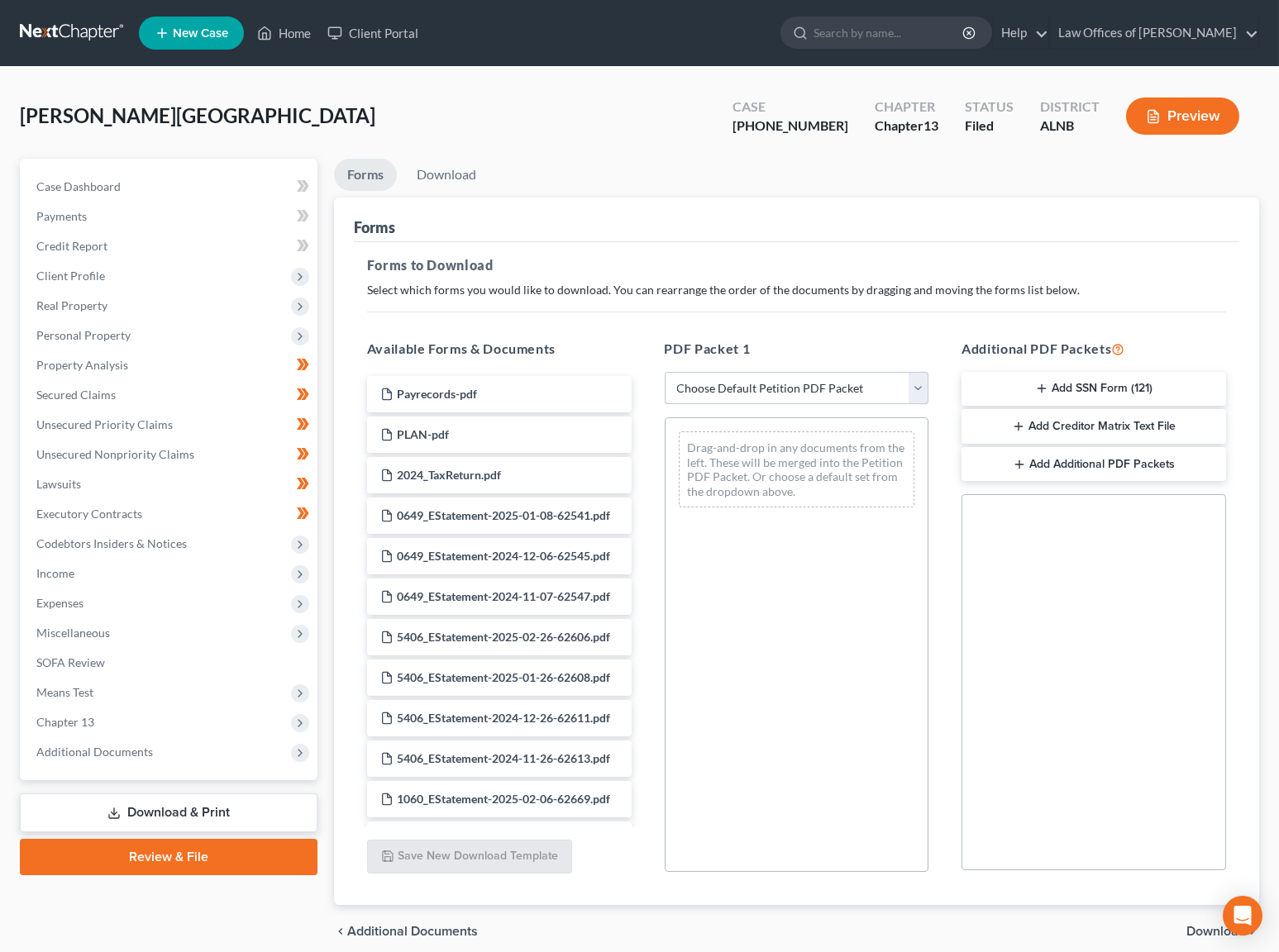
select select "2"
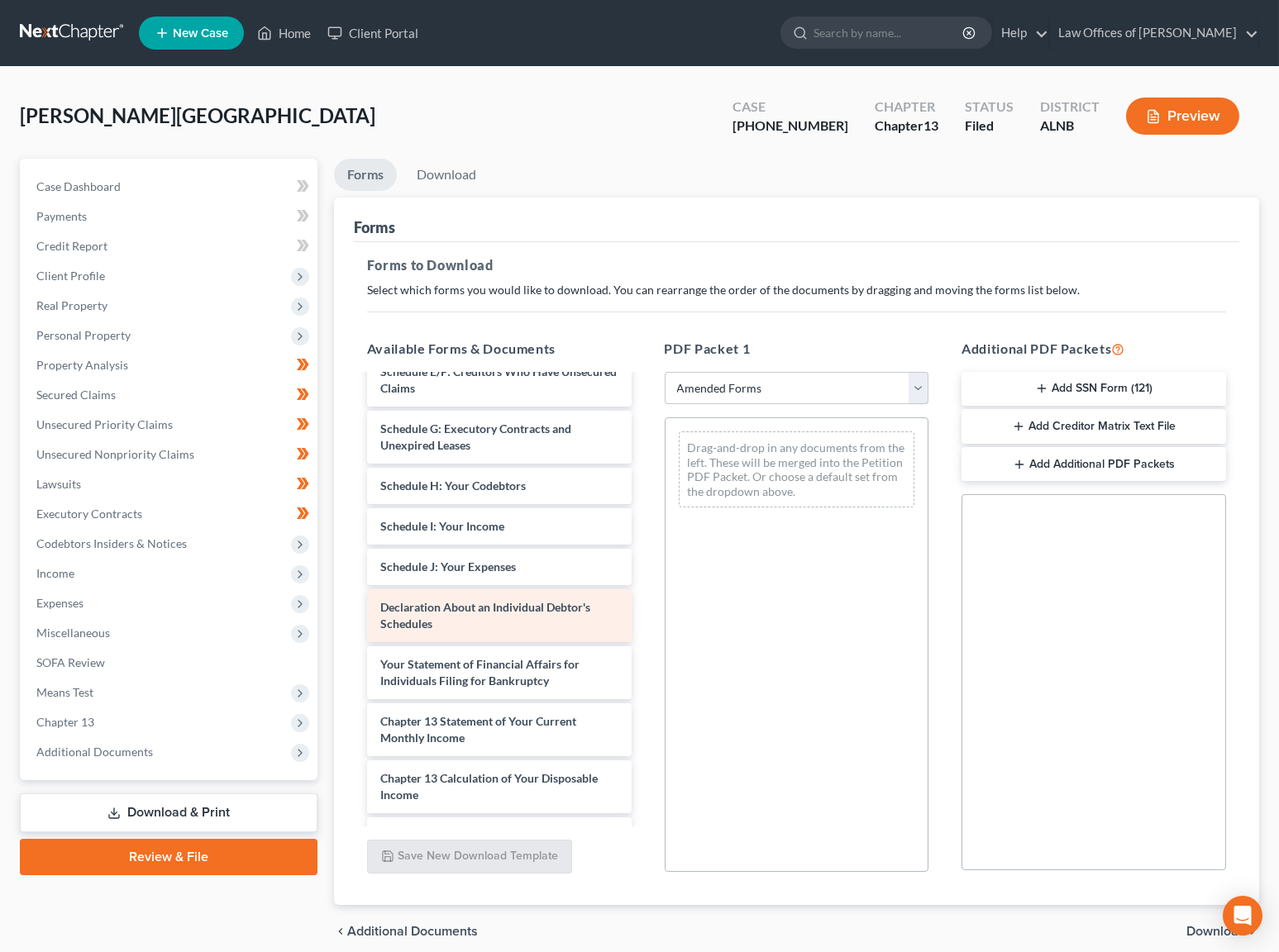
scroll to position [293, 0]
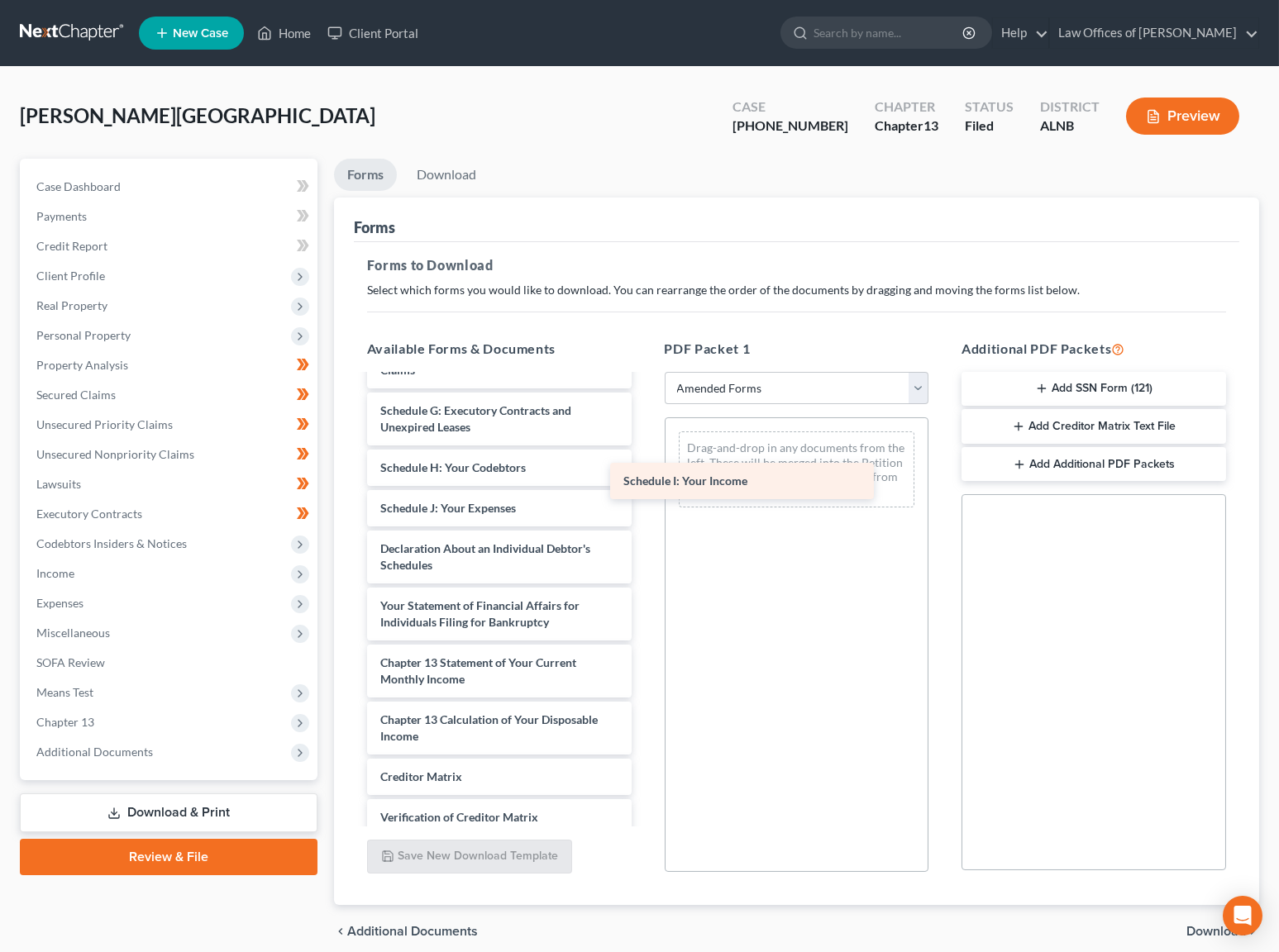
drag, startPoint x: 460, startPoint y: 491, endPoint x: 712, endPoint y: 470, distance: 252.9
click at [645, 468] on div "Schedule I: Your Income Voluntary Petition for Individuals Filing for Bankruptc…" at bounding box center [499, 509] width 291 height 850
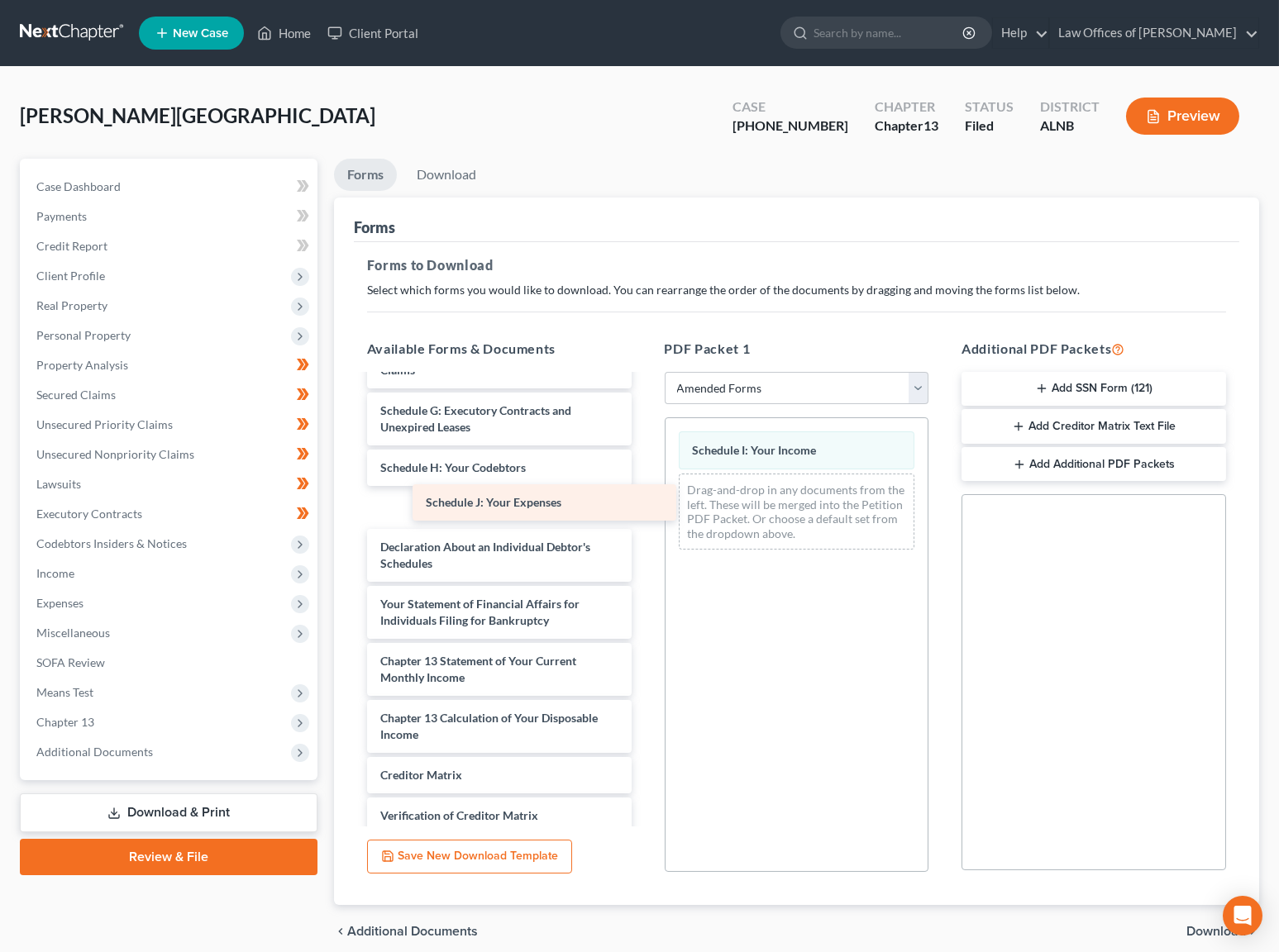
drag, startPoint x: 509, startPoint y: 488, endPoint x: 707, endPoint y: 498, distance: 198.3
click at [645, 498] on div "Schedule J: Your Expenses Voluntary Petition for Individuals Filing for Bankrup…" at bounding box center [499, 508] width 291 height 849
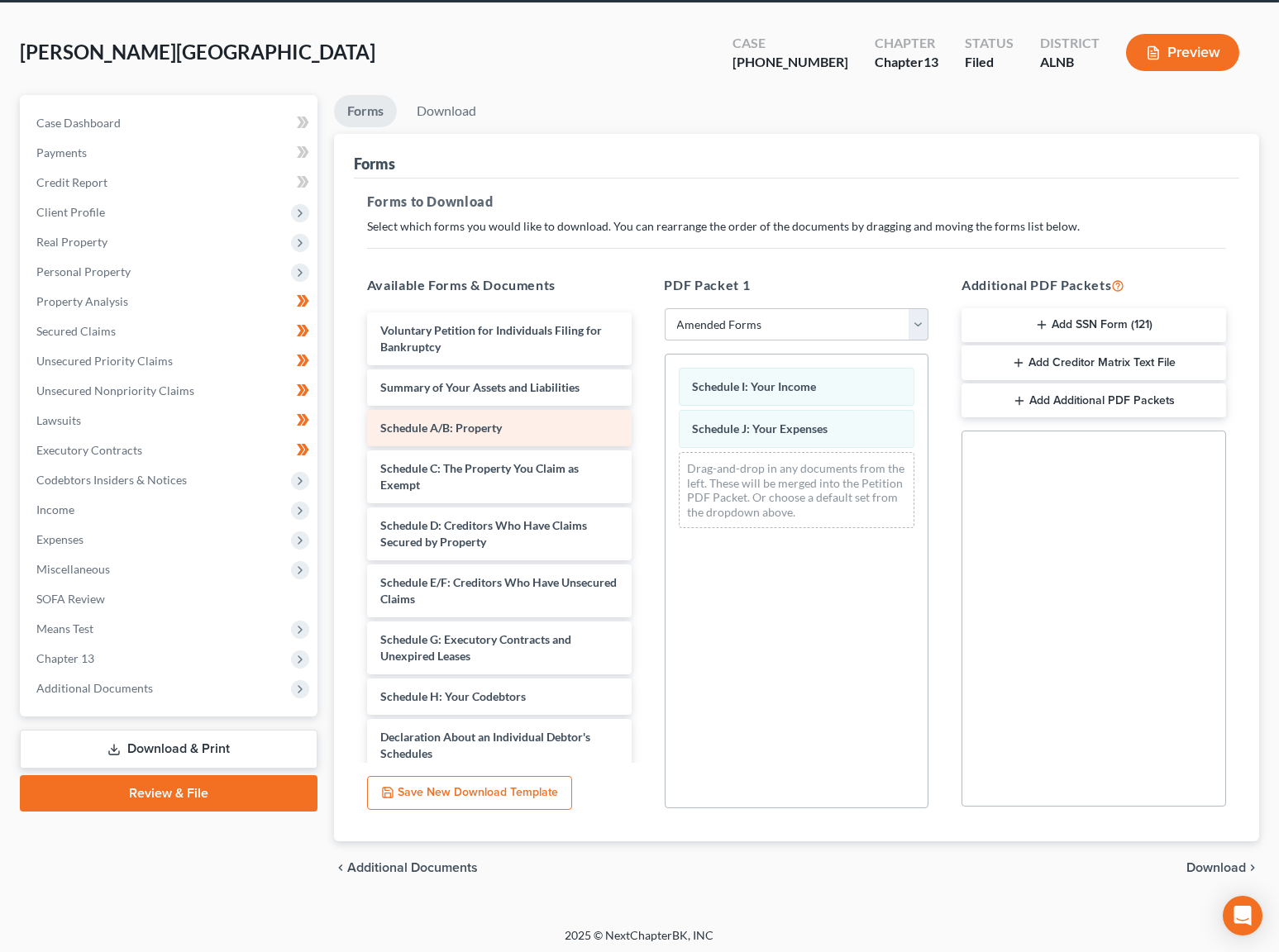
scroll to position [0, 0]
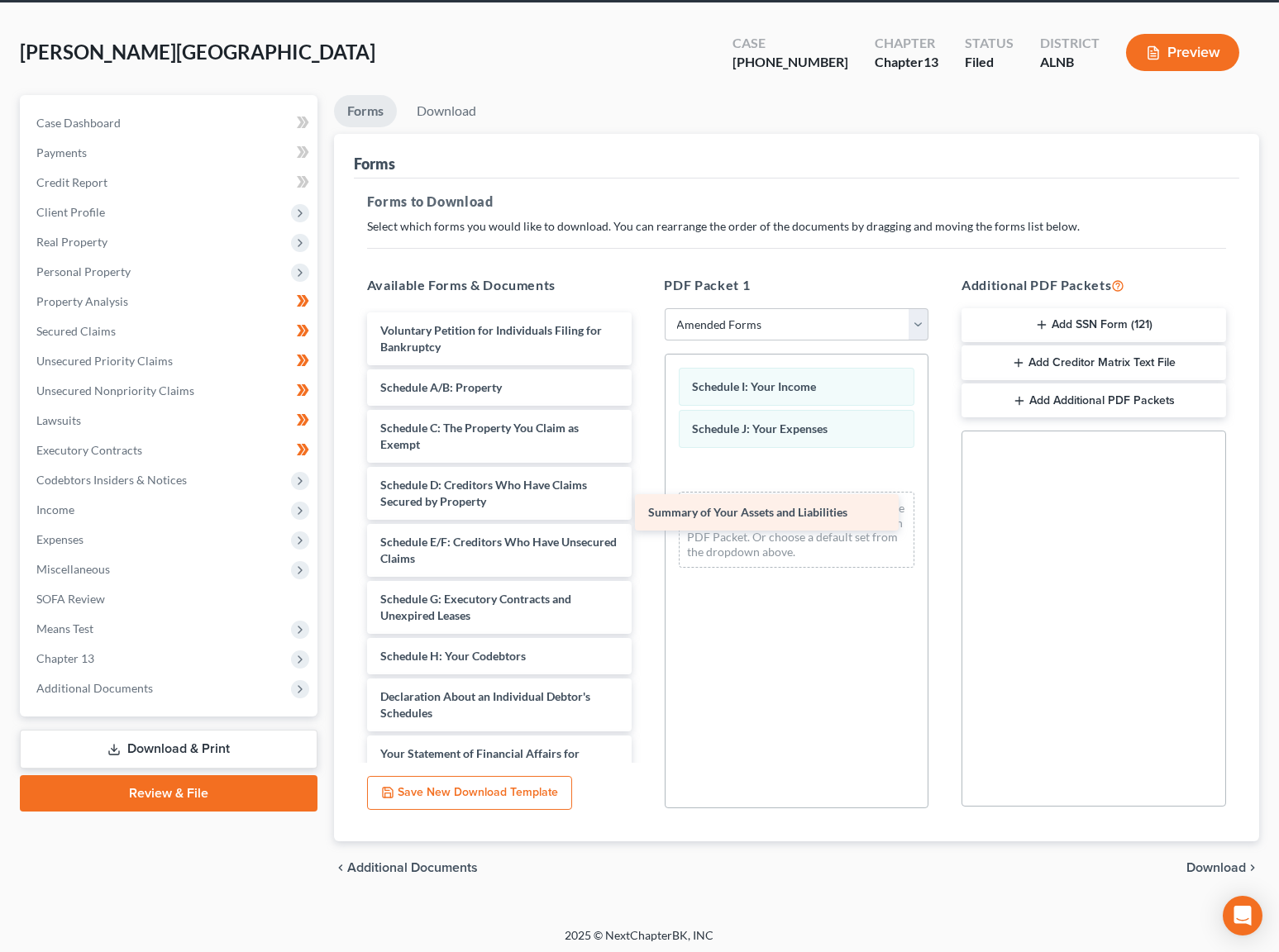
drag, startPoint x: 486, startPoint y: 380, endPoint x: 754, endPoint y: 510, distance: 297.9
click at [645, 510] on div "Summary of Your Assets and Liabilities Voluntary Petition for Individuals Filin…" at bounding box center [499, 697] width 291 height 769
click at [1222, 862] on span "Download" at bounding box center [1216, 868] width 60 height 13
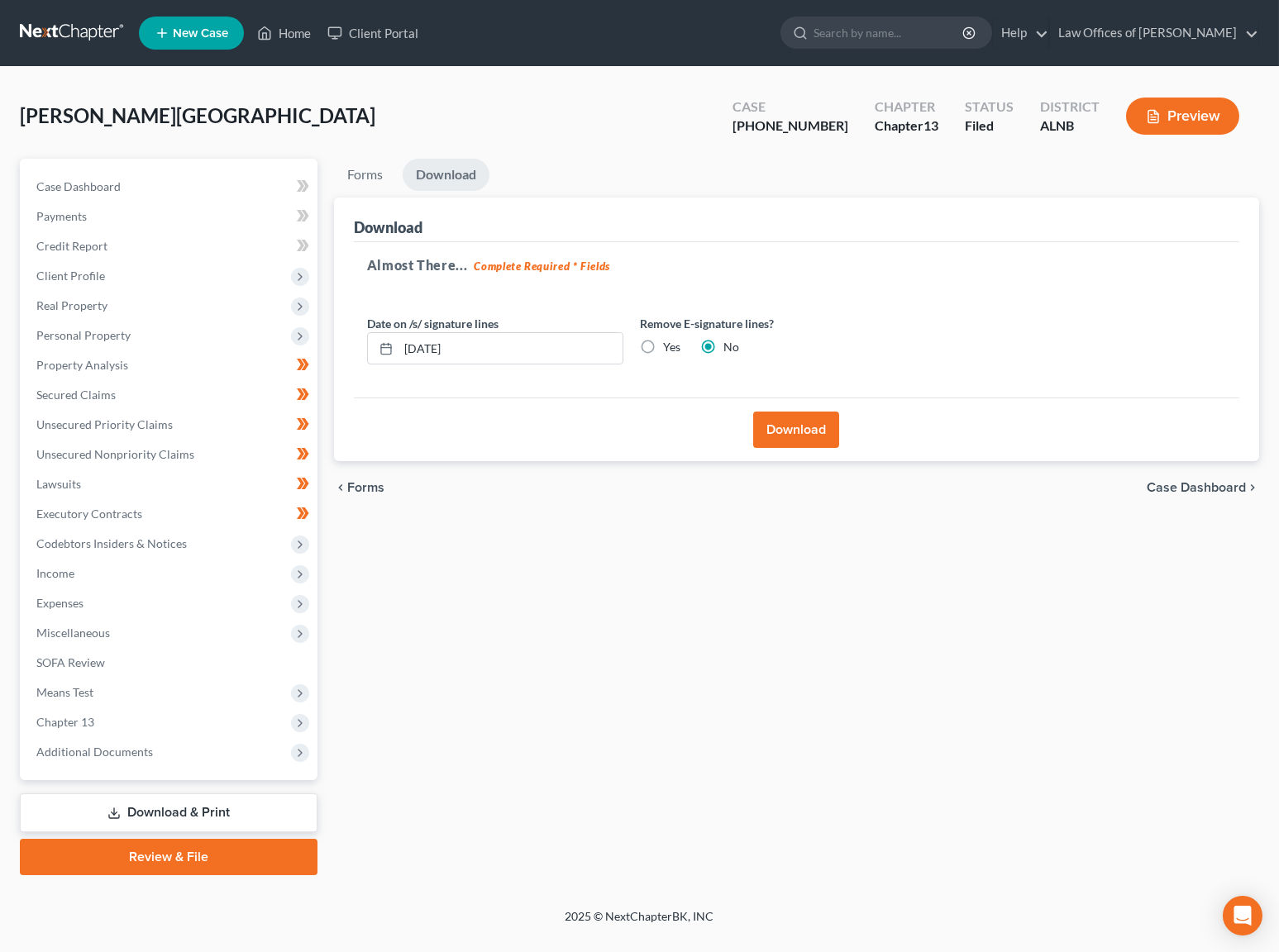
click at [820, 436] on button "Download" at bounding box center [796, 430] width 86 height 37
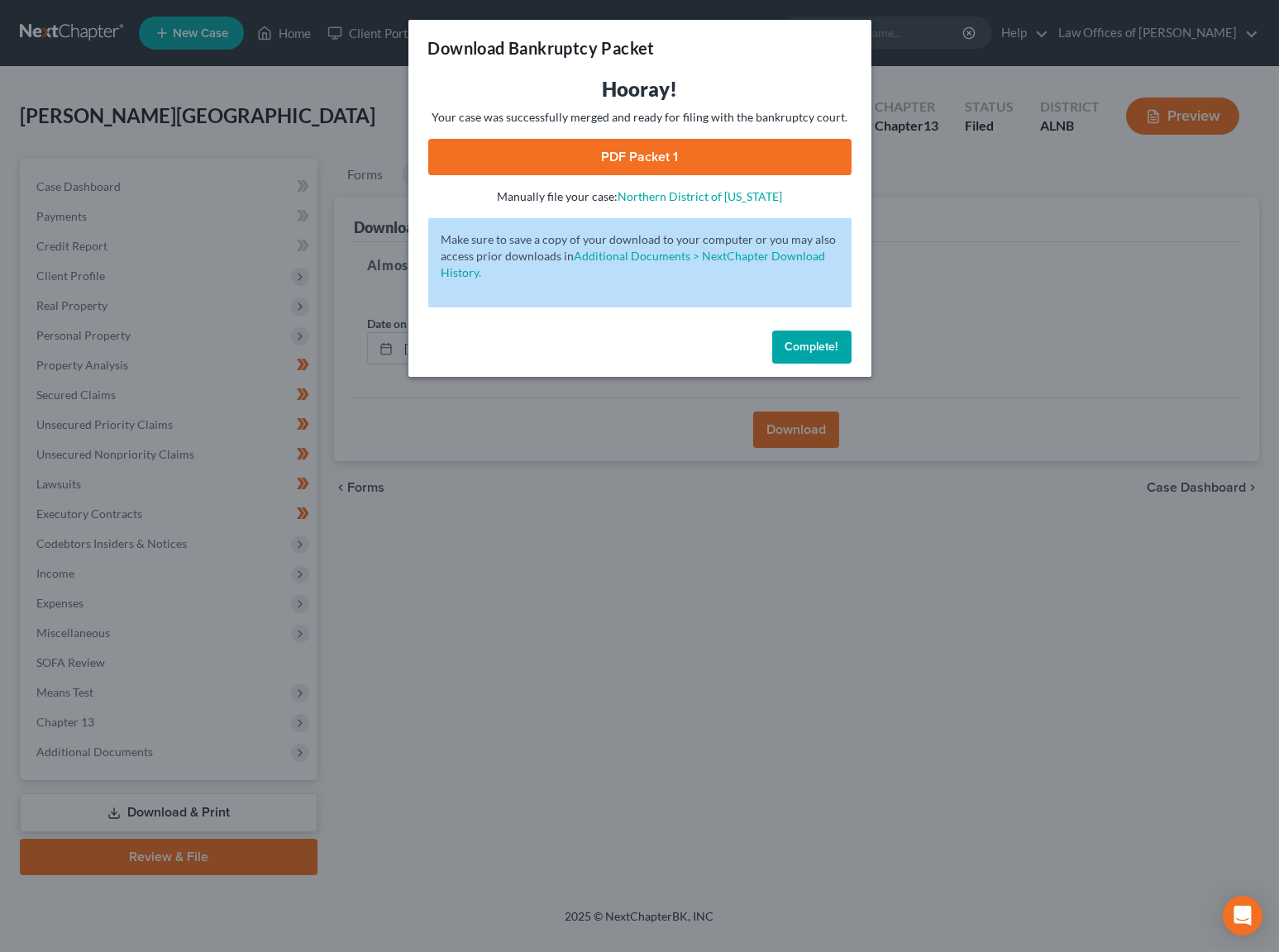
click at [626, 154] on link "PDF Packet 1" at bounding box center [639, 157] width 423 height 37
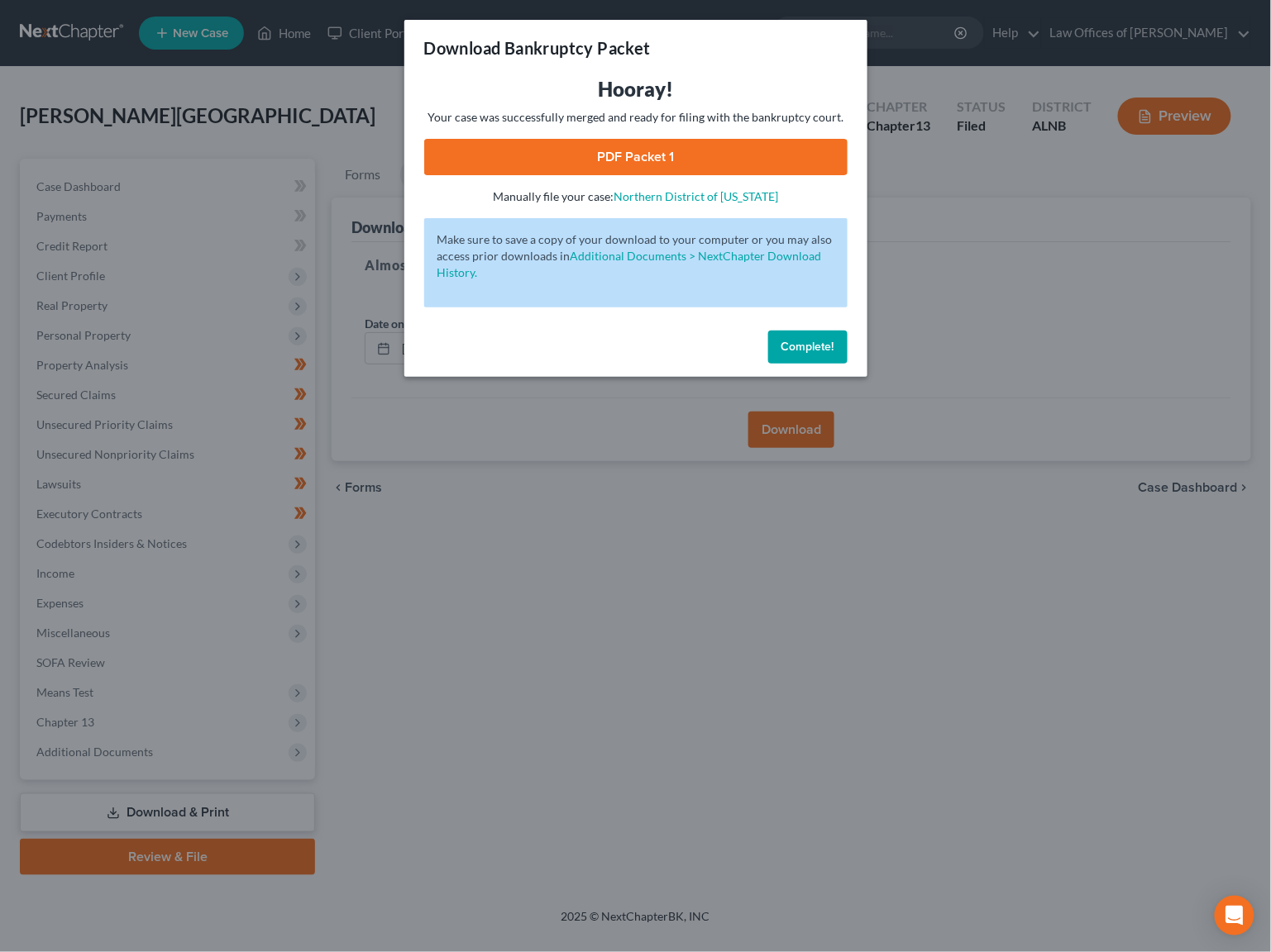
click at [804, 340] on span "Complete!" at bounding box center [808, 347] width 53 height 14
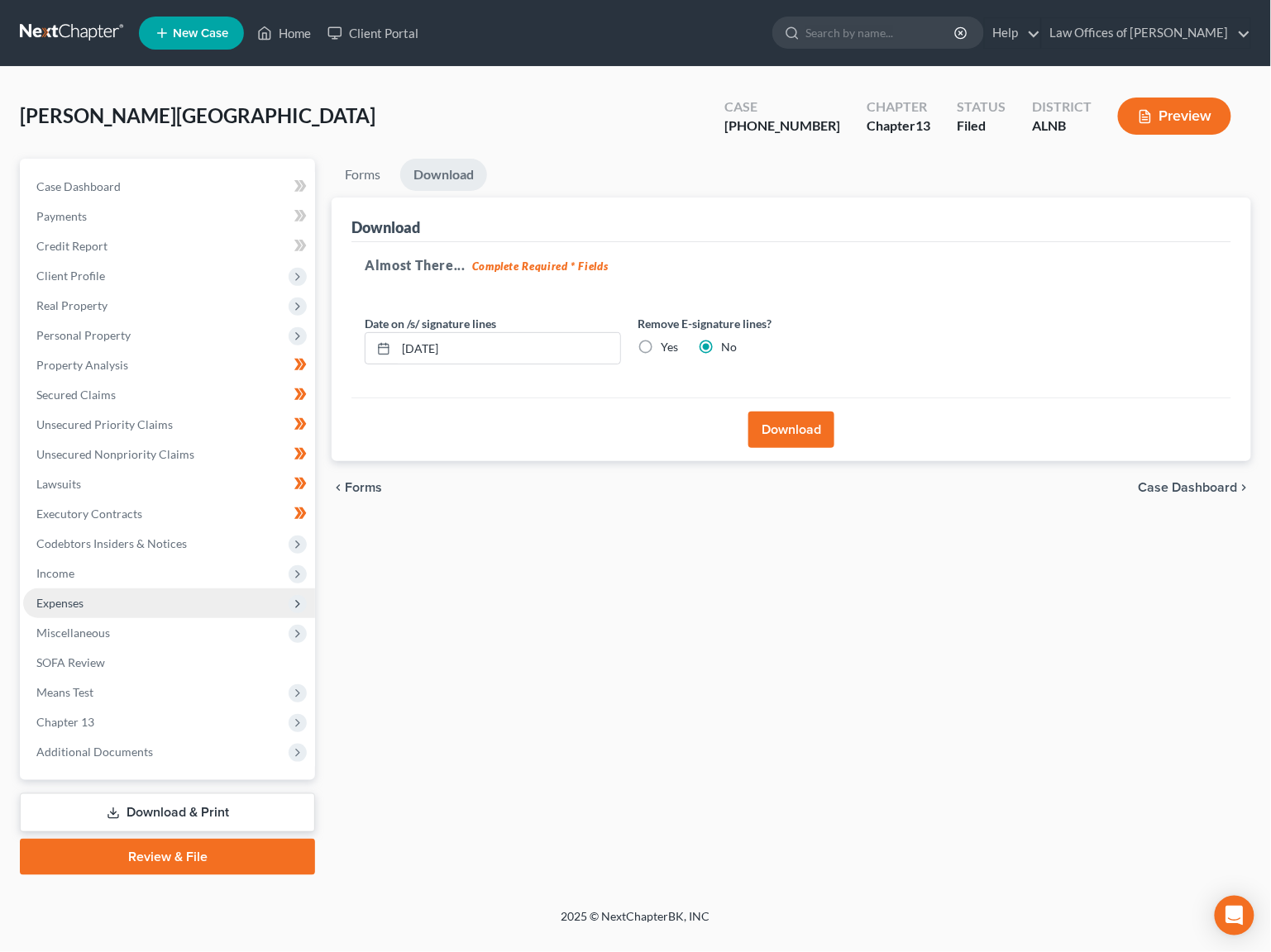
click at [66, 596] on span "Expenses" at bounding box center [60, 603] width 47 height 14
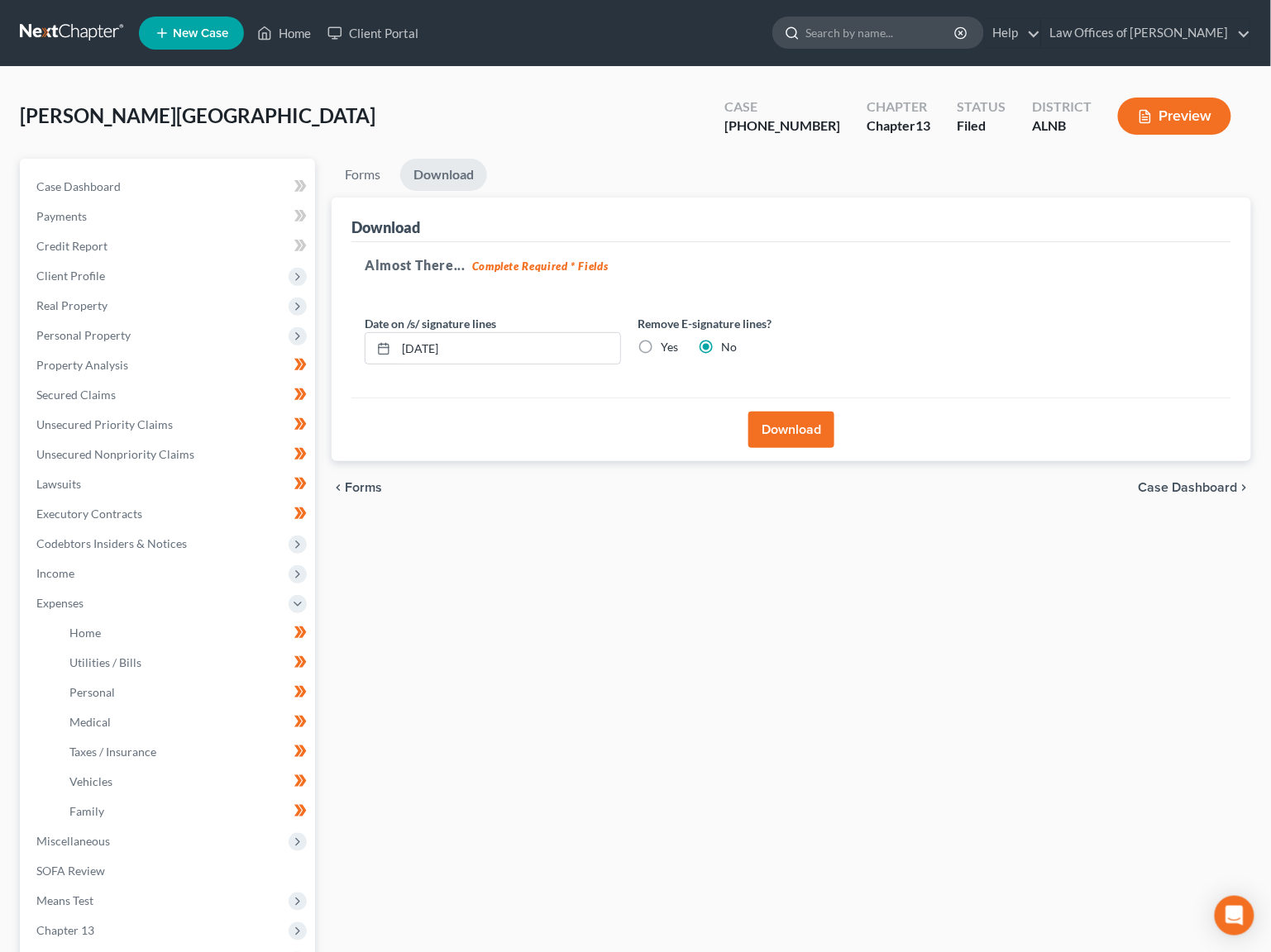
click at [888, 22] on input "search" at bounding box center [881, 33] width 151 height 31
click at [885, 38] on input "search" at bounding box center [881, 33] width 151 height 31
type input "cook"
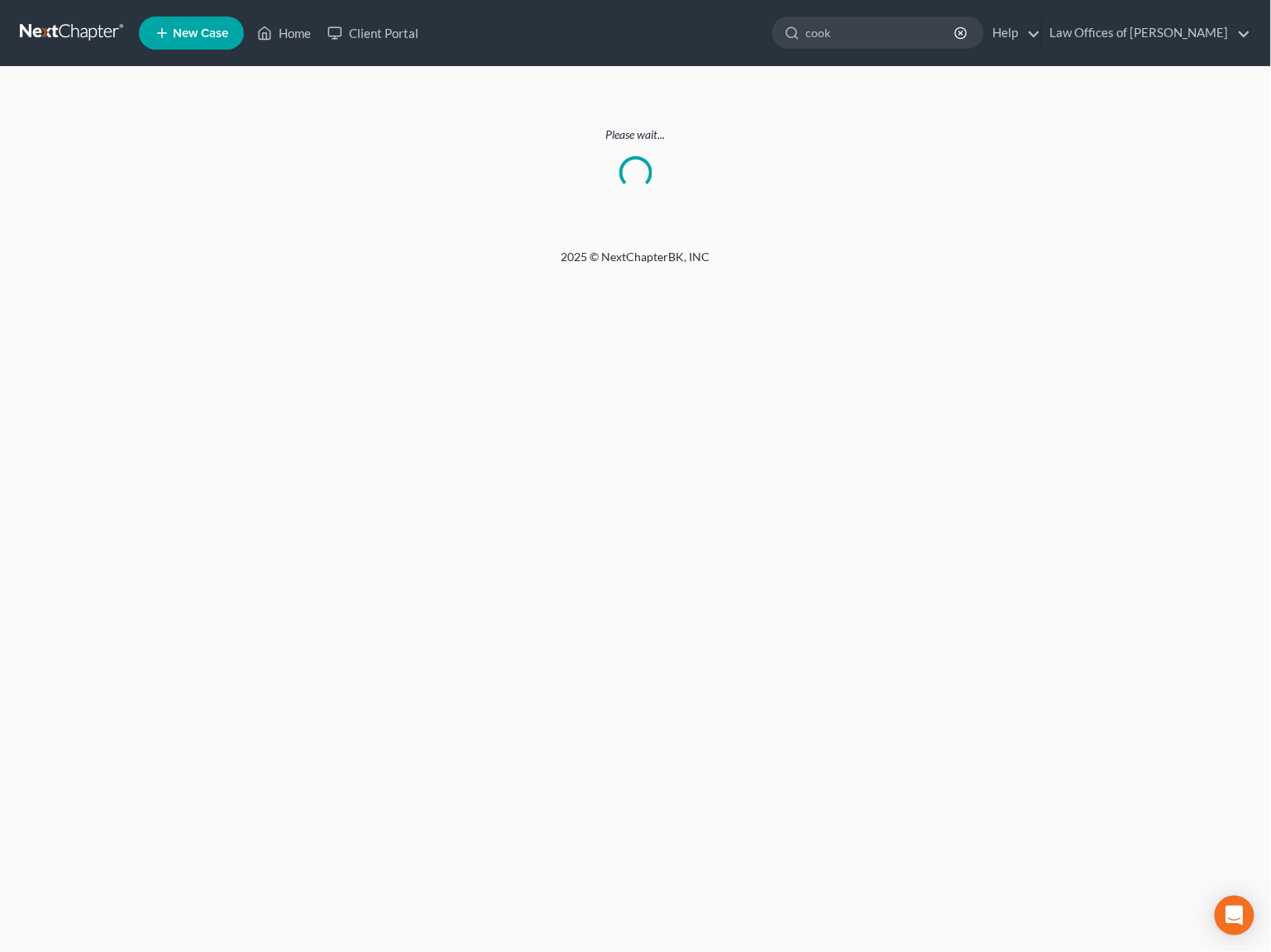
click at [75, 26] on link at bounding box center [73, 33] width 106 height 30
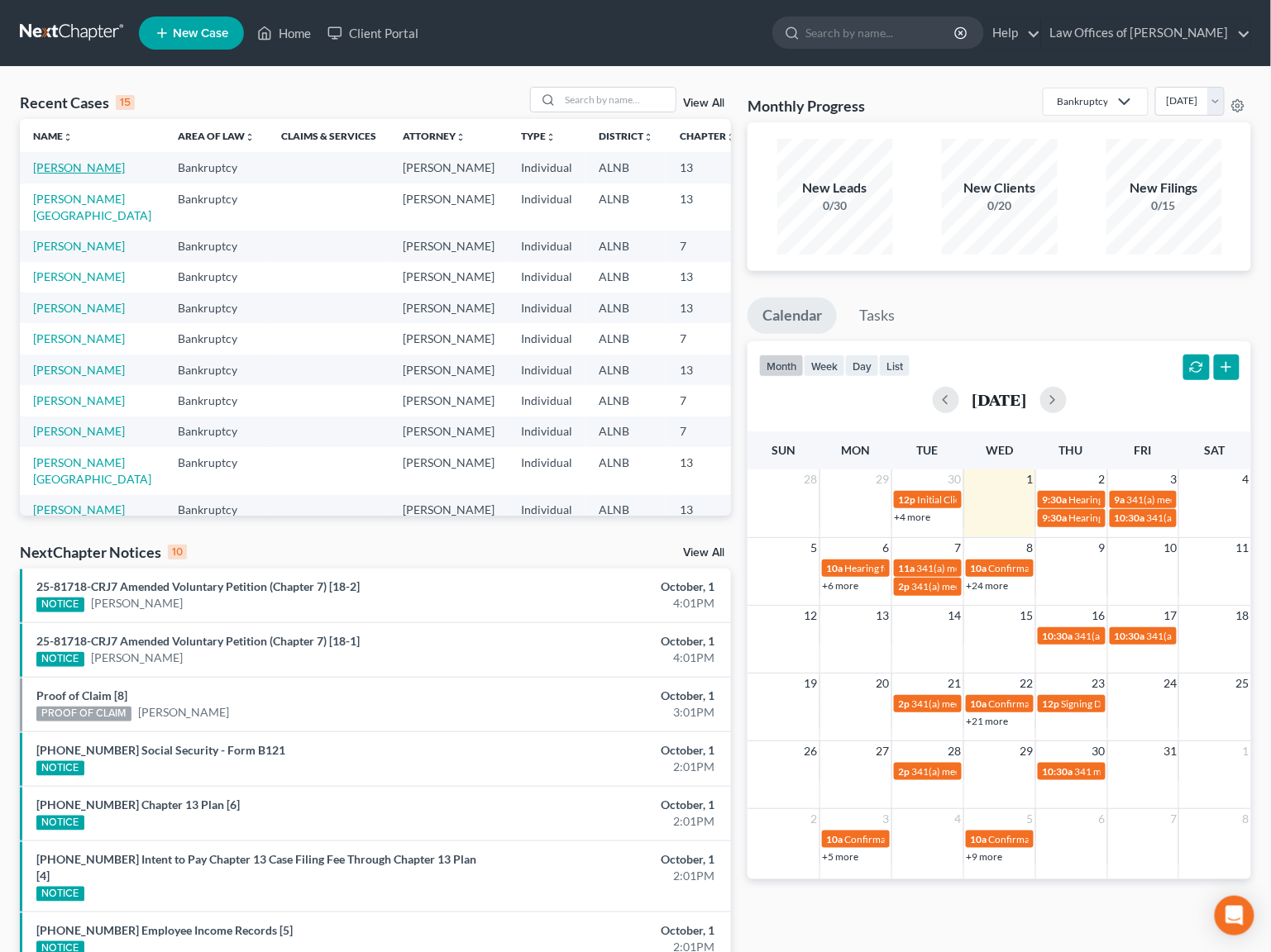
click at [52, 172] on link "[PERSON_NAME]" at bounding box center [78, 167] width 92 height 14
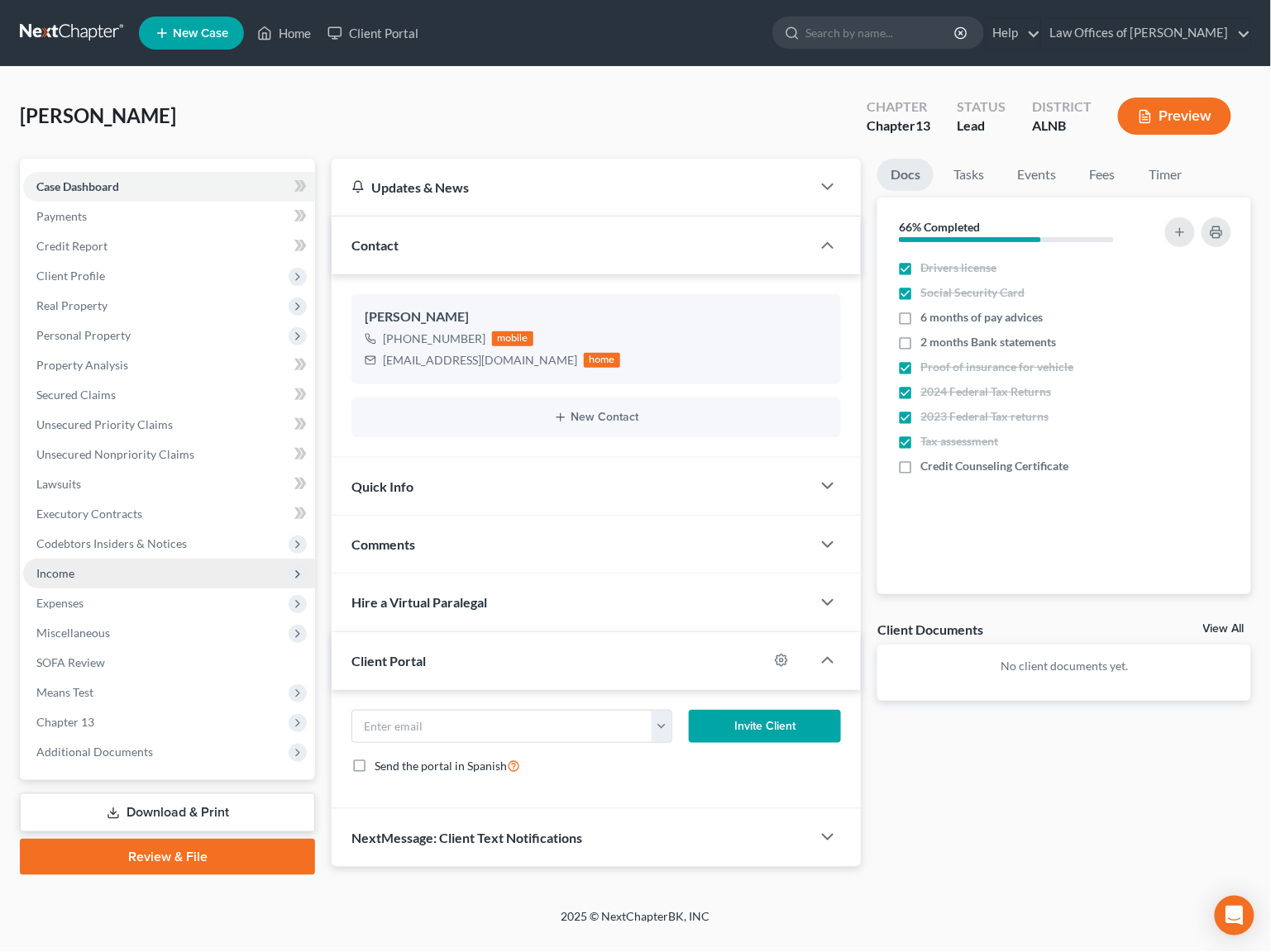
click at [66, 569] on span "Income" at bounding box center [169, 573] width 292 height 30
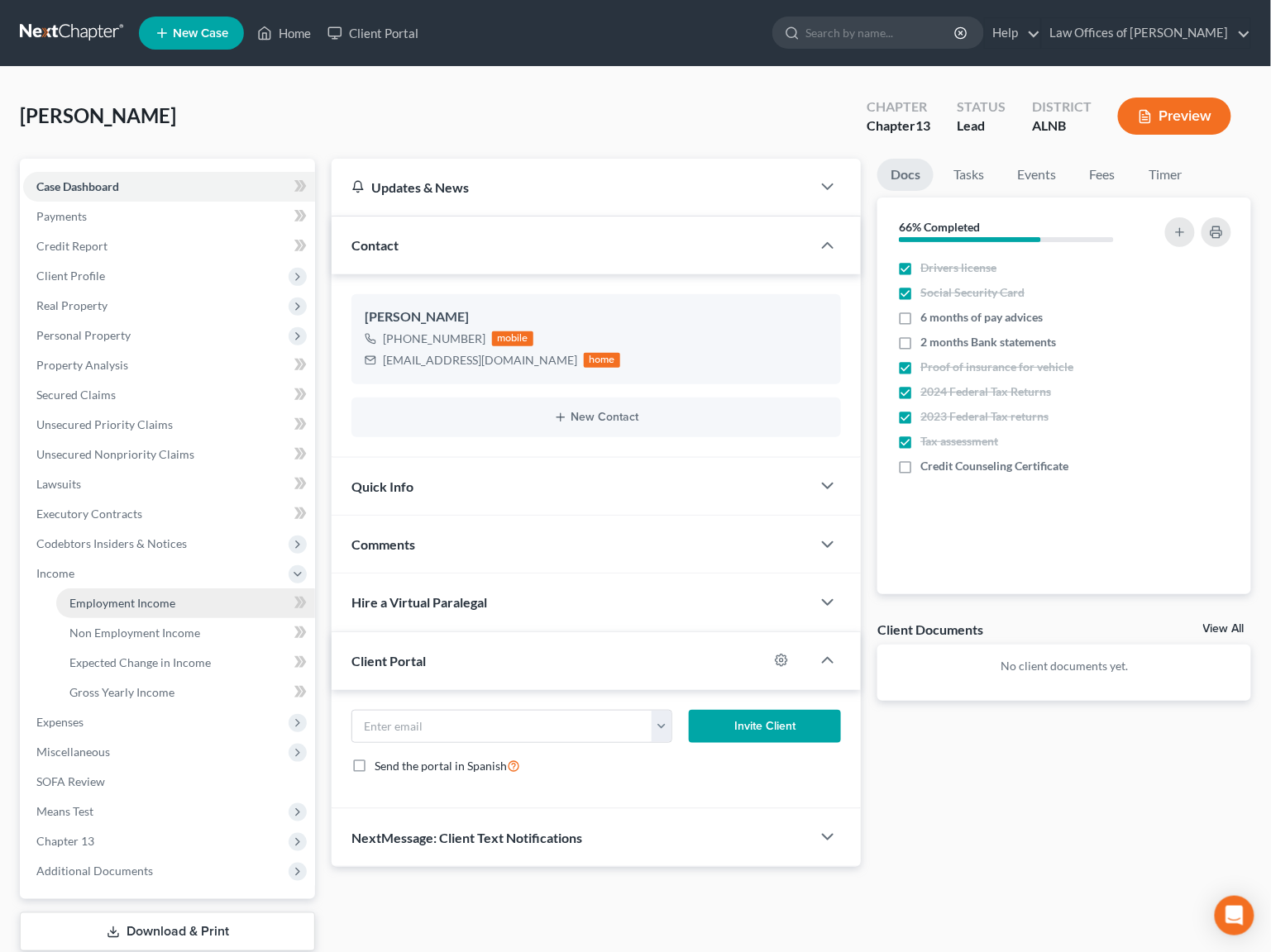
click at [114, 596] on span "Employment Income" at bounding box center [122, 603] width 106 height 14
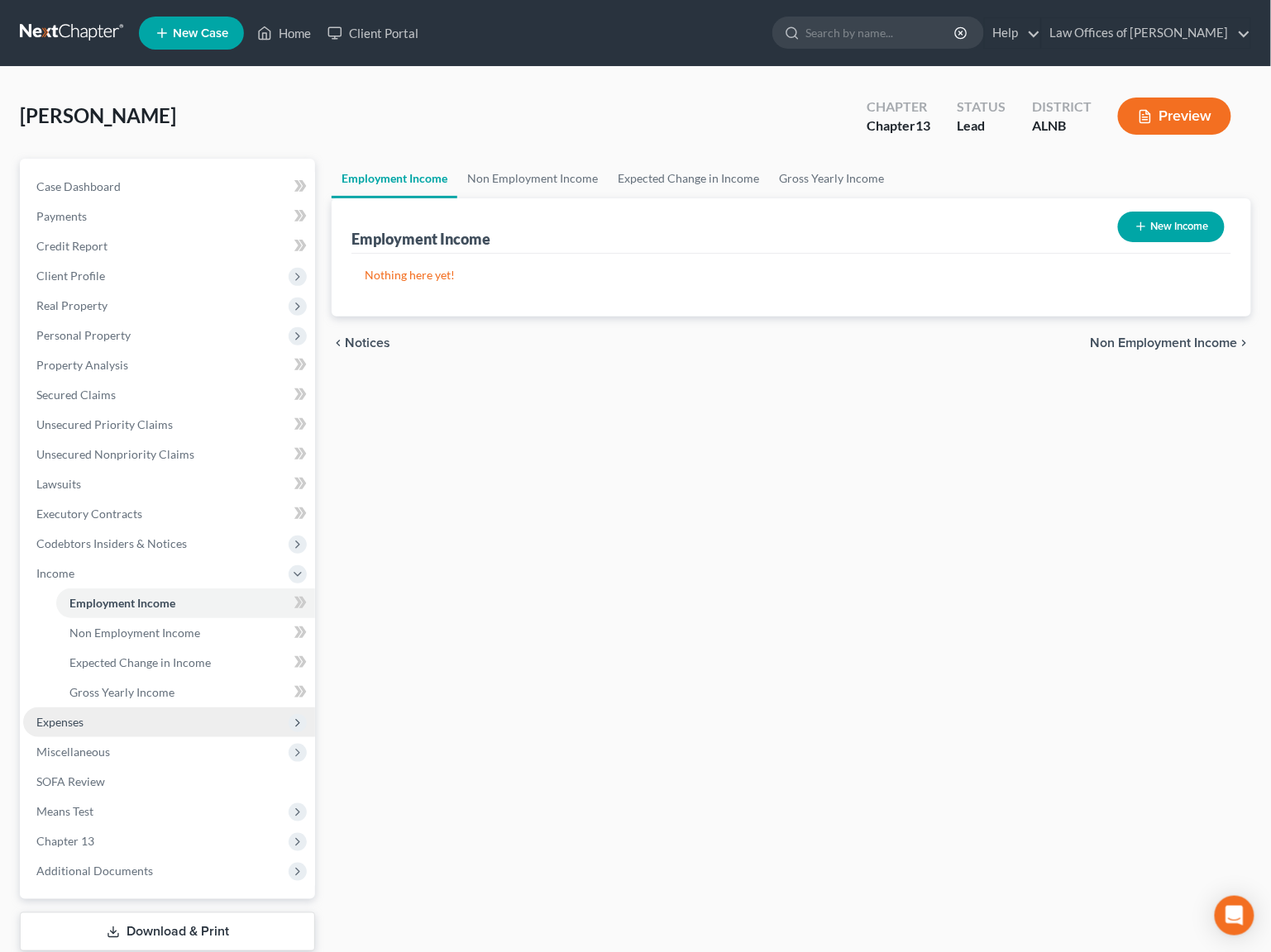
click at [51, 715] on span "Expenses" at bounding box center [60, 722] width 47 height 14
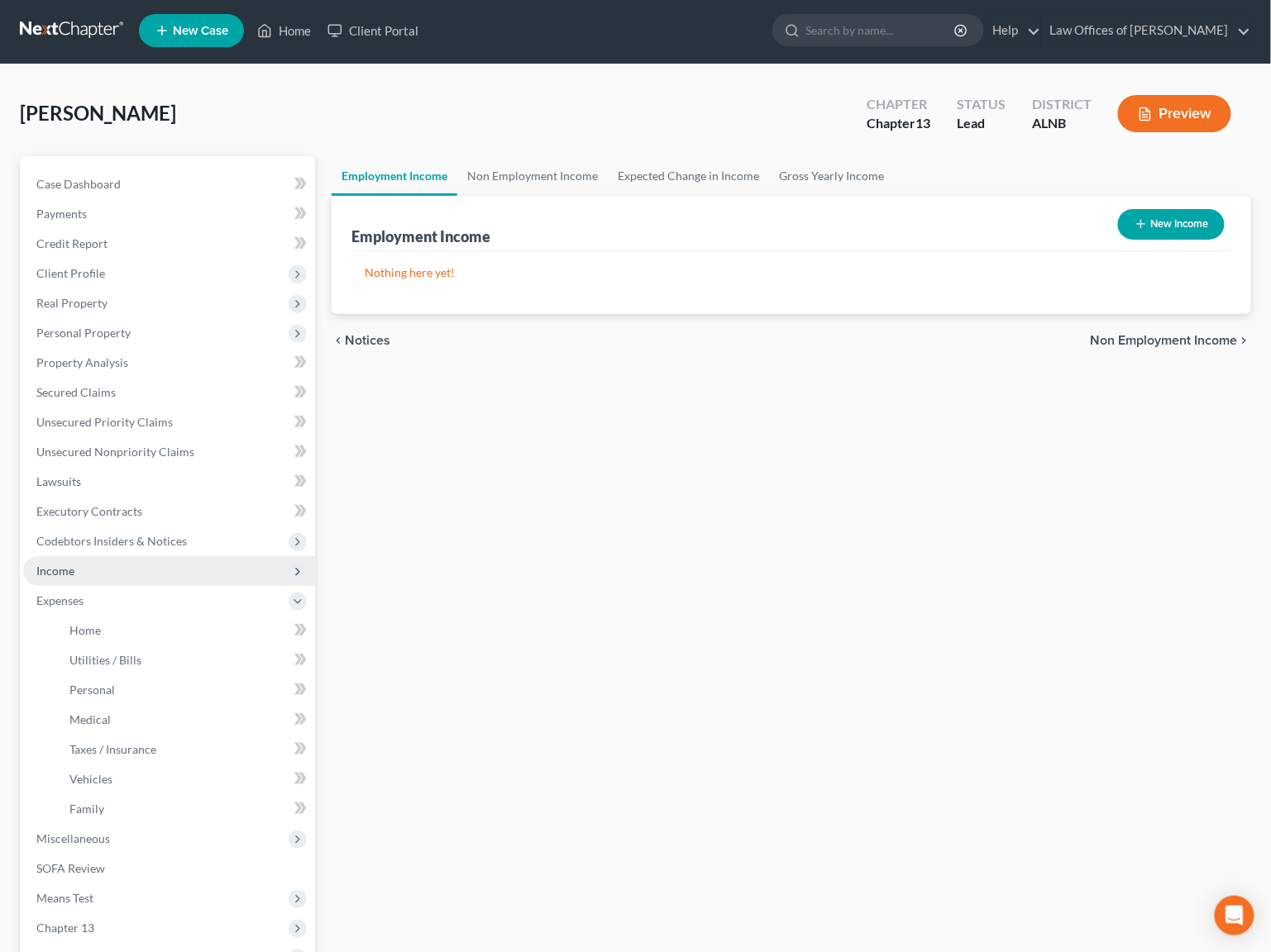
click at [79, 561] on span "Income" at bounding box center [169, 570] width 292 height 30
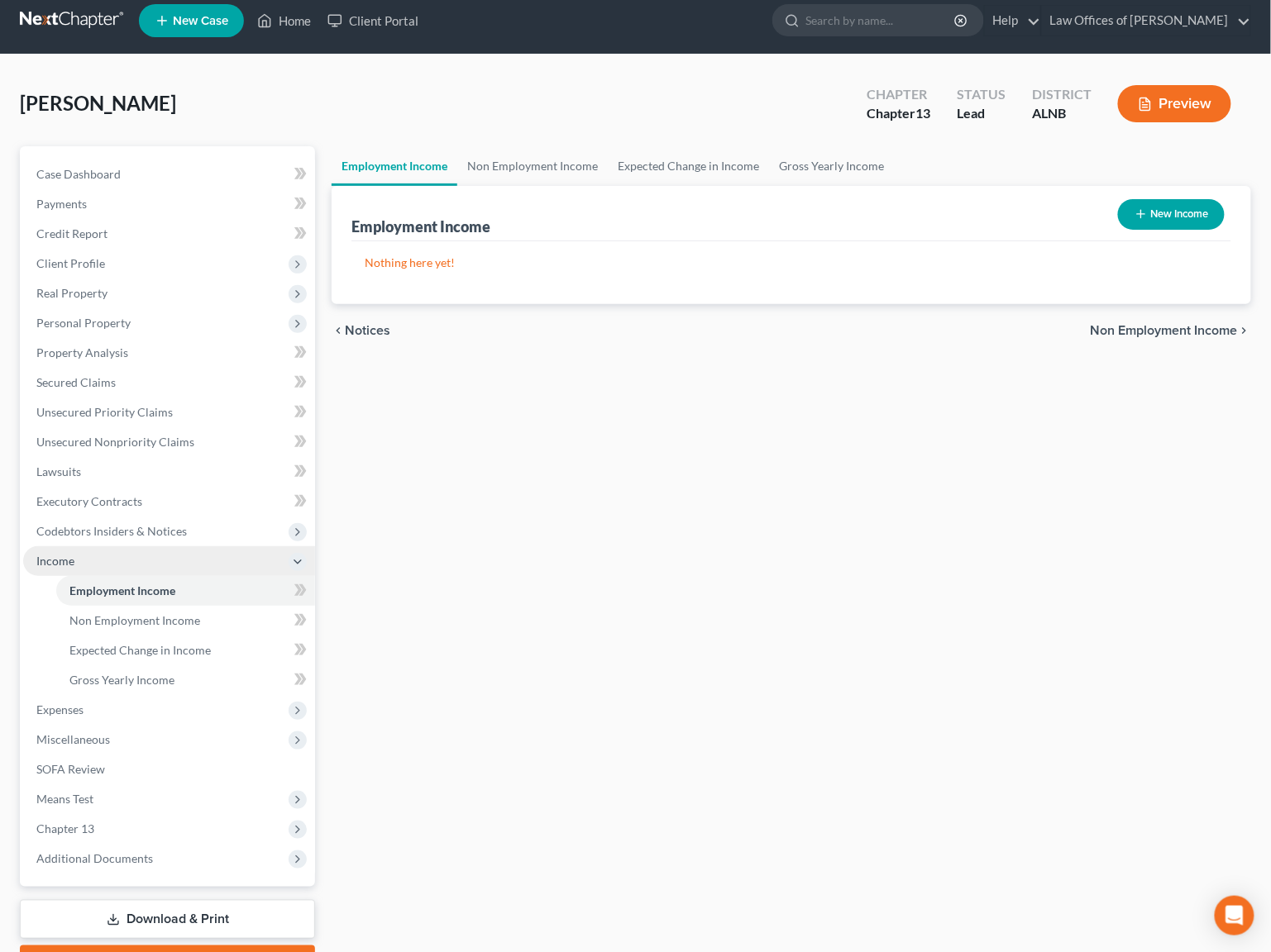
scroll to position [14, 1]
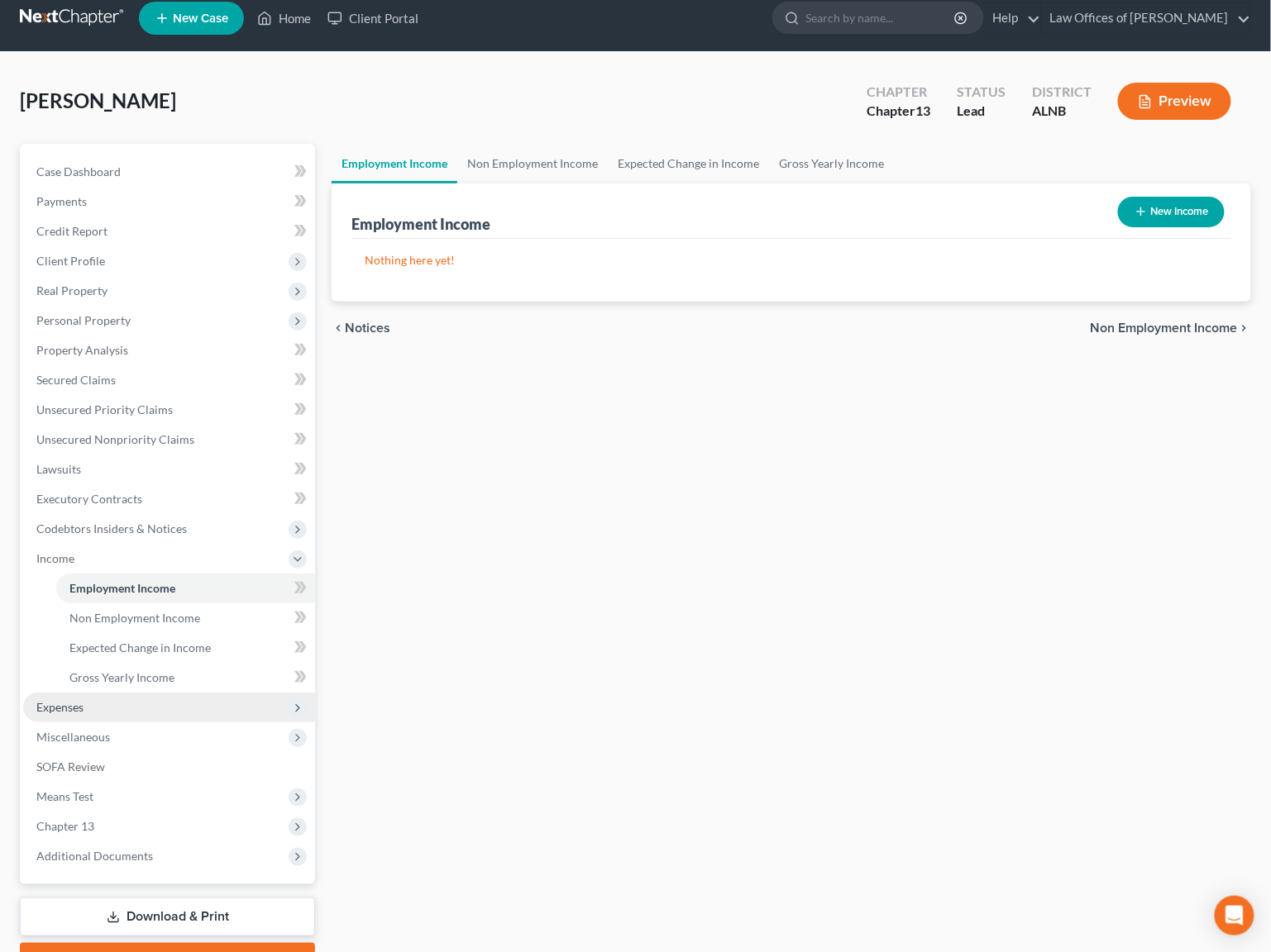
click at [68, 701] on span "Expenses" at bounding box center [60, 707] width 47 height 14
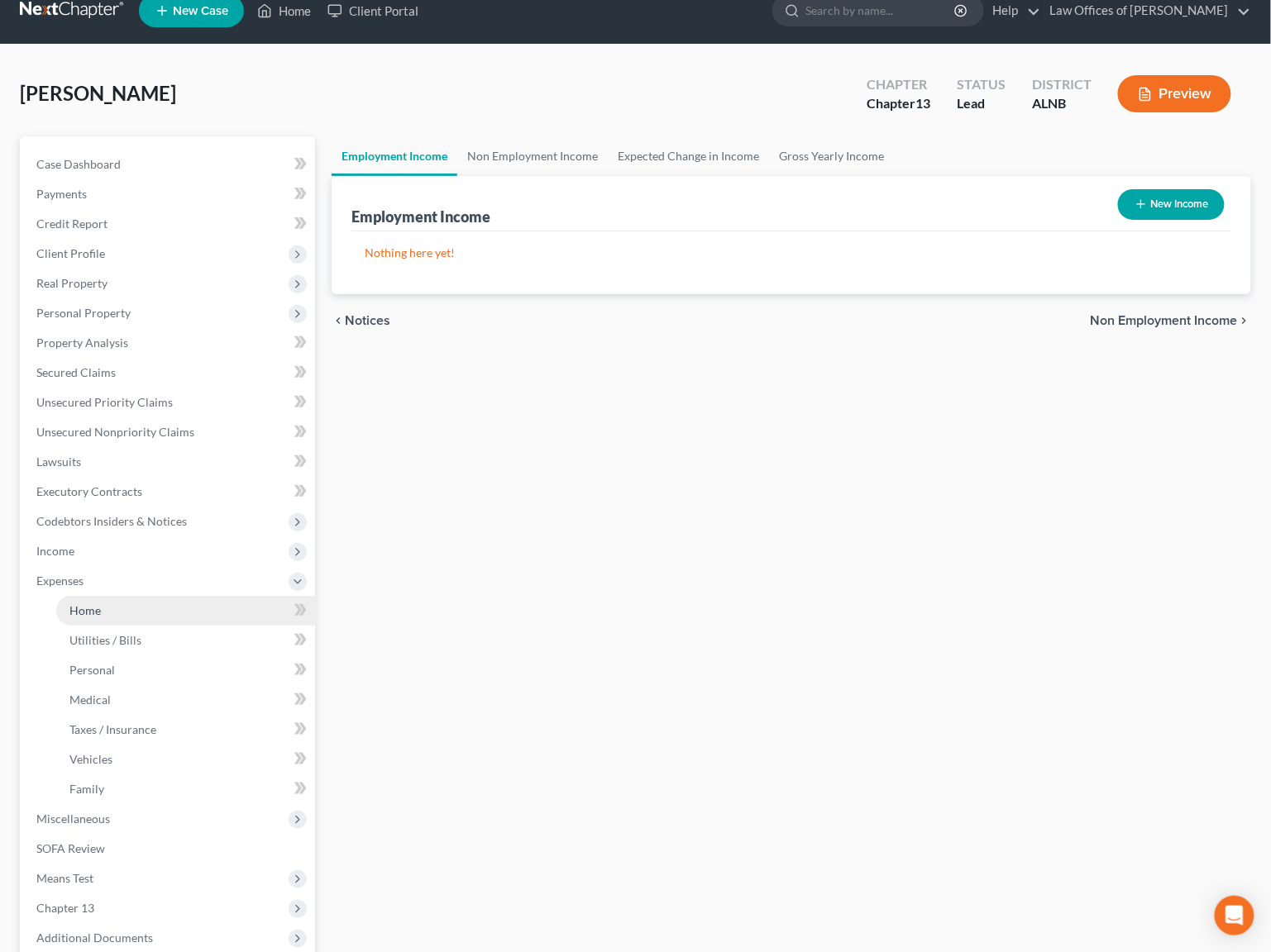
scroll to position [28, 0]
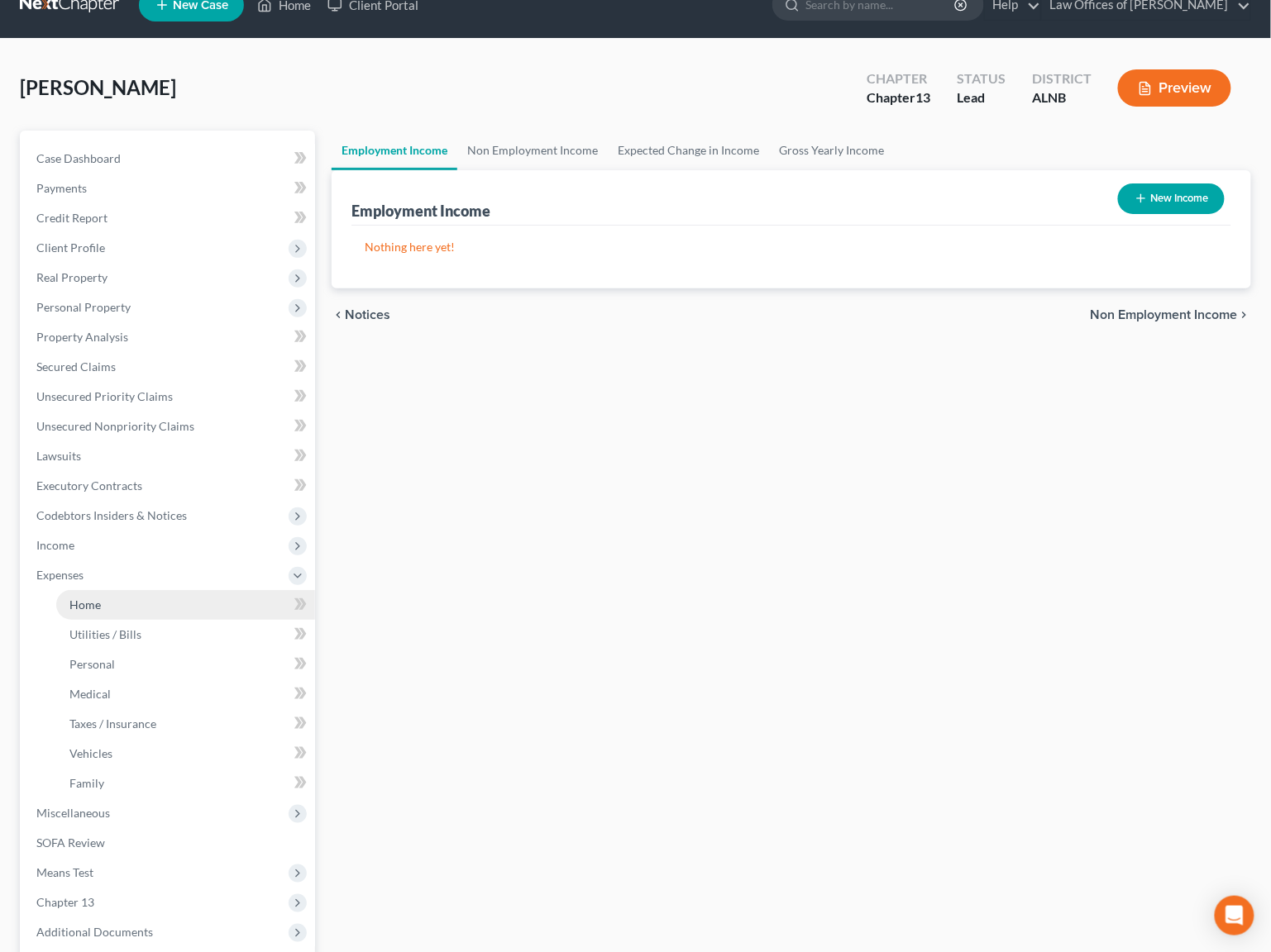
click at [91, 597] on span "Home" at bounding box center [85, 604] width 32 height 14
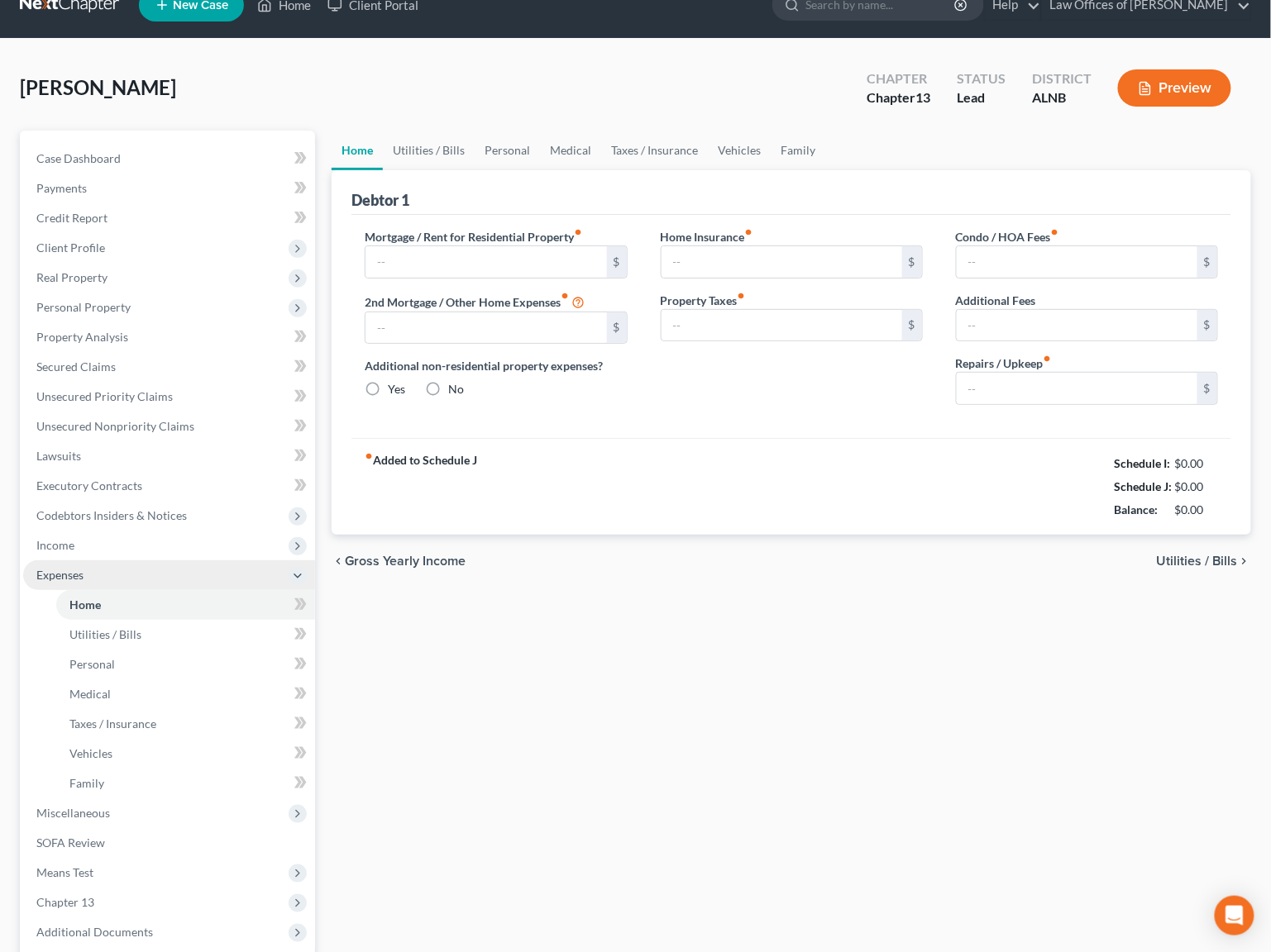
type input "0.00"
radio input "true"
type input "0.00"
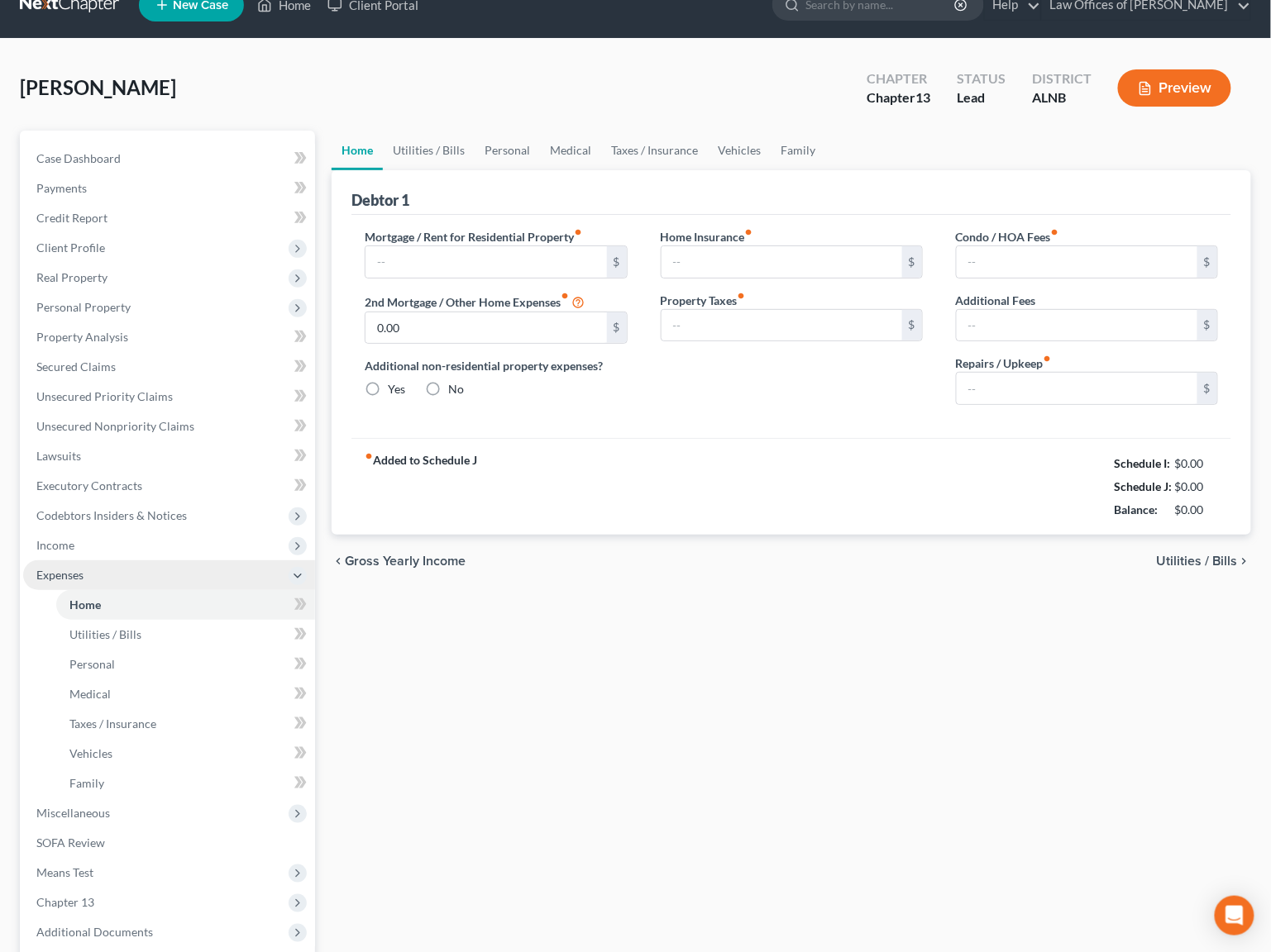
type input "0.00"
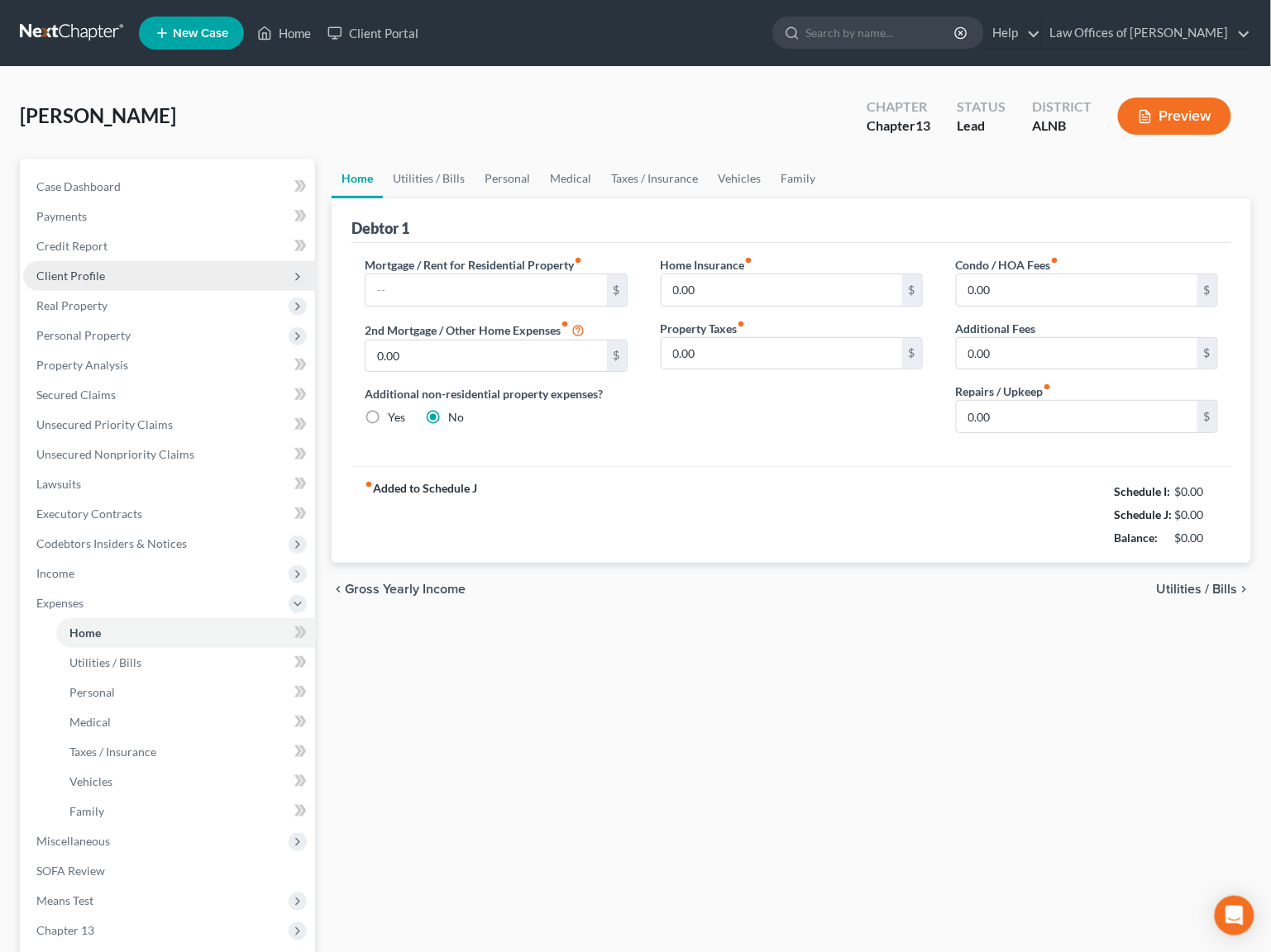
click at [87, 277] on span "Client Profile" at bounding box center [70, 276] width 68 height 14
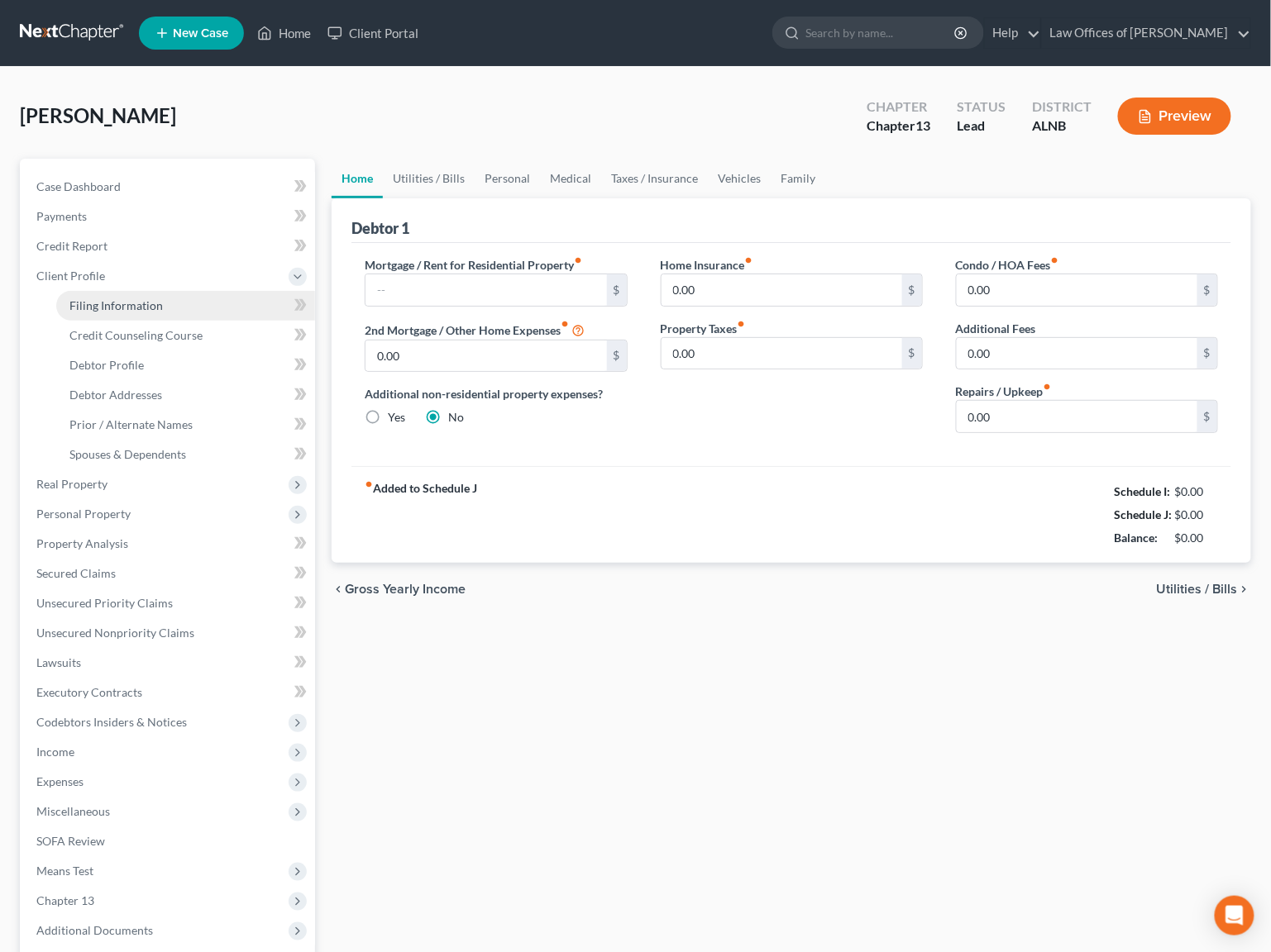
click at [102, 299] on span "Filing Information" at bounding box center [116, 305] width 93 height 14
select select "1"
select select "0"
select select "3"
select select "1"
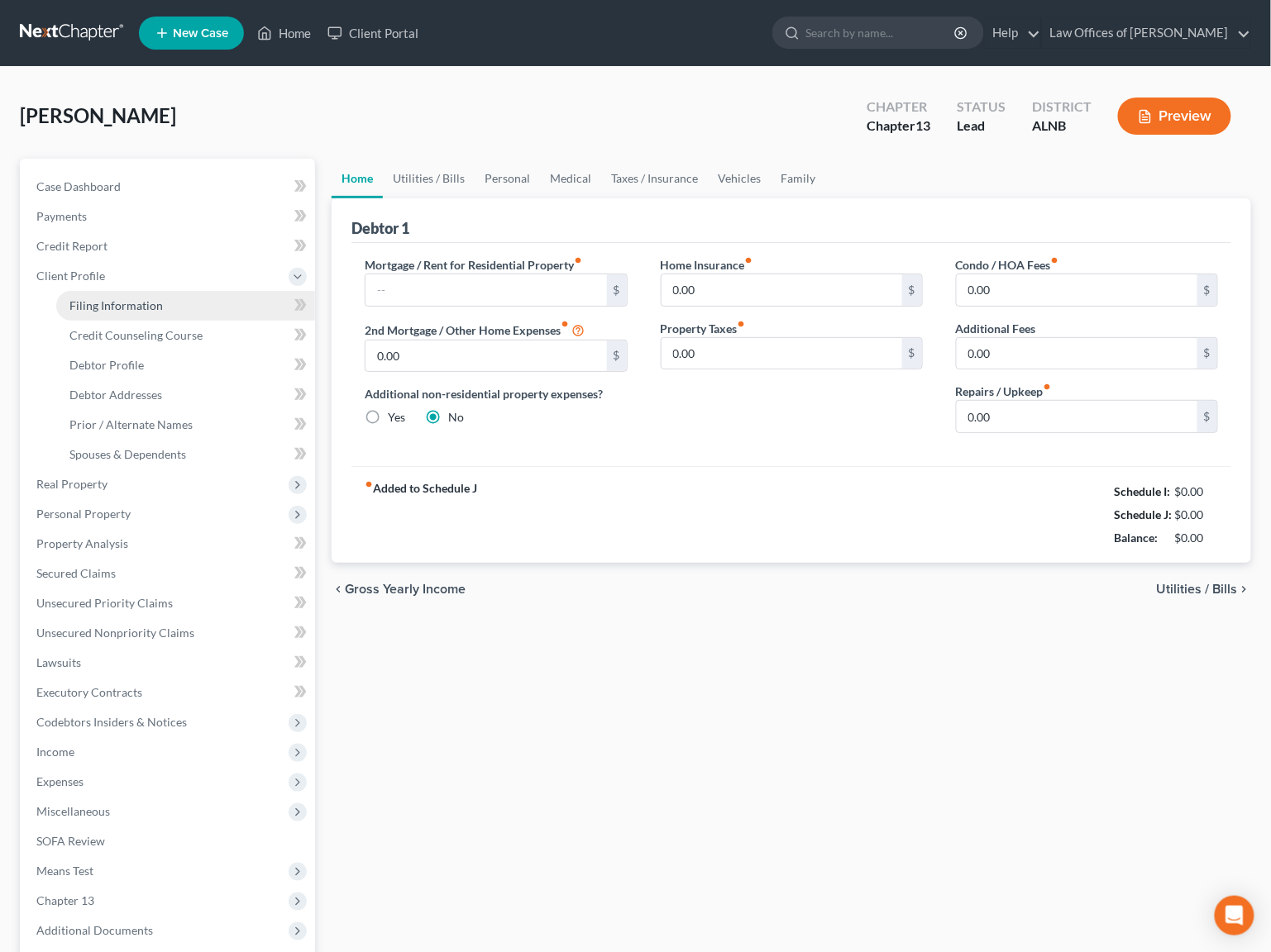
select select "0"
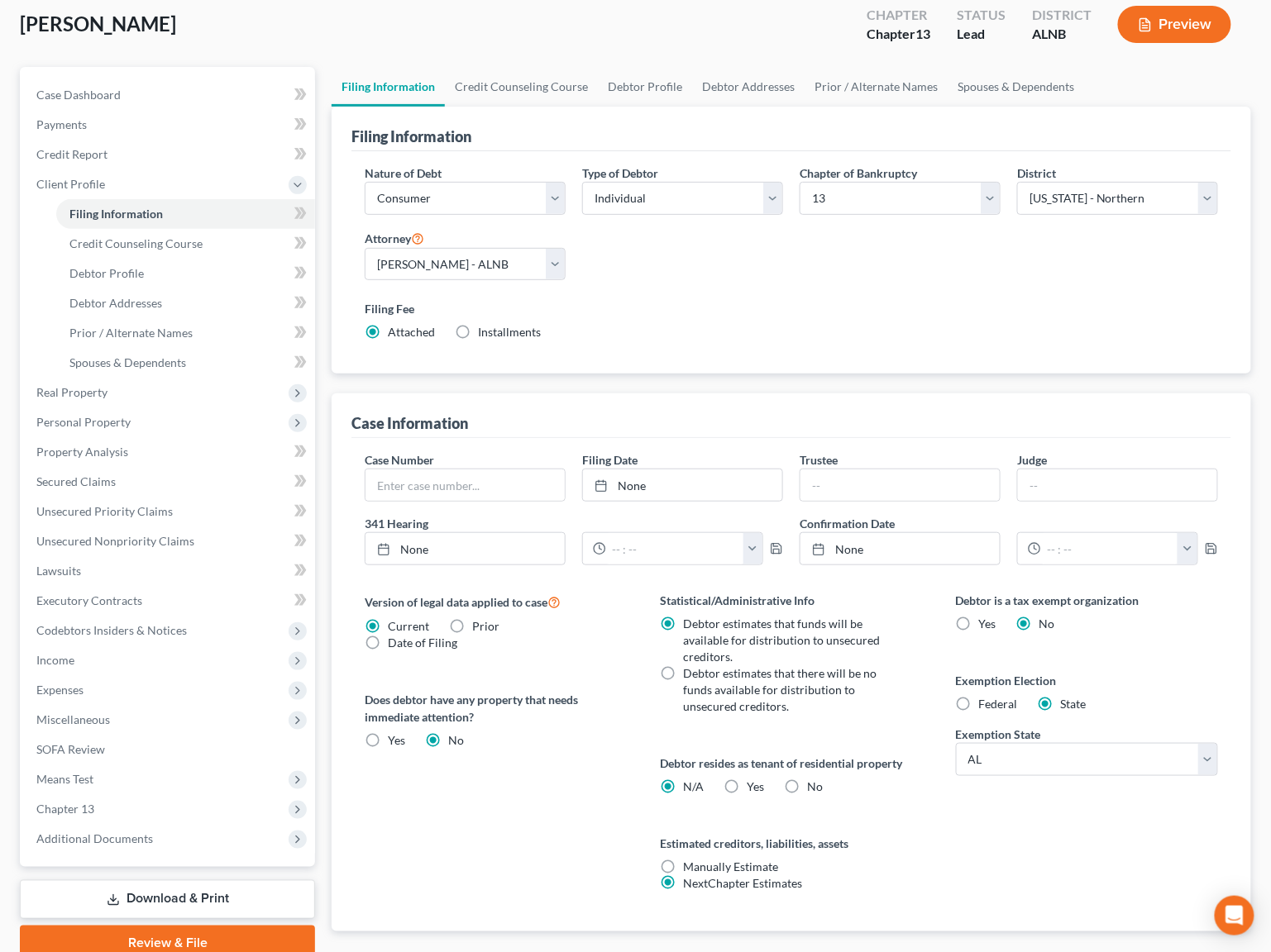
scroll to position [85, 0]
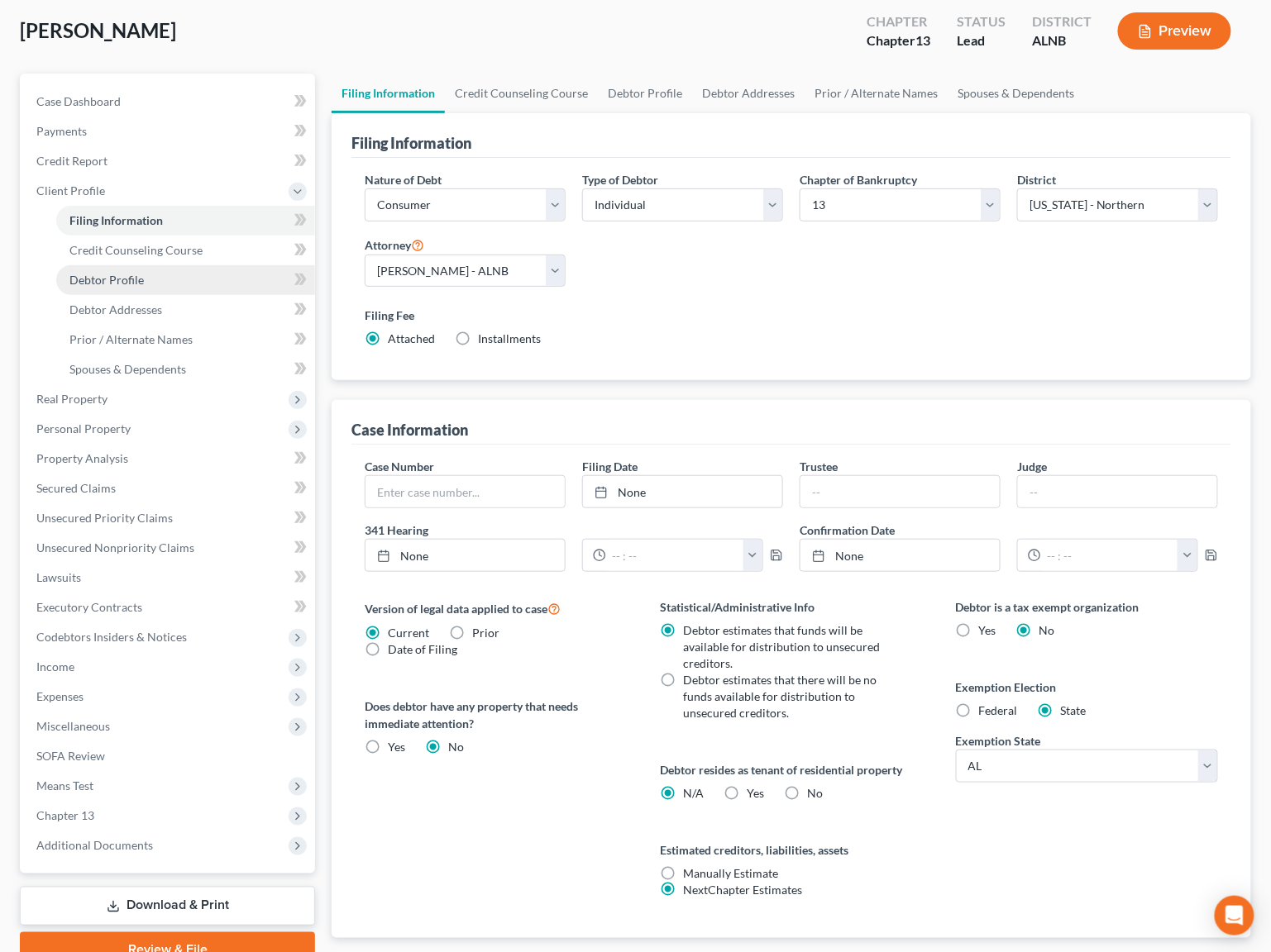
click at [131, 273] on span "Debtor Profile" at bounding box center [106, 279] width 74 height 14
select select "0"
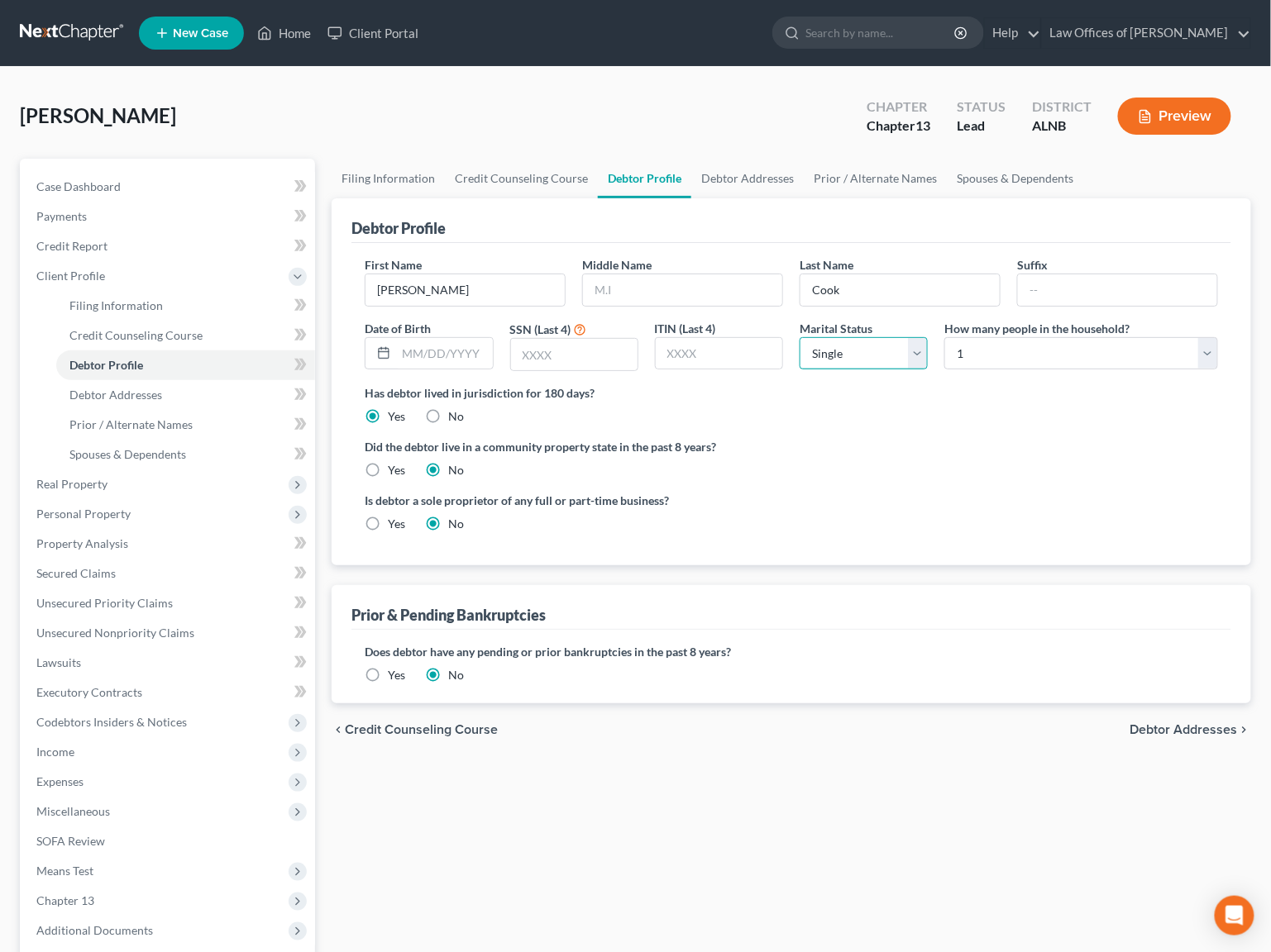
select select "1"
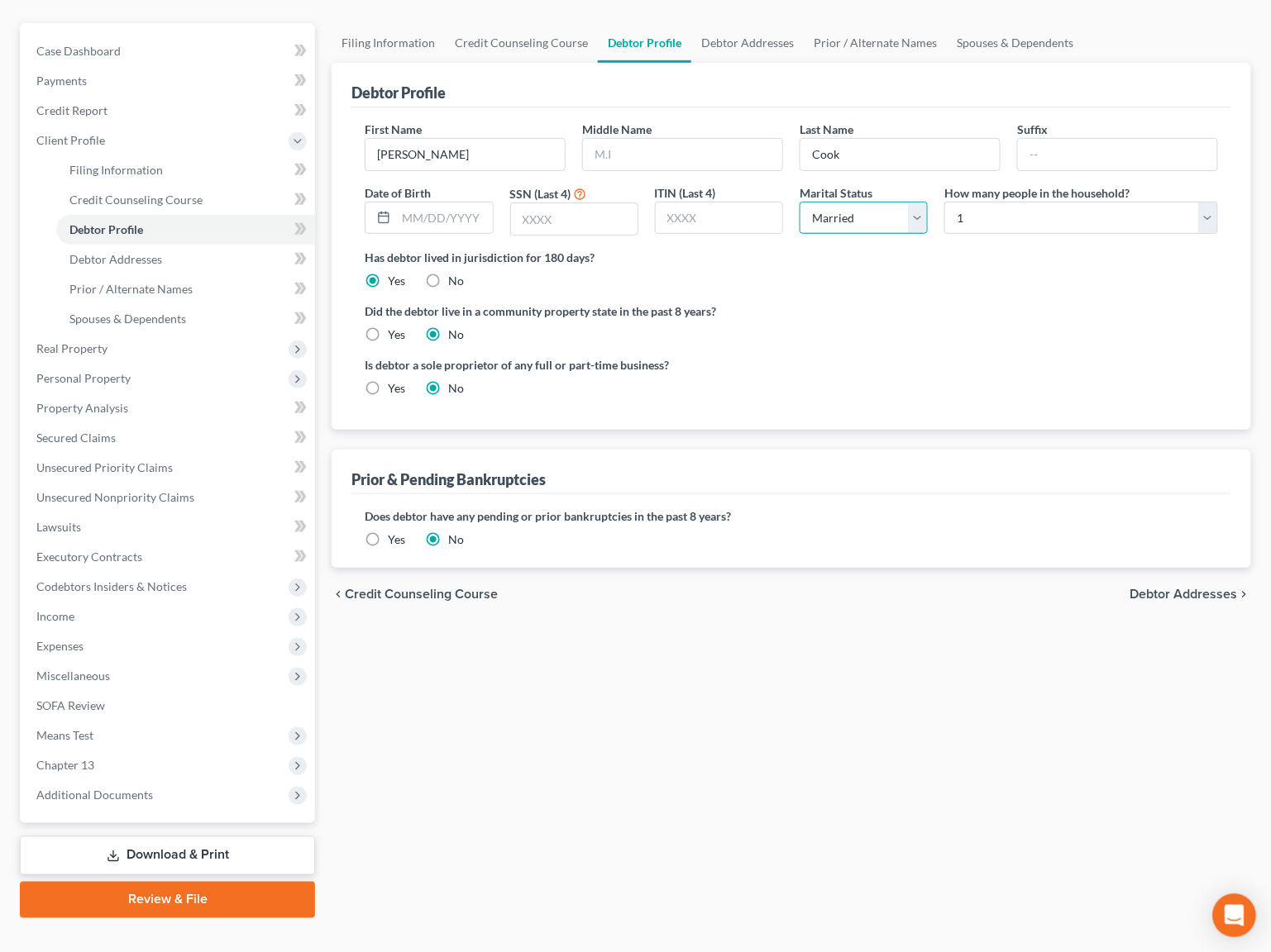
scroll to position [135, 0]
click at [1237, 903] on div "Open Intercom Messenger" at bounding box center [1234, 915] width 43 height 43
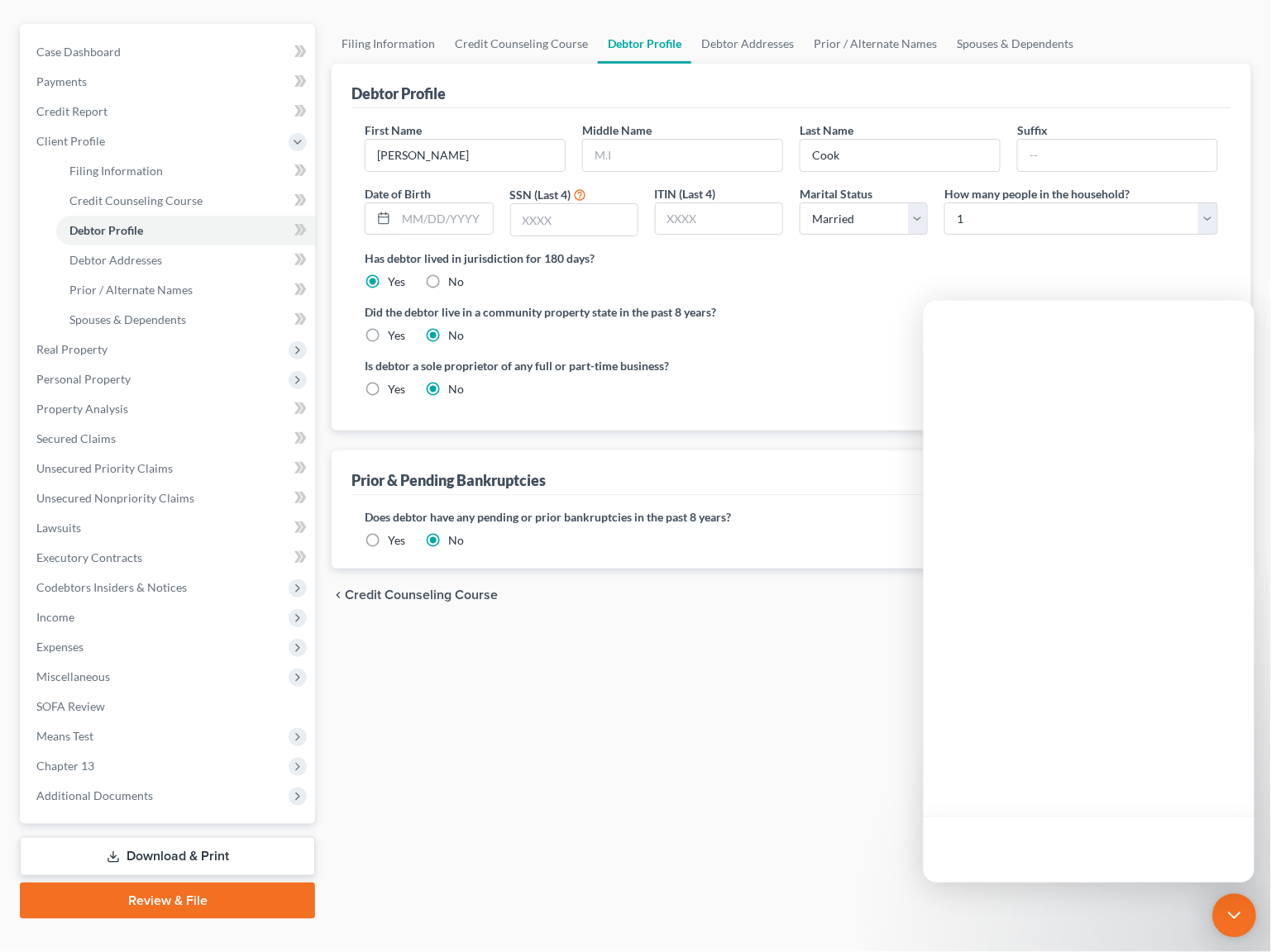
scroll to position [0, 0]
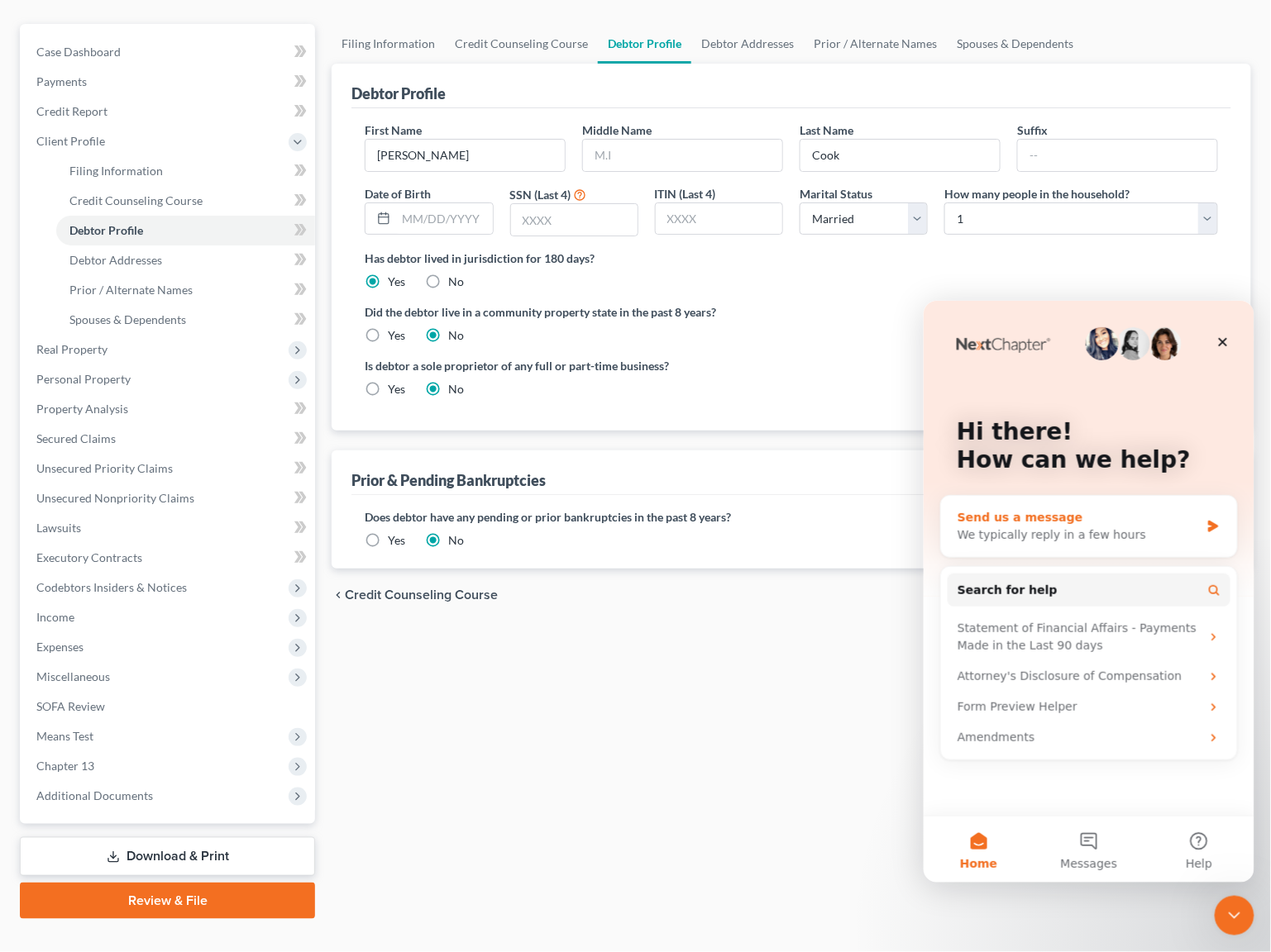
click at [1004, 515] on div "Send us a message" at bounding box center [1077, 517] width 242 height 17
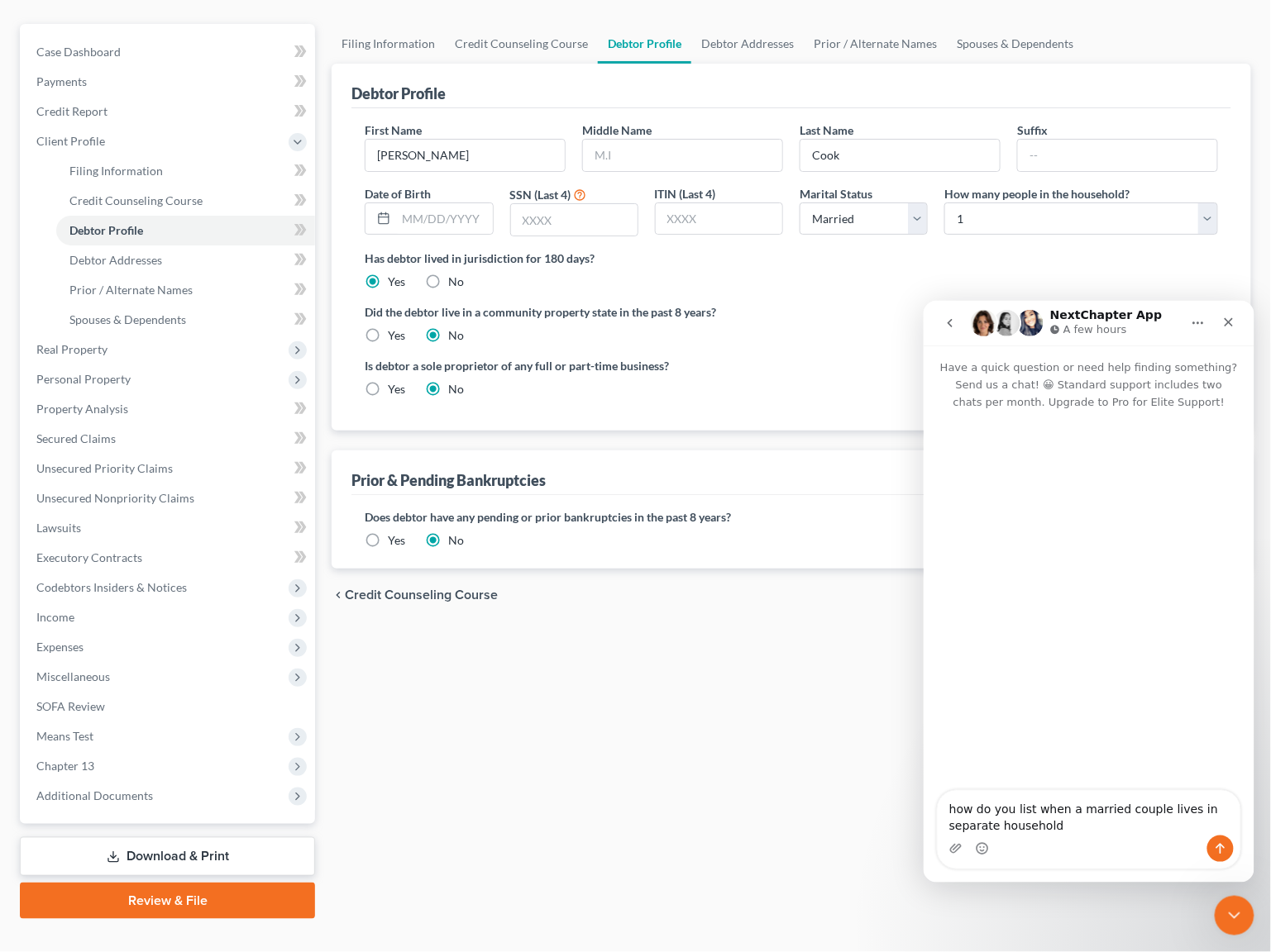
type textarea "how do you list when a married couple lives in separate households"
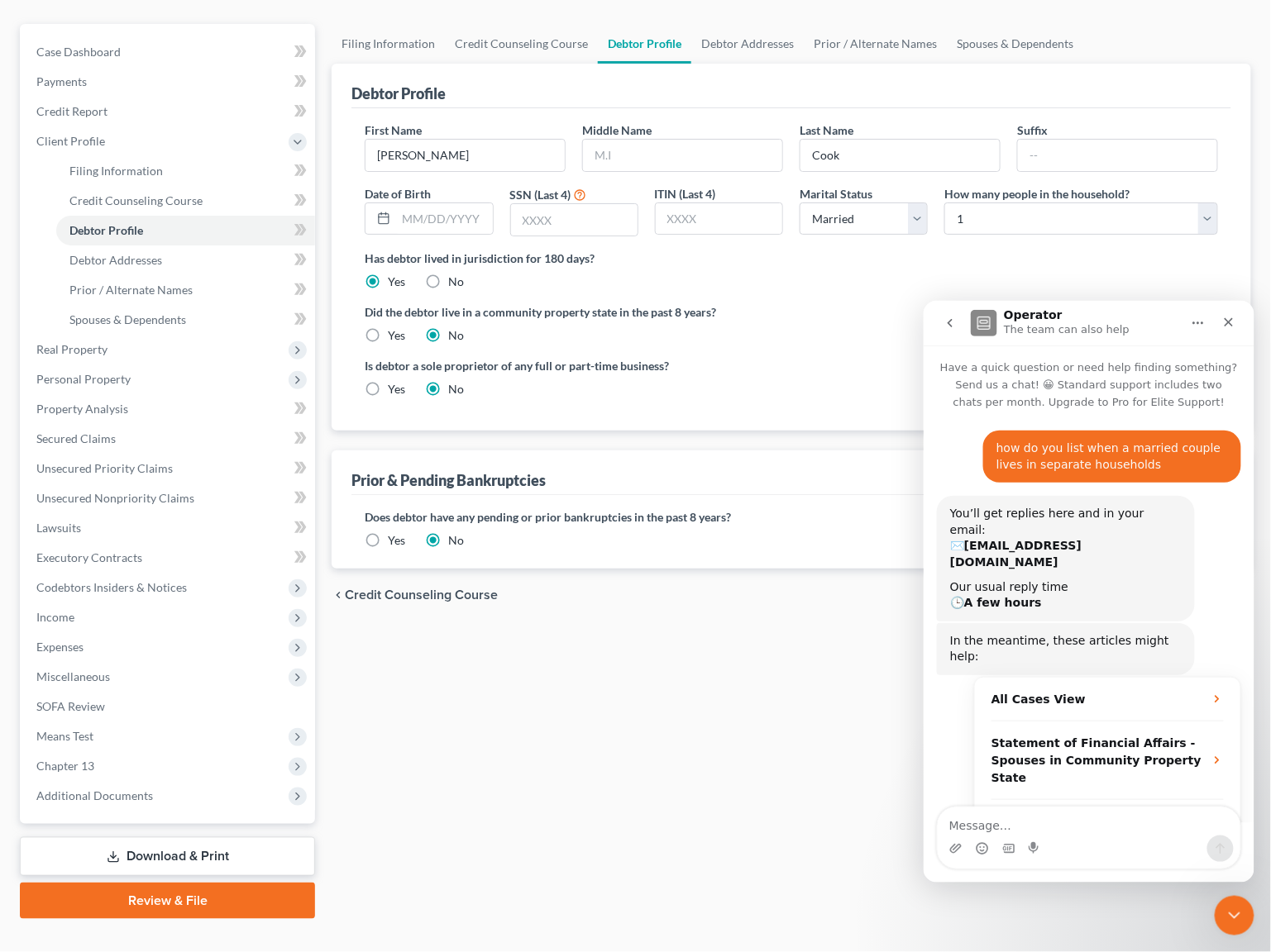
scroll to position [67, 0]
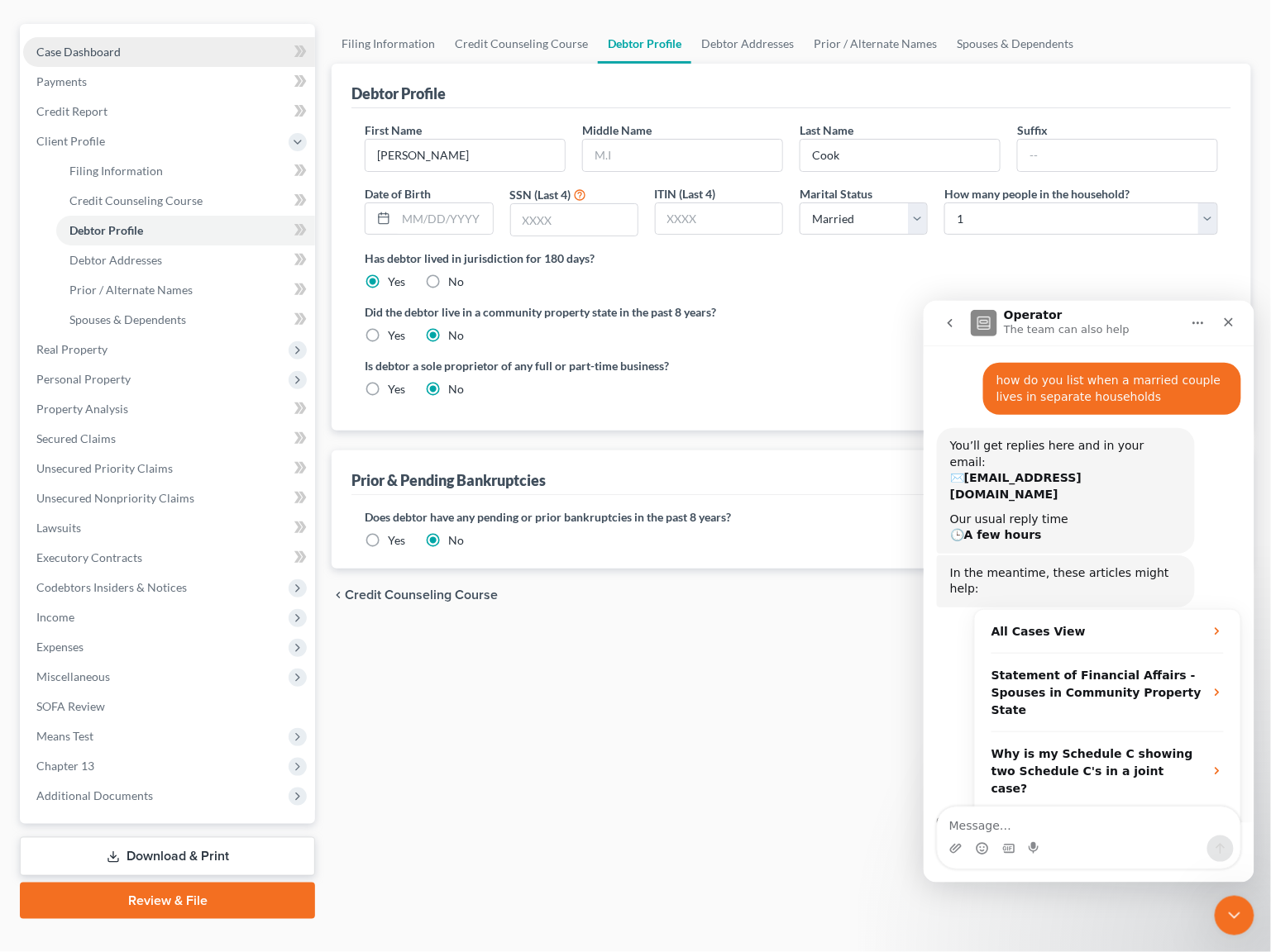
click at [112, 49] on span "Case Dashboard" at bounding box center [79, 51] width 85 height 14
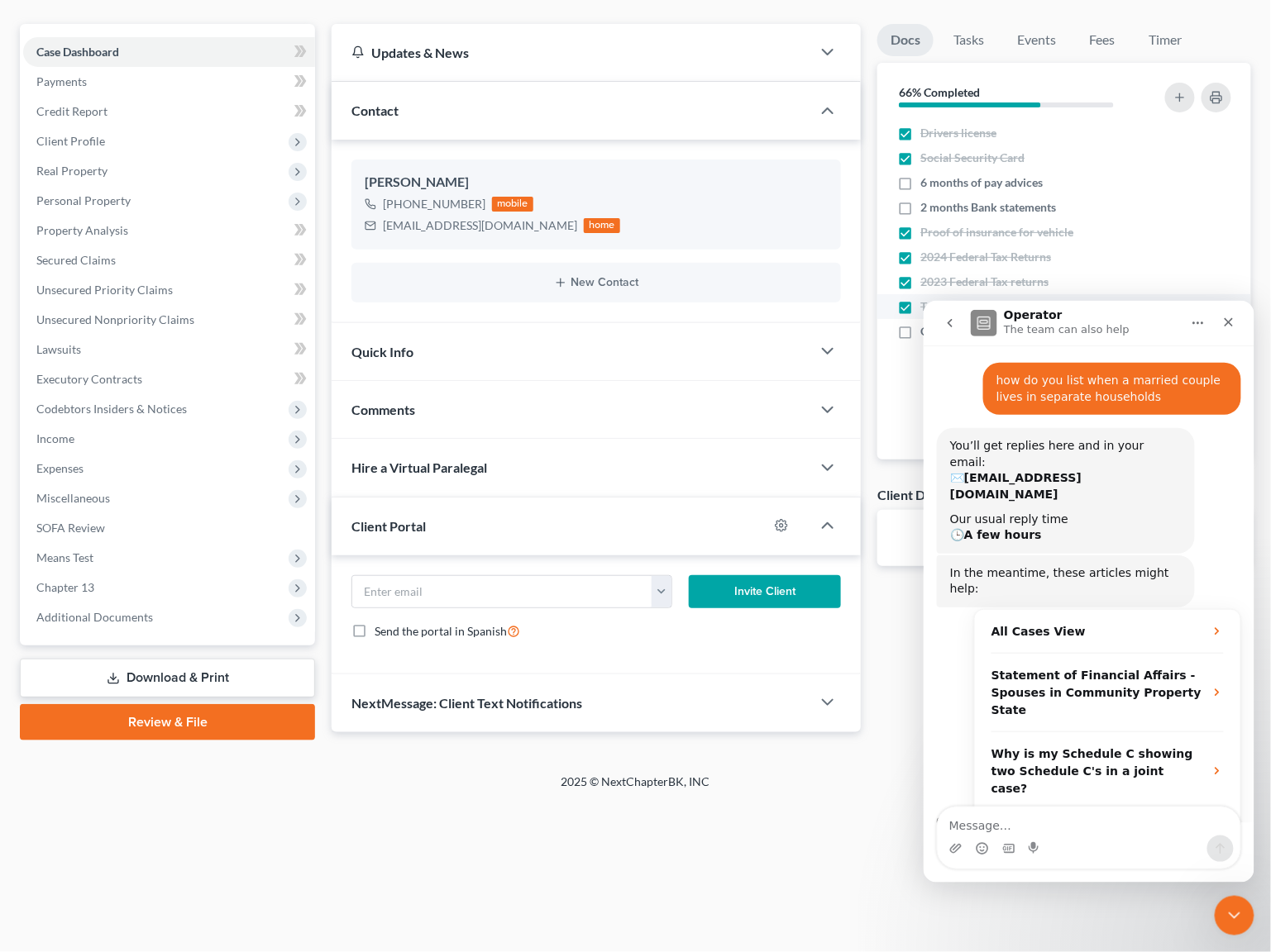
click at [1161, 294] on li "Tax assessment" at bounding box center [1064, 306] width 374 height 25
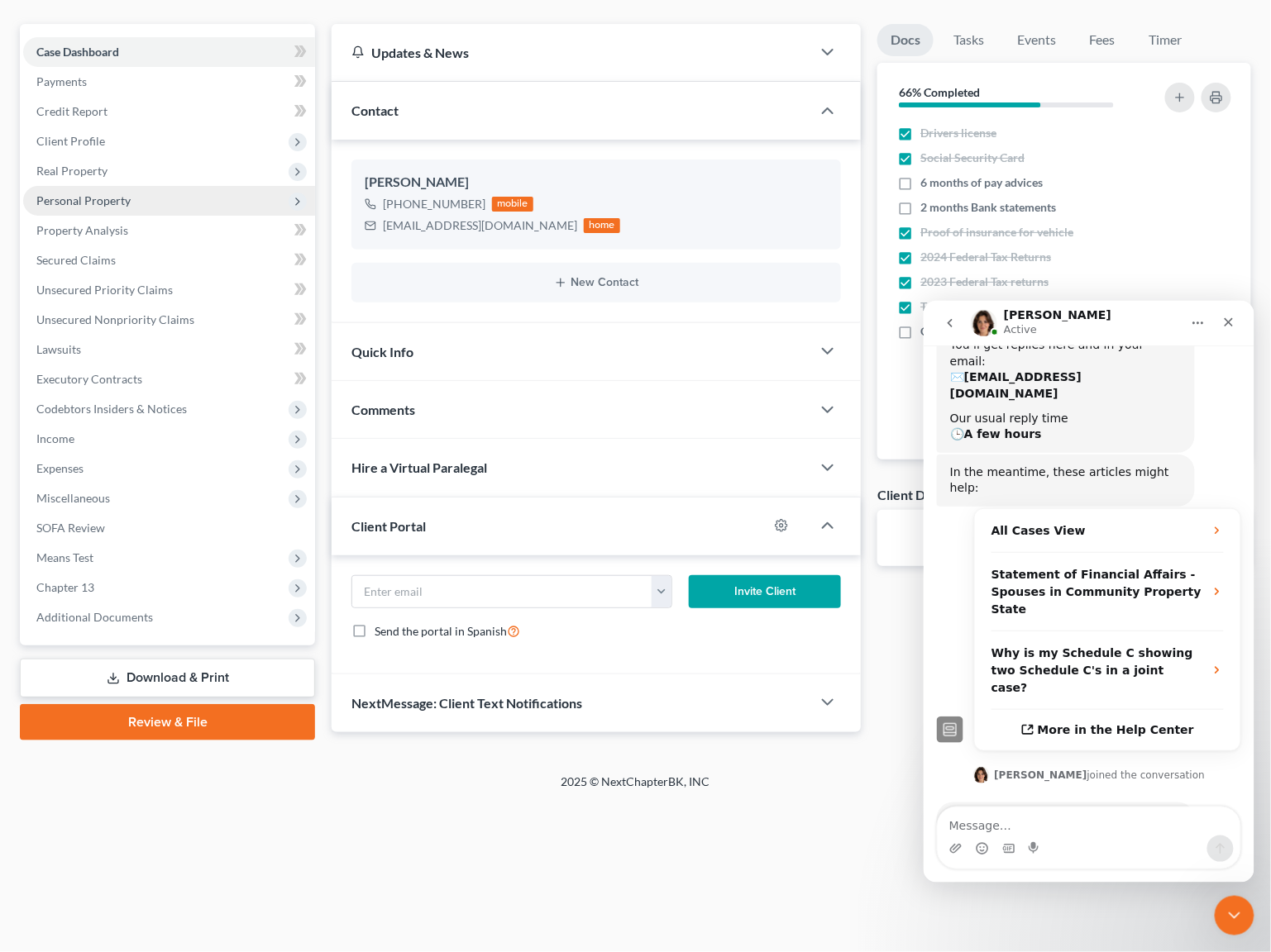
scroll to position [271, 0]
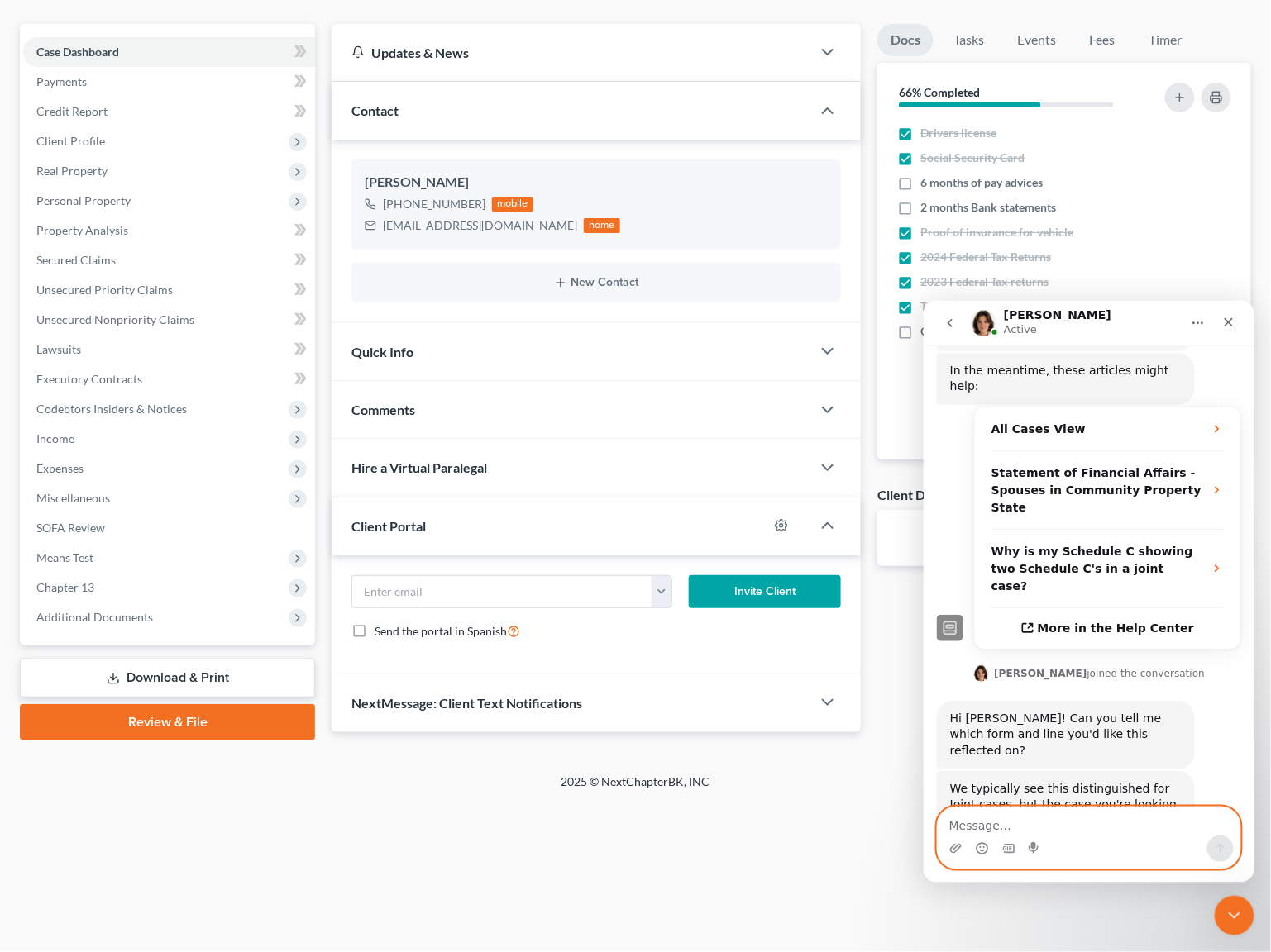
click at [1057, 825] on textarea "Message…" at bounding box center [1088, 820] width 303 height 28
type textarea "yes"
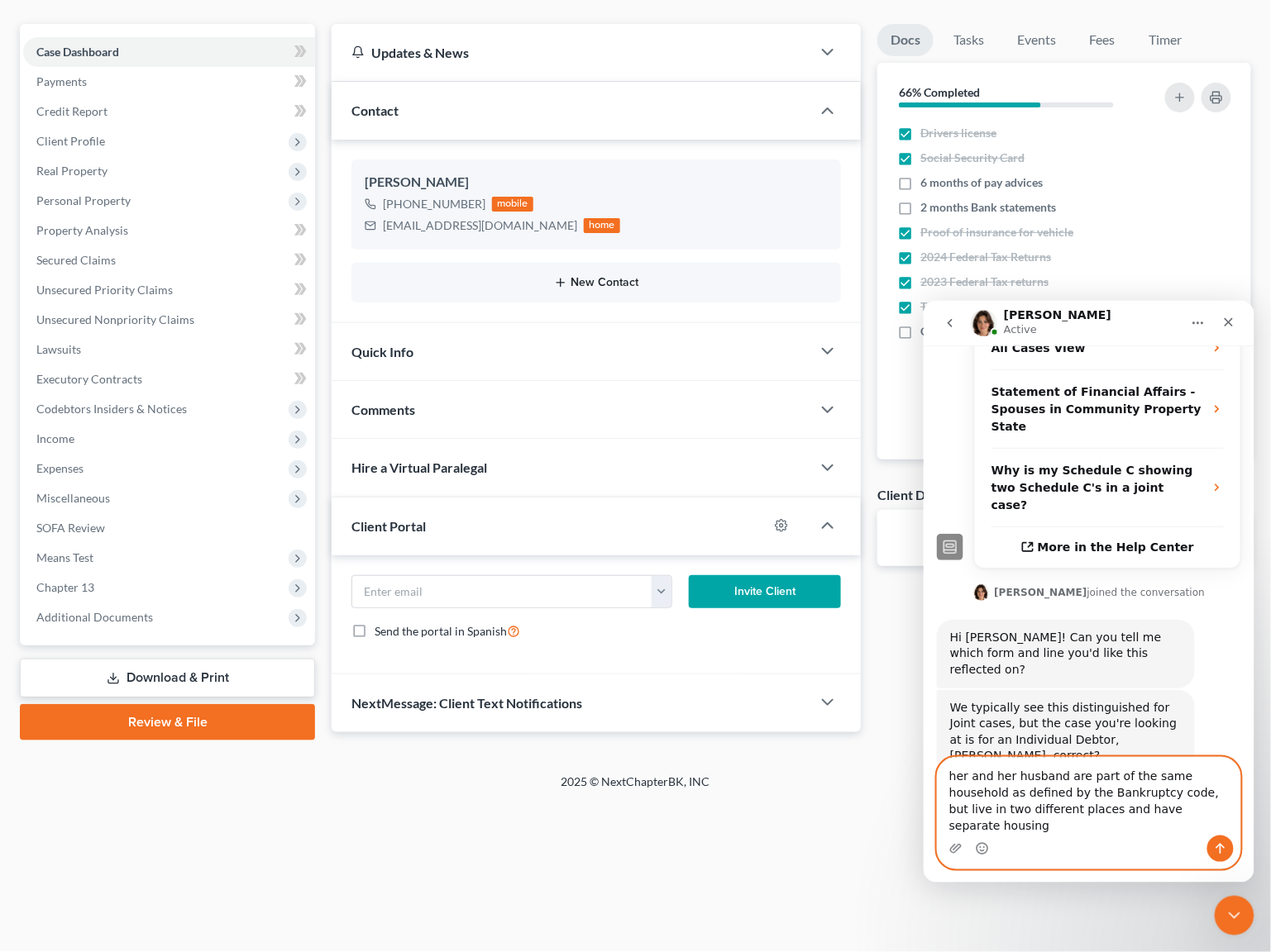
scroll to position [368, 0]
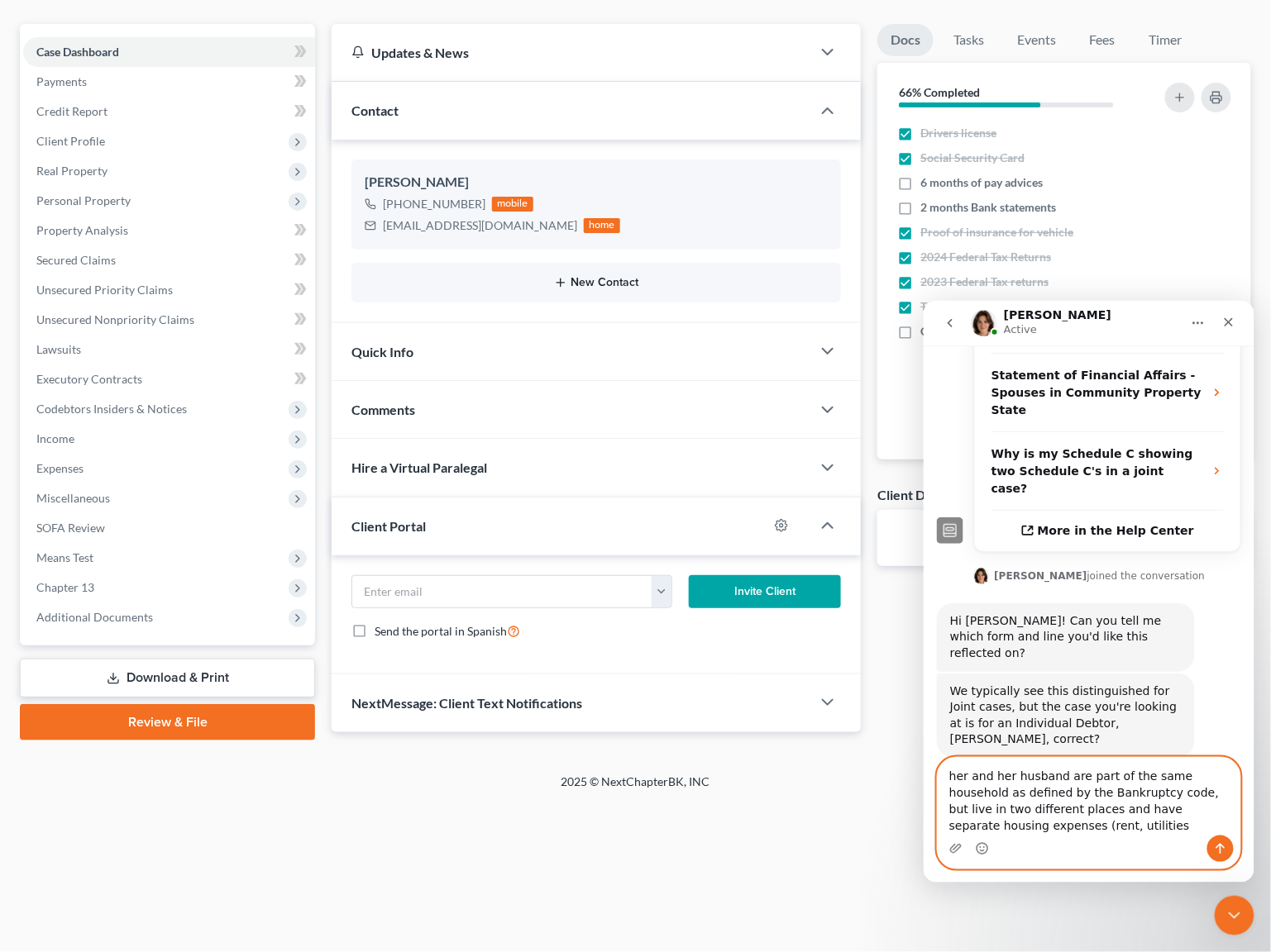
type textarea "her and her husband are part of the same household as defined by the Bankruptcy…"
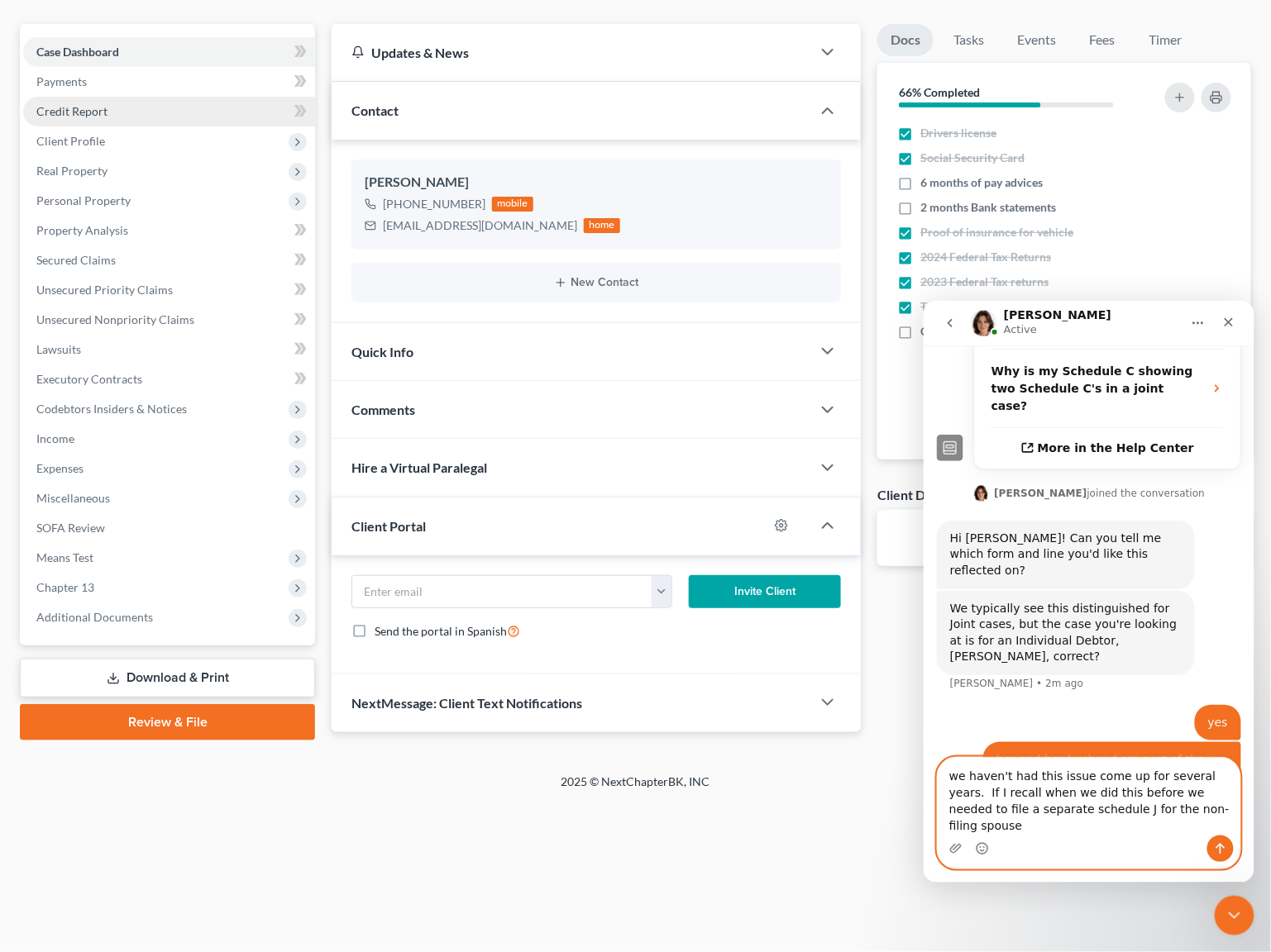
scroll to position [467, 0]
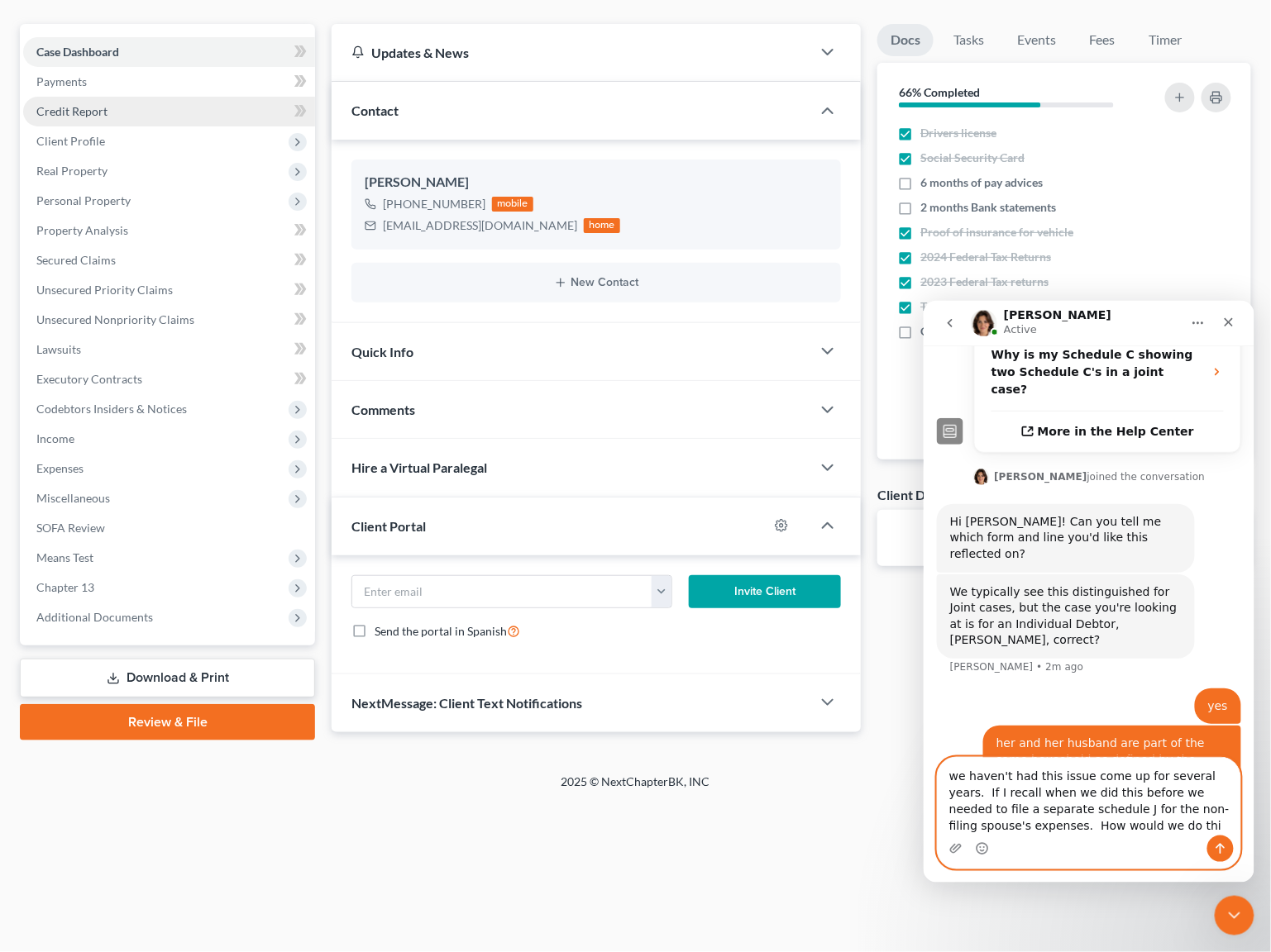
type textarea "we haven't had this issue come up for several years. If I recall when we did th…"
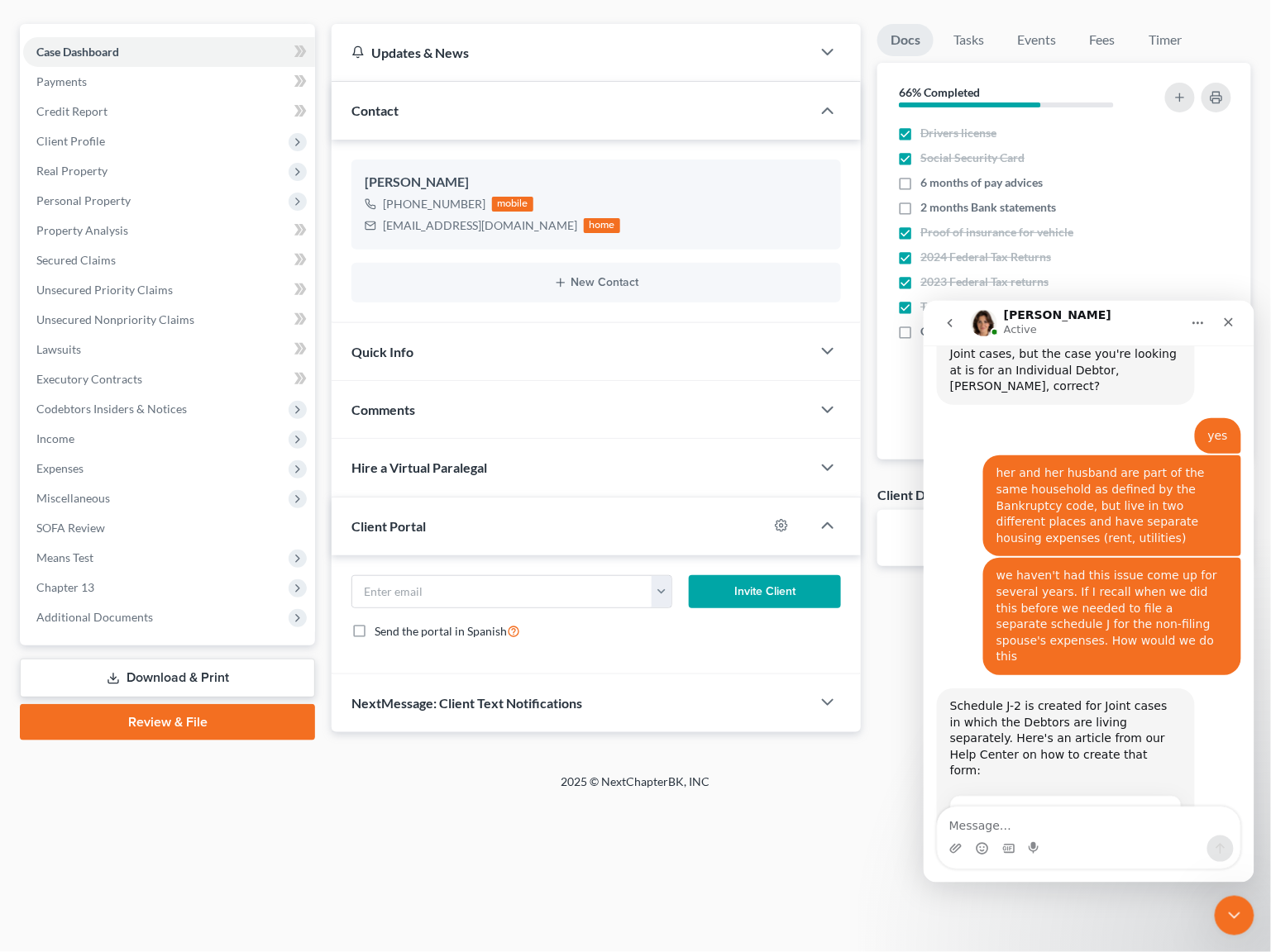
scroll to position [784, 0]
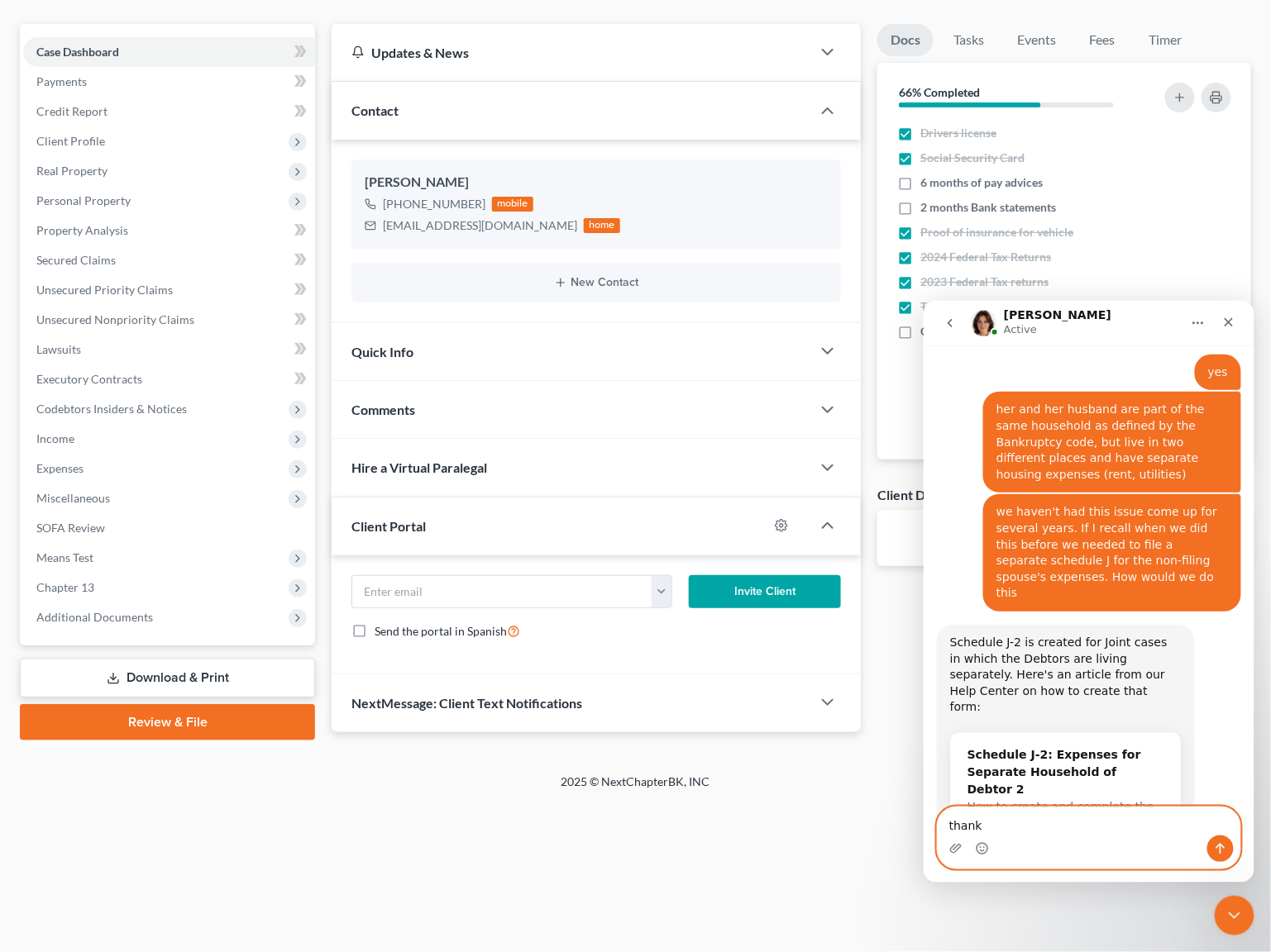
type textarea "thanks"
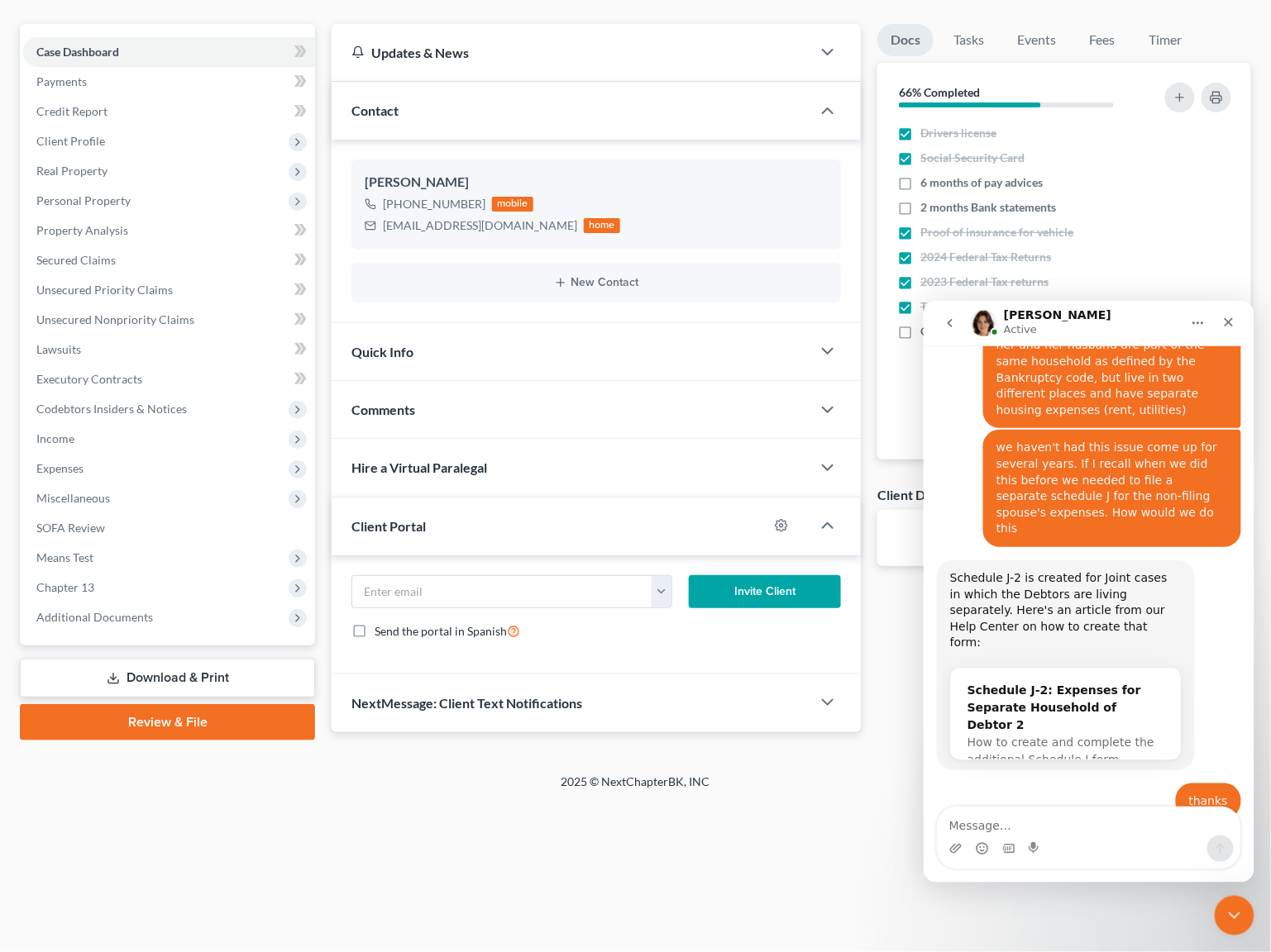
scroll to position [912, 0]
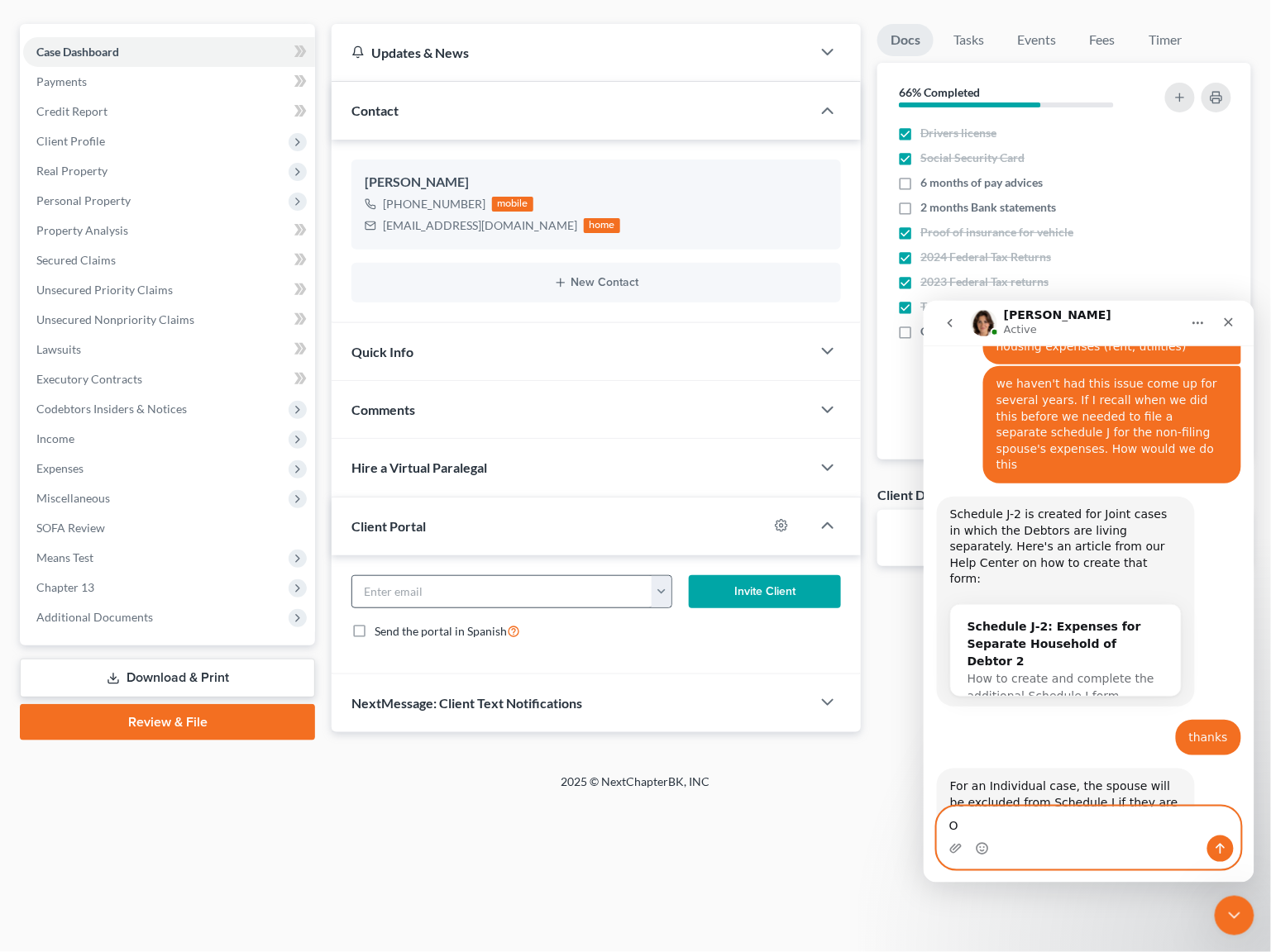
type textarea "OK"
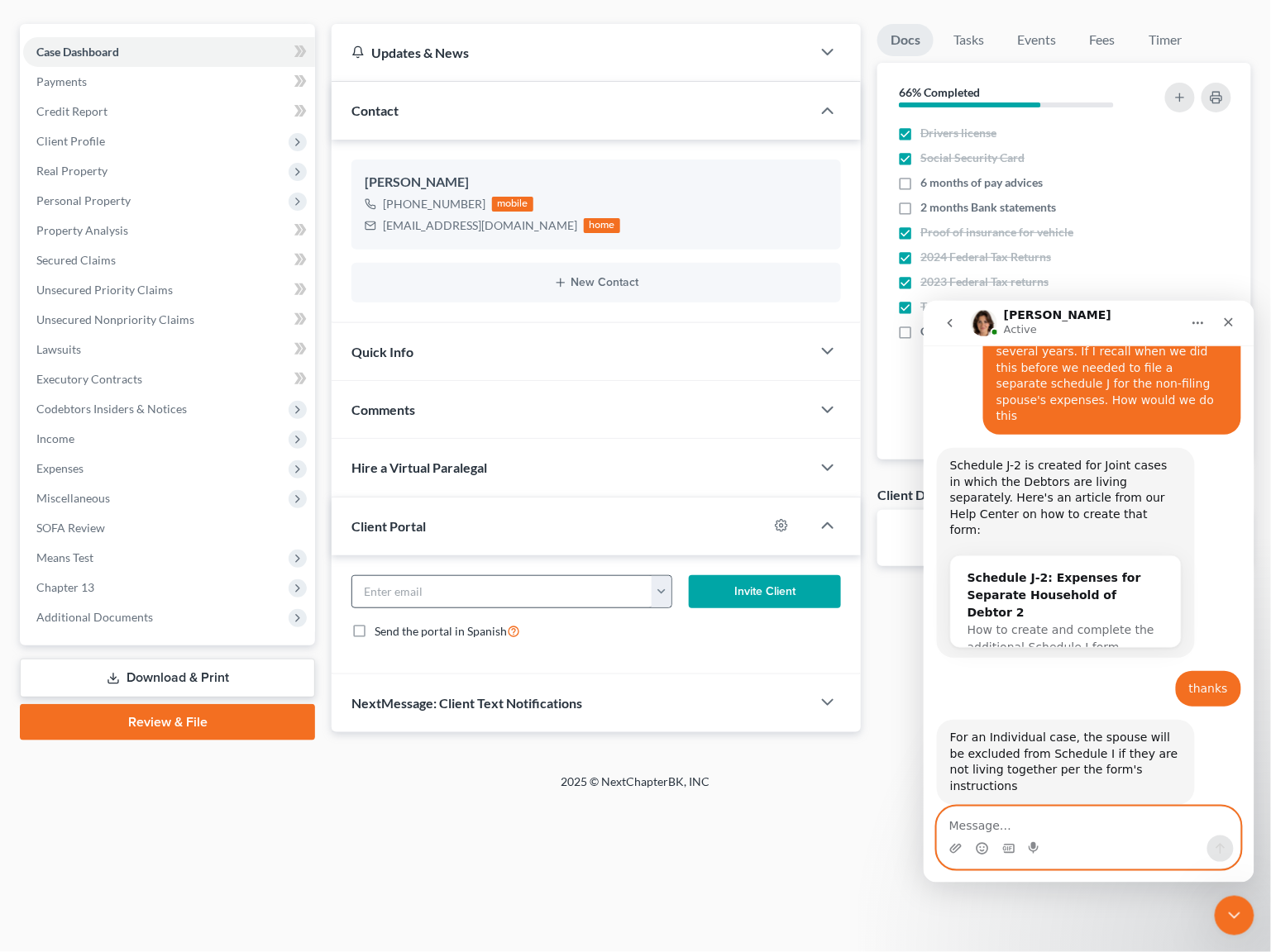
scroll to position [897, 0]
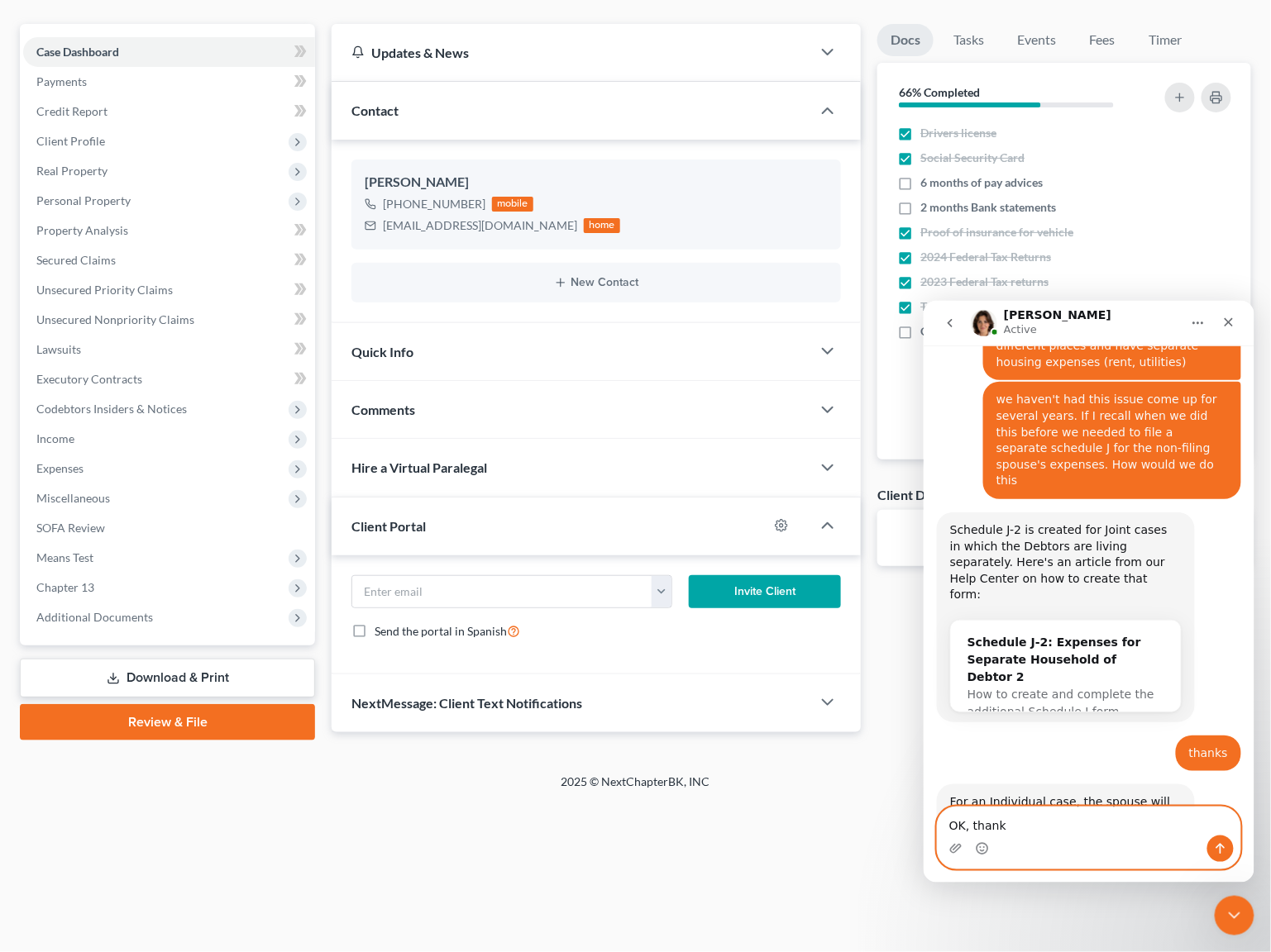
type textarea "OK, thanks"
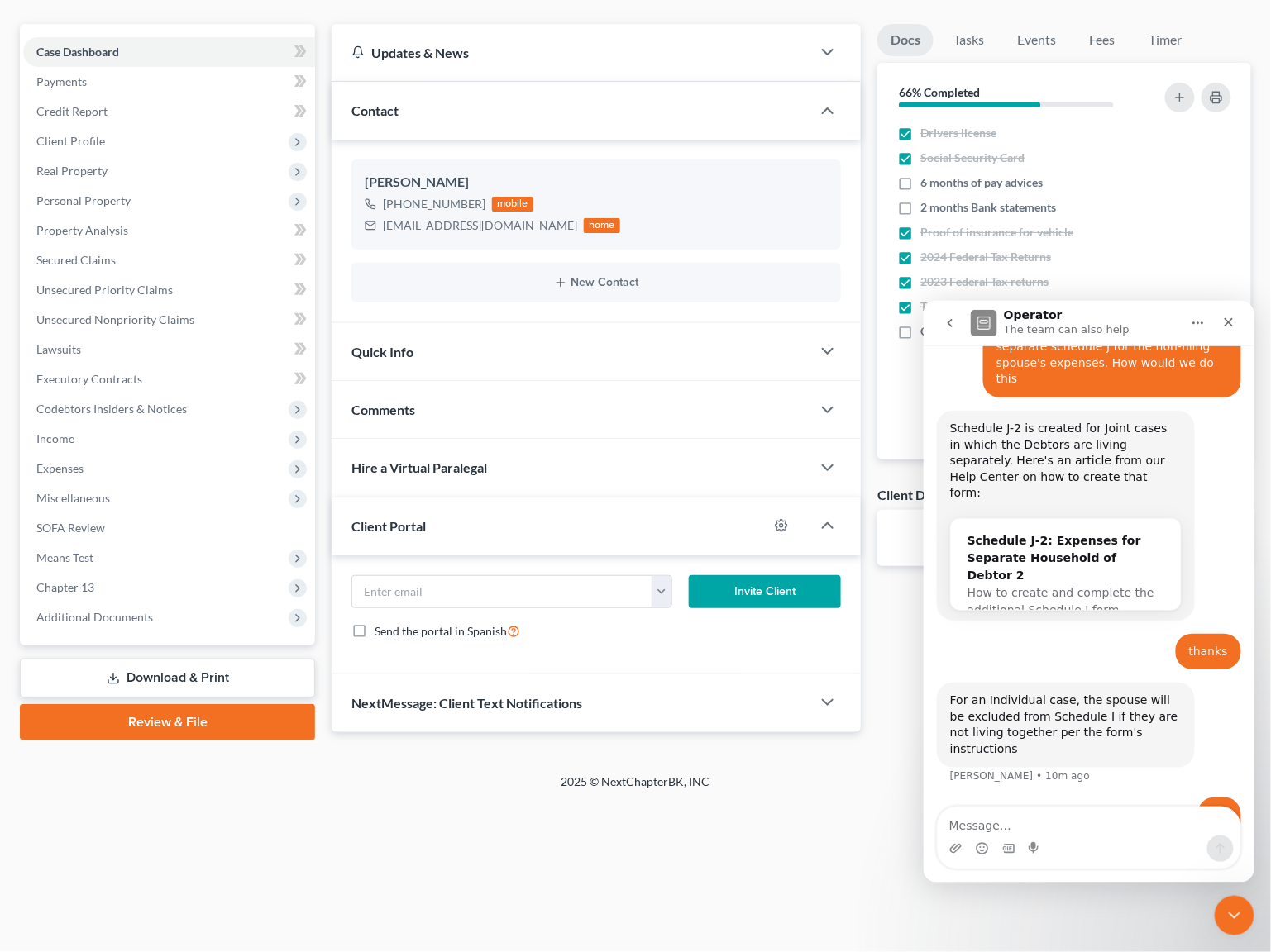
scroll to position [935, 0]
